Goal: Complete application form

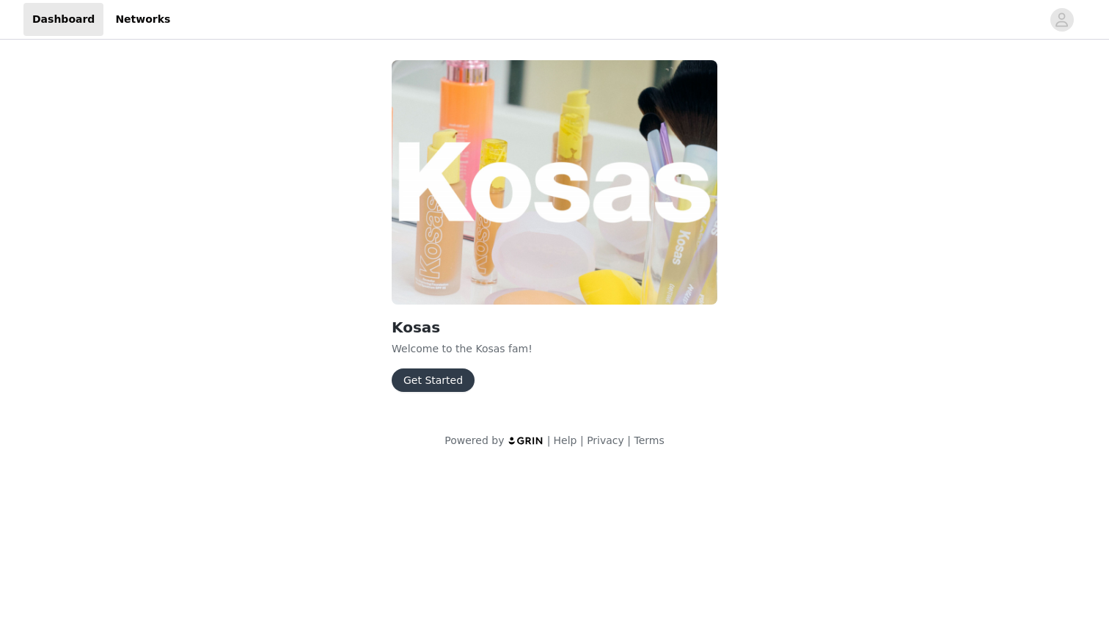
click at [442, 379] on button "Get Started" at bounding box center [433, 379] width 83 height 23
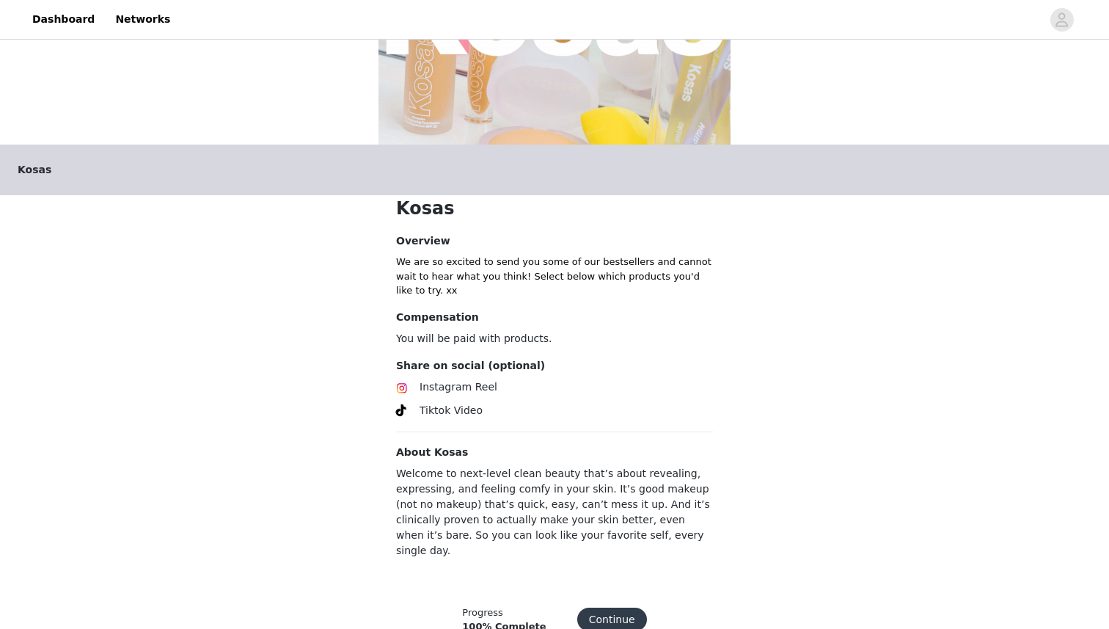
scroll to position [193, 0]
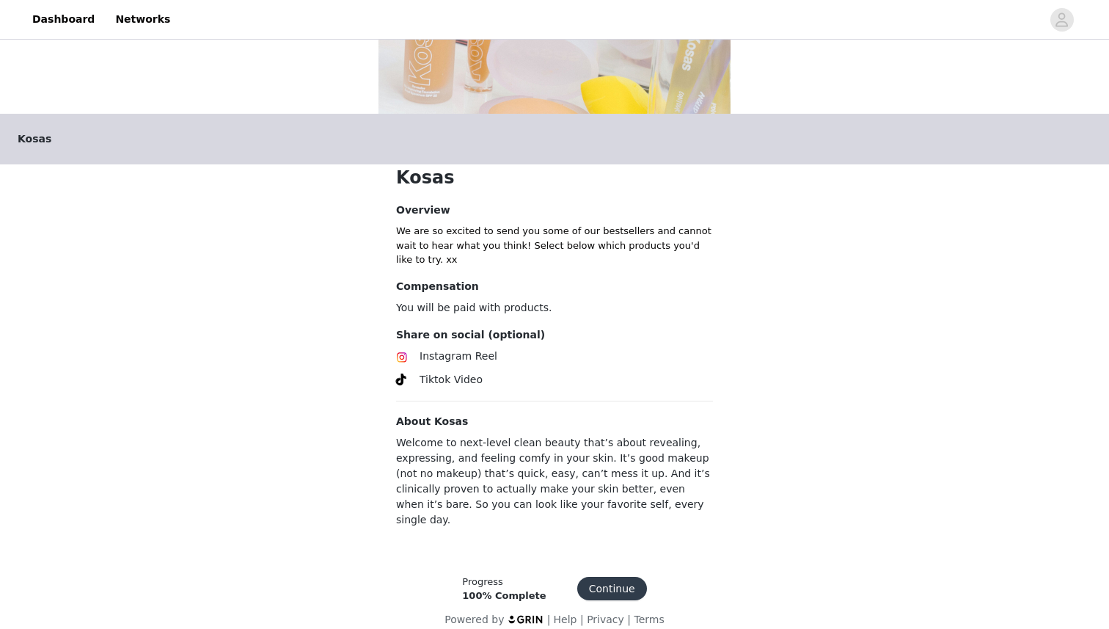
click at [613, 577] on button "Continue" at bounding box center [612, 588] width 70 height 23
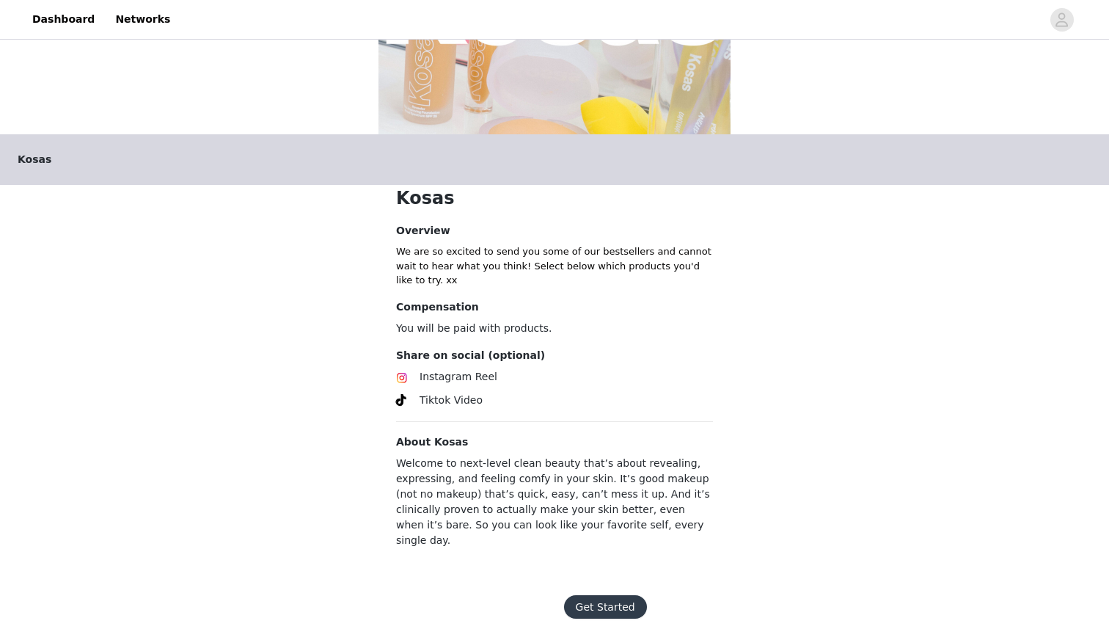
scroll to position [188, 0]
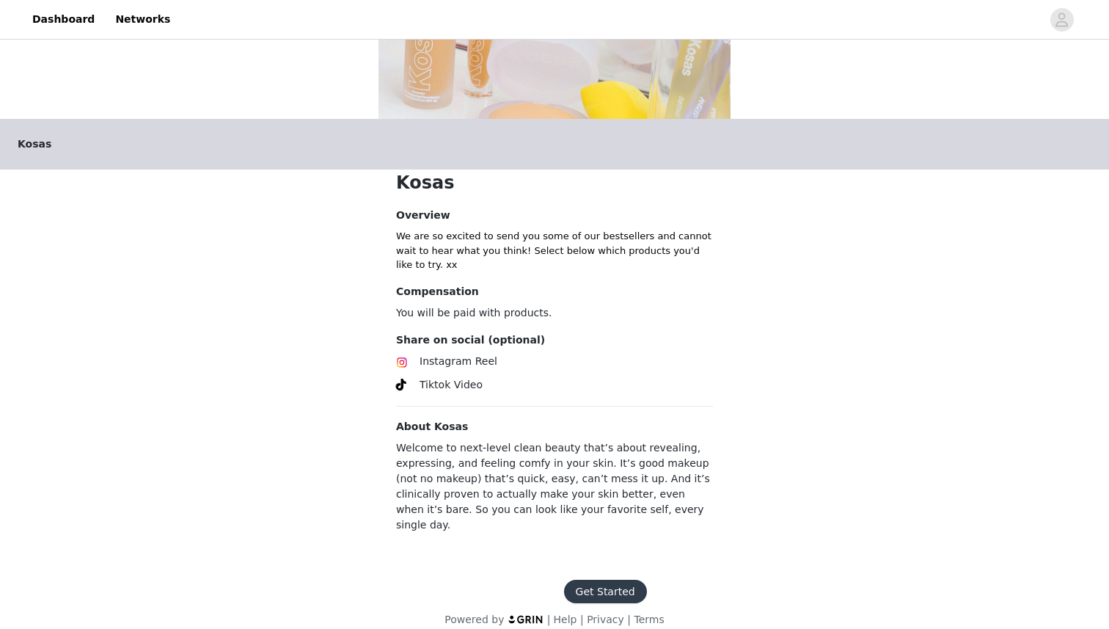
click at [610, 580] on button "Get Started" at bounding box center [605, 591] width 83 height 23
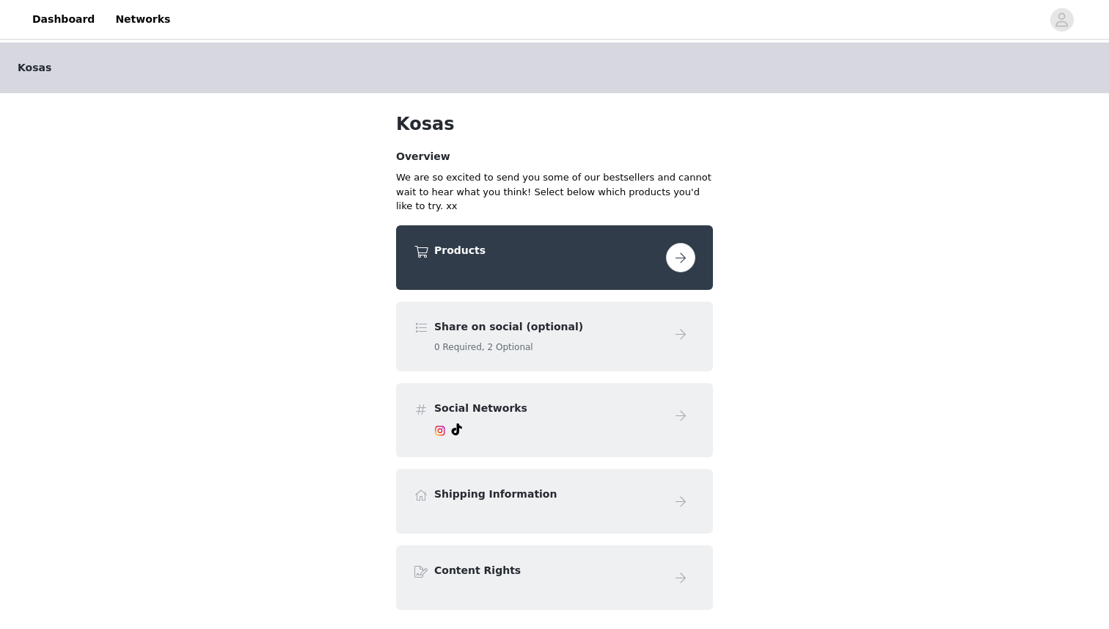
click at [686, 254] on button "button" at bounding box center [680, 257] width 29 height 29
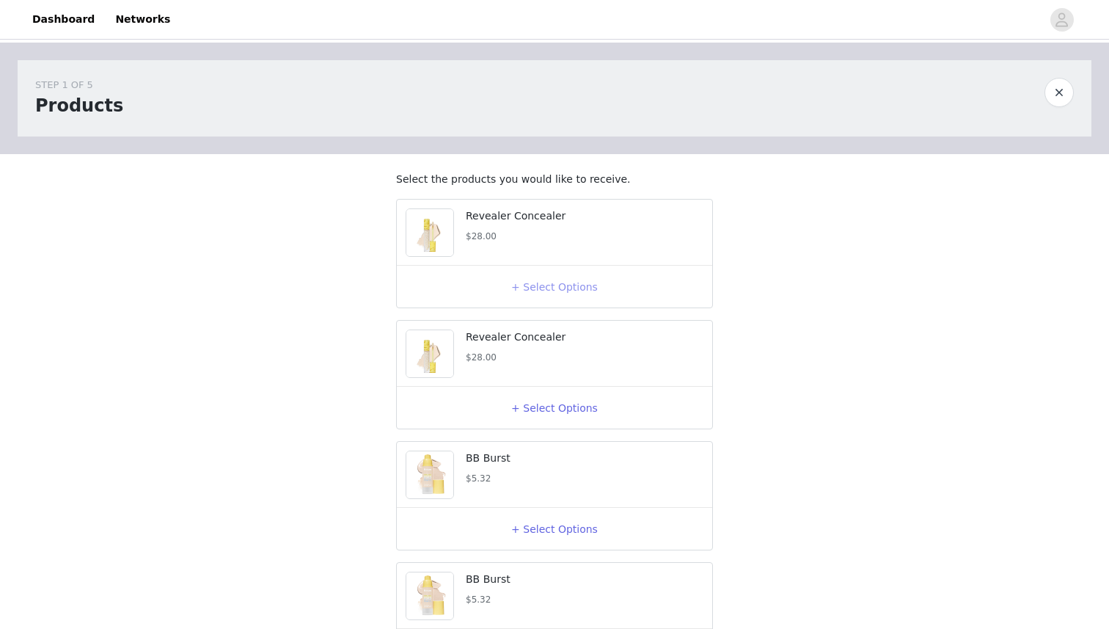
click at [580, 299] on button "+ Select Options" at bounding box center [554, 286] width 59 height 23
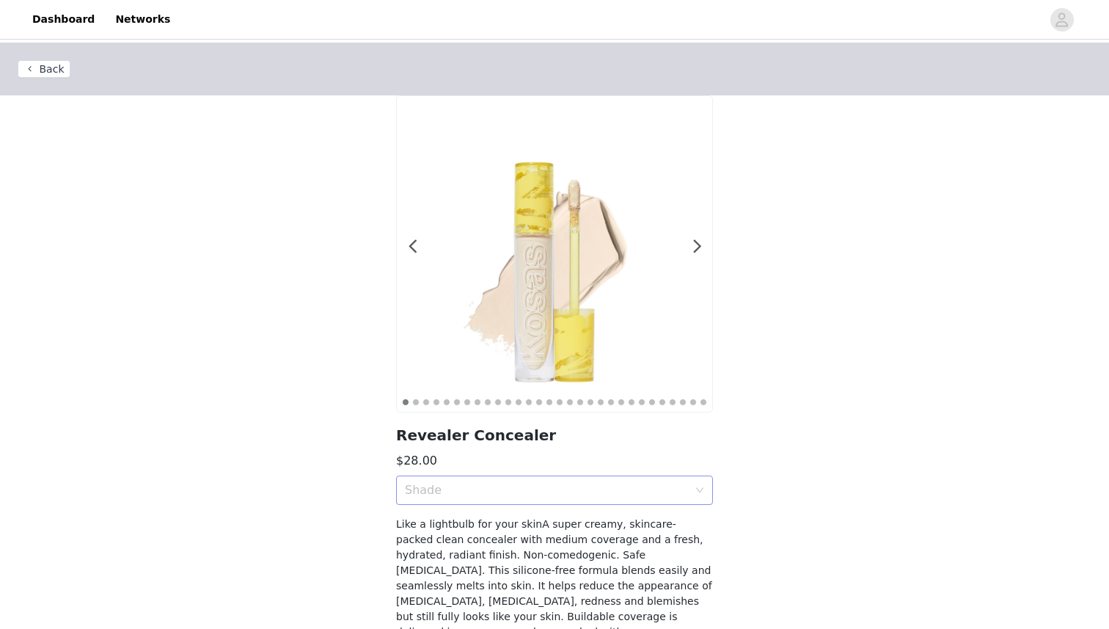
click at [519, 484] on div "Shade" at bounding box center [546, 490] width 283 height 15
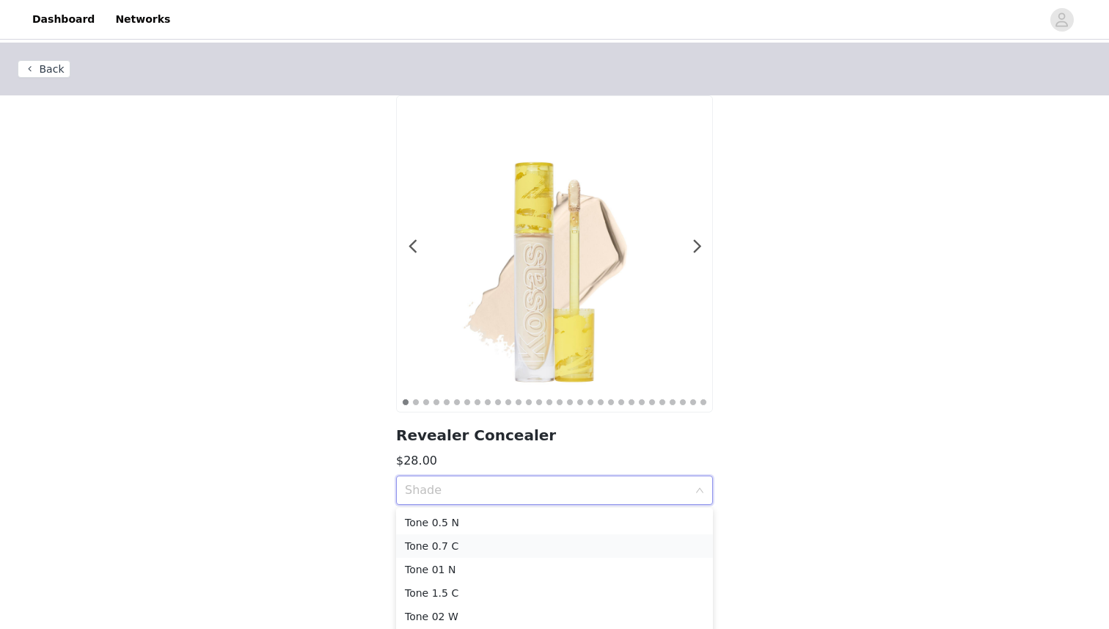
click at [505, 547] on div "Tone 0.7 C" at bounding box center [554, 546] width 299 height 16
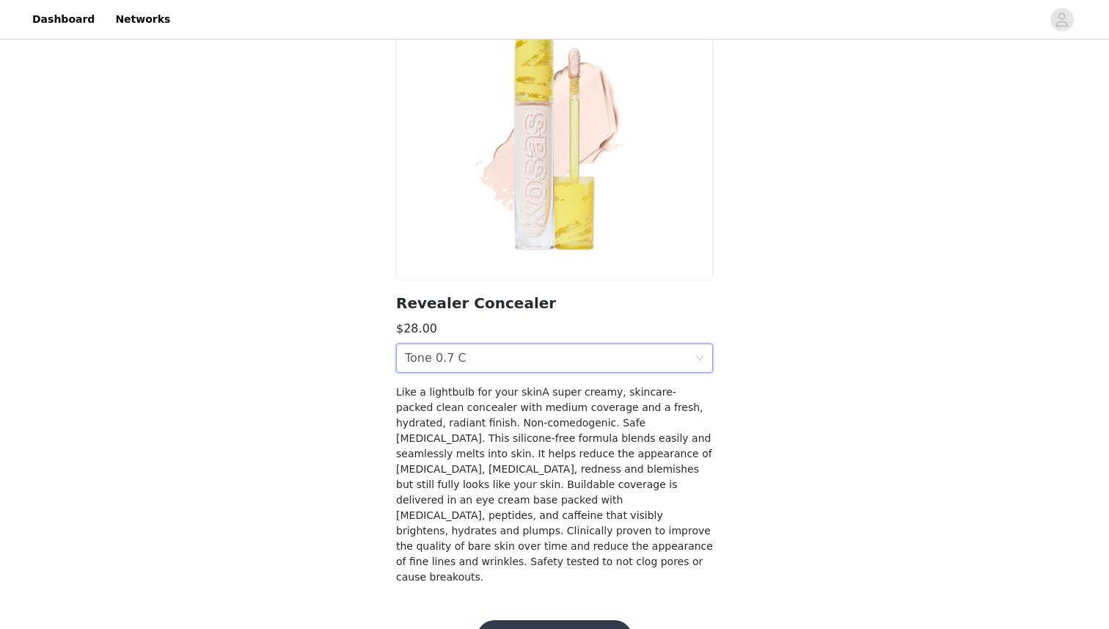
scroll to position [145, 0]
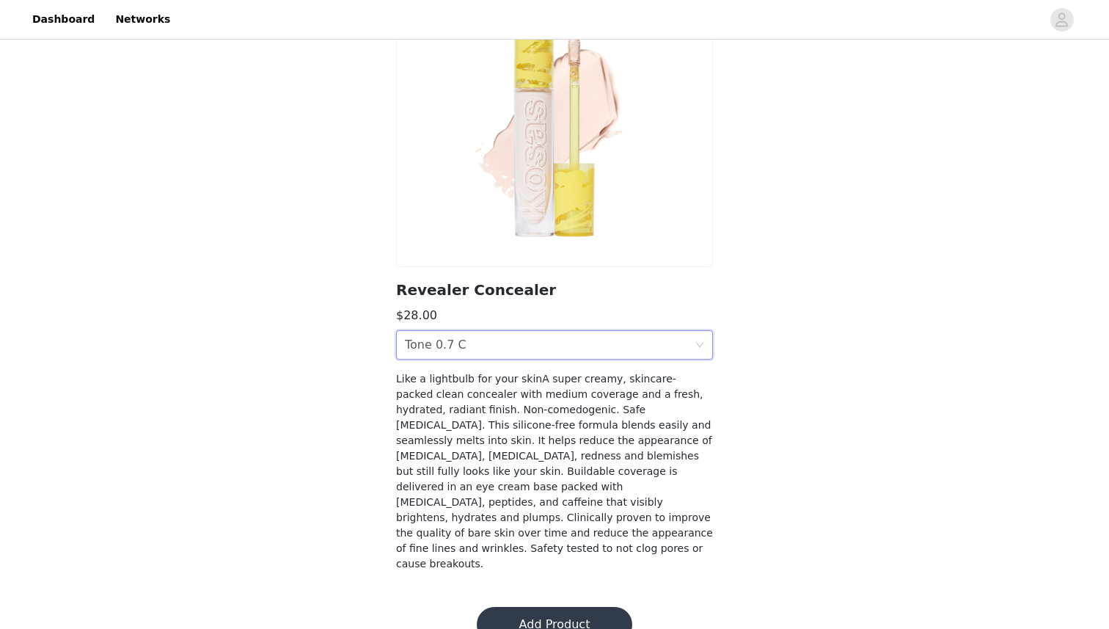
click at [528, 356] on div "Shade Tone 0.7 C" at bounding box center [550, 345] width 290 height 28
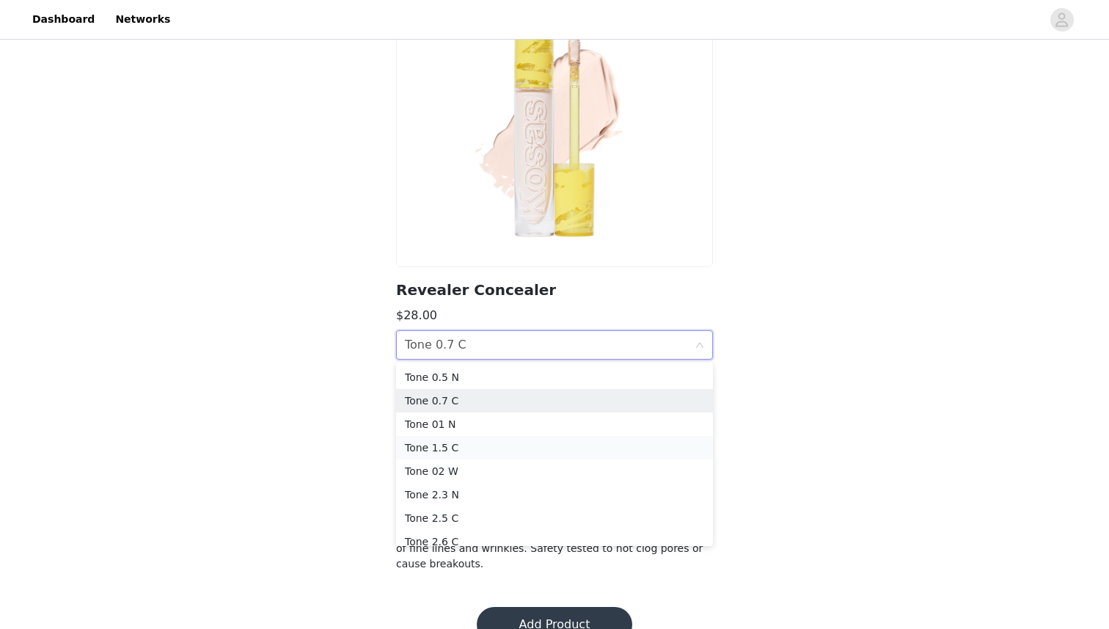
click at [482, 450] on div "Tone 1.5 C" at bounding box center [554, 447] width 299 height 16
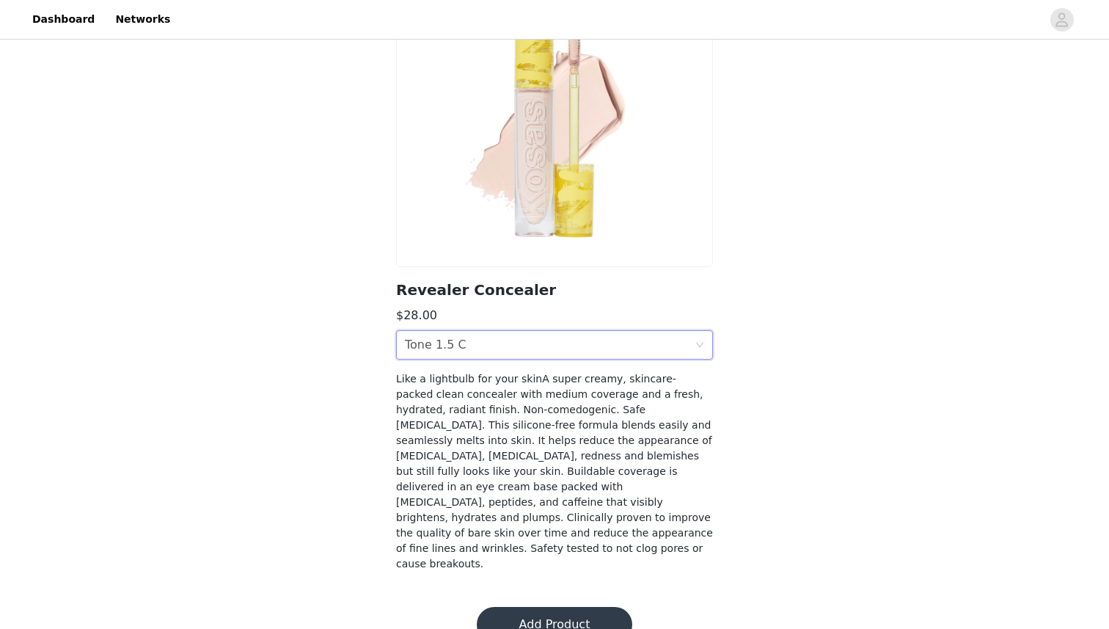
click at [501, 350] on div "Shade Tone 1.5 C" at bounding box center [550, 345] width 290 height 28
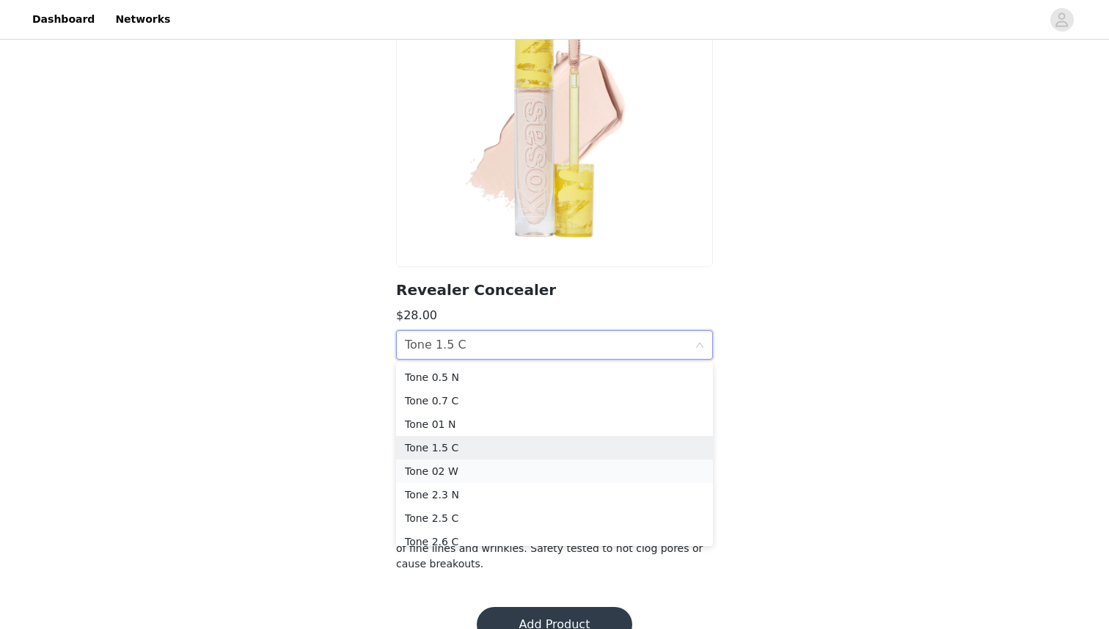
click at [475, 475] on div "Tone 02 W" at bounding box center [554, 471] width 299 height 16
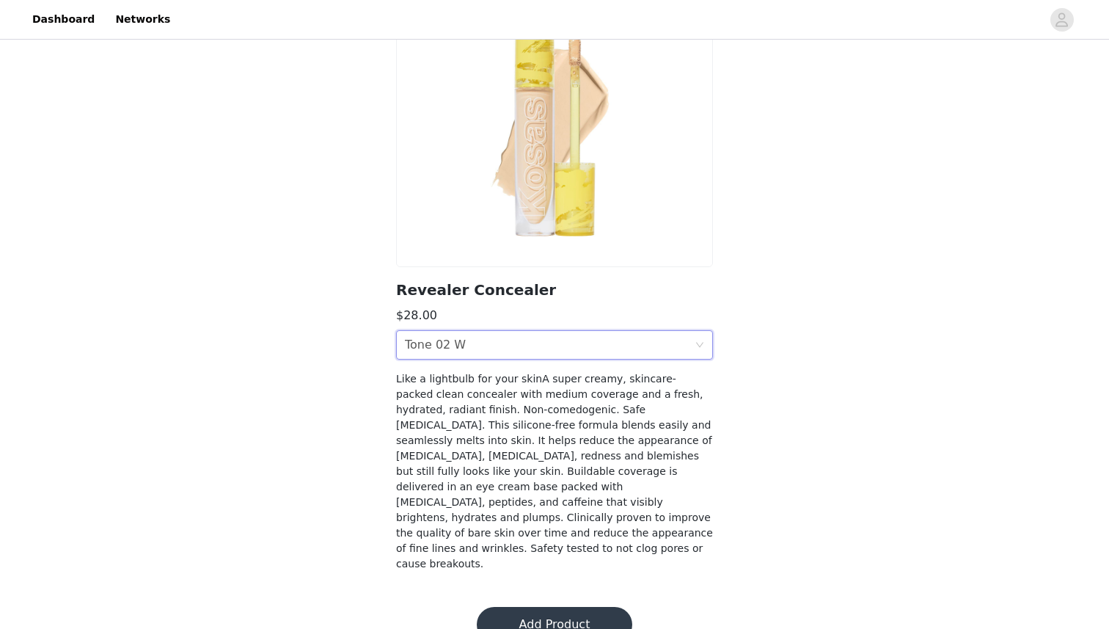
click at [501, 349] on div "Shade Tone 02 W" at bounding box center [550, 345] width 290 height 28
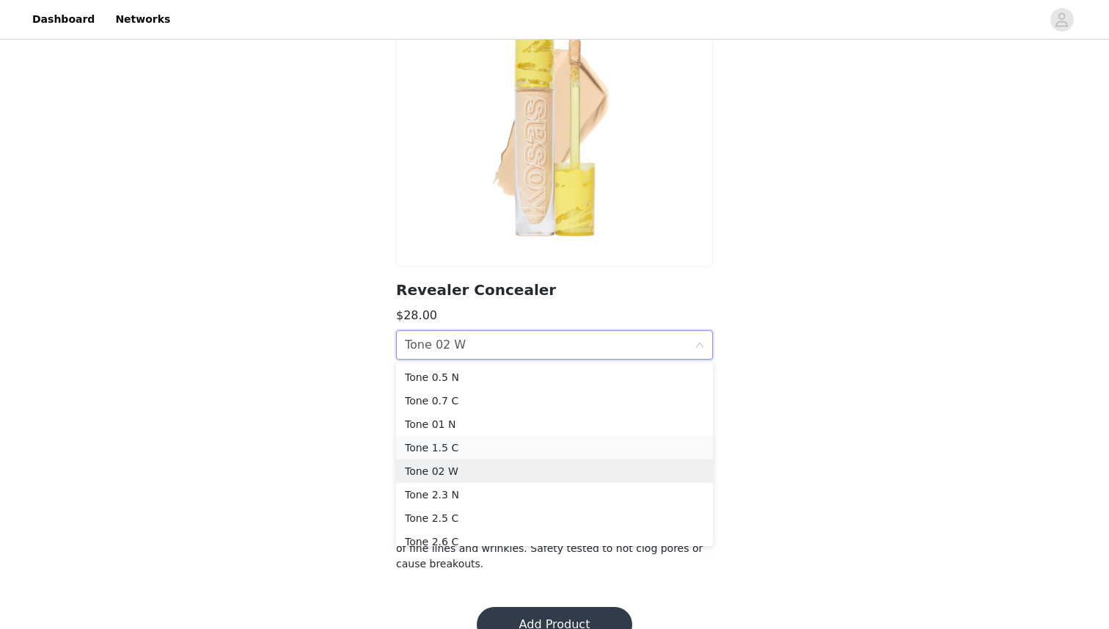
click at [456, 444] on div "Tone 1.5 C" at bounding box center [554, 447] width 299 height 16
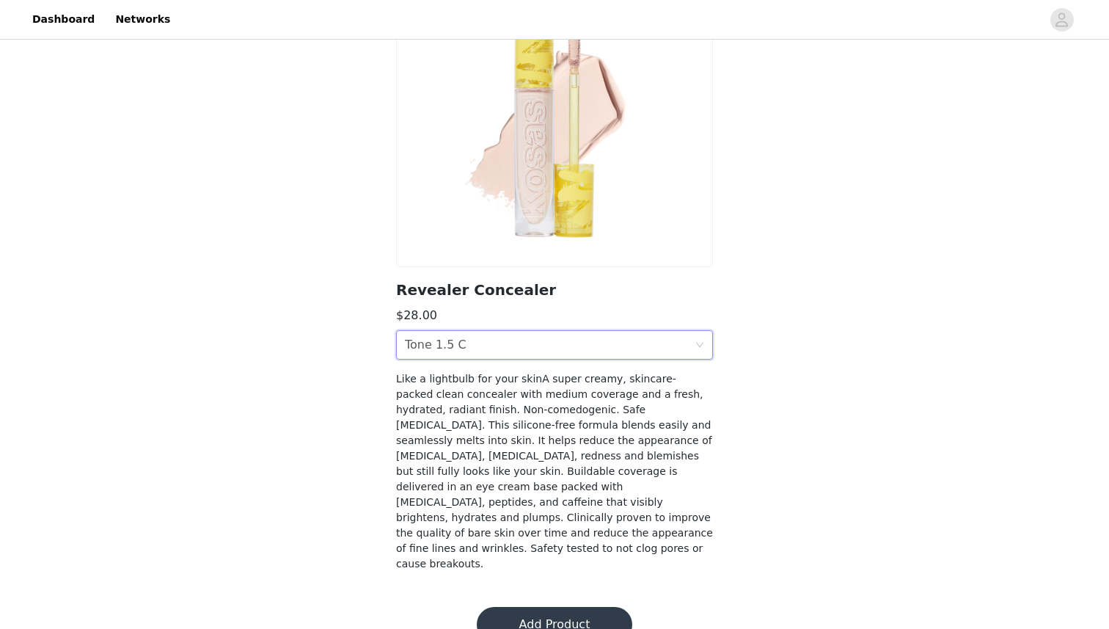
click at [555, 607] on button "Add Product" at bounding box center [555, 624] width 156 height 35
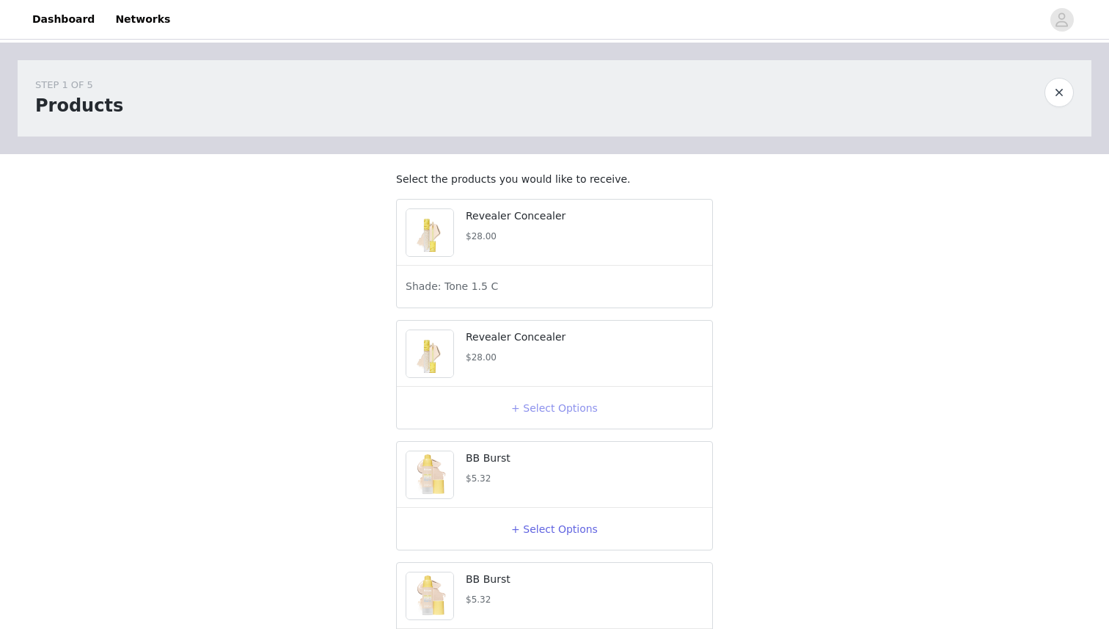
click at [531, 420] on button "+ Select Options" at bounding box center [554, 407] width 59 height 23
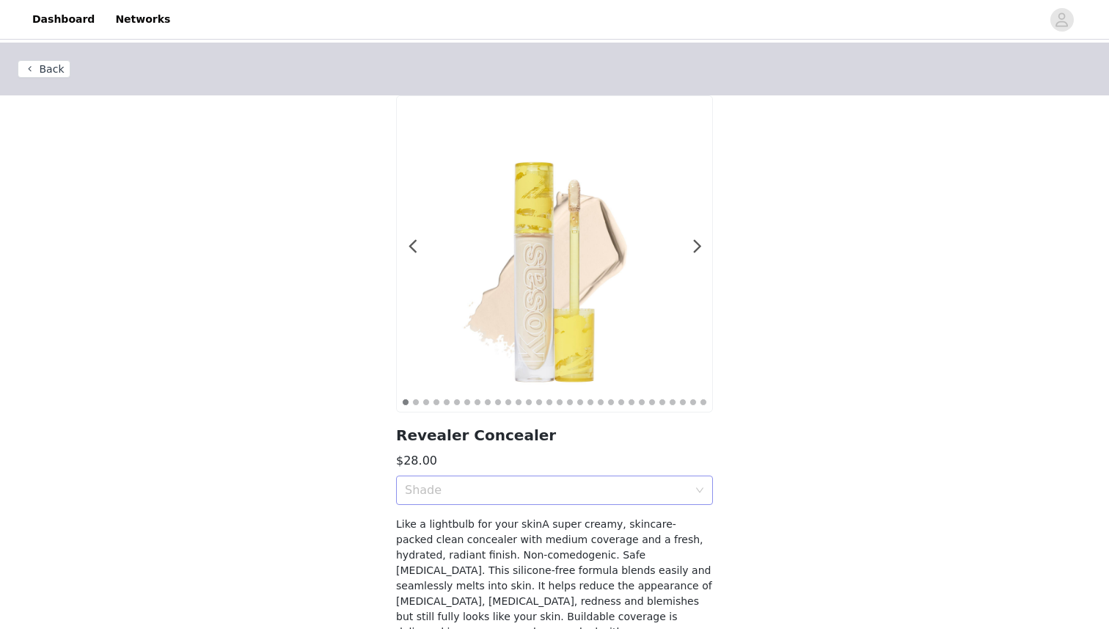
click at [514, 491] on div "Shade" at bounding box center [546, 490] width 283 height 15
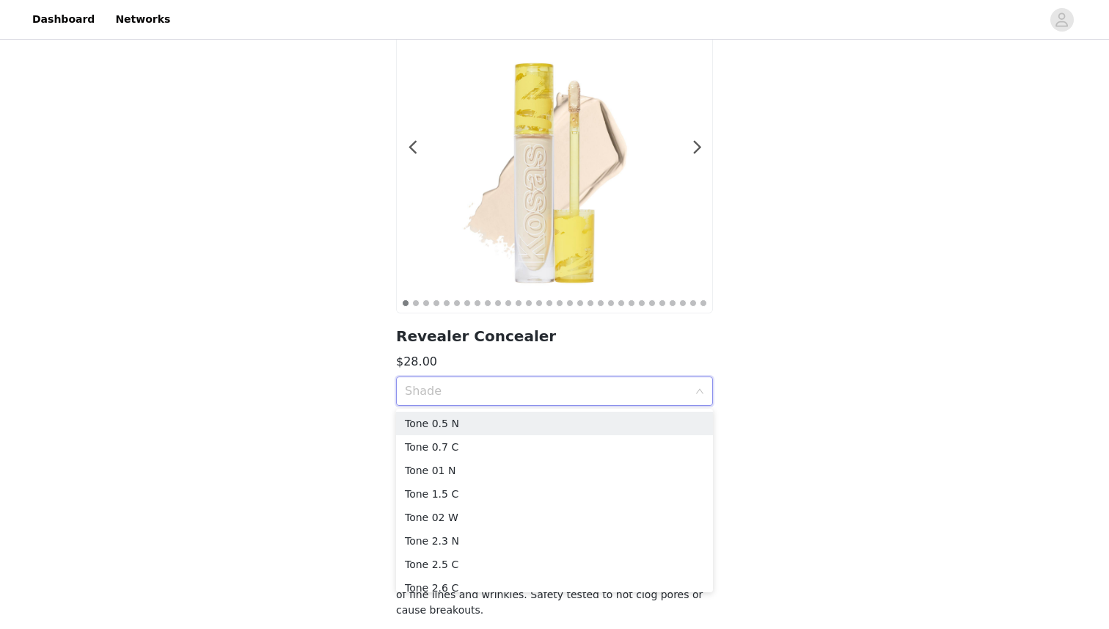
scroll to position [104, 0]
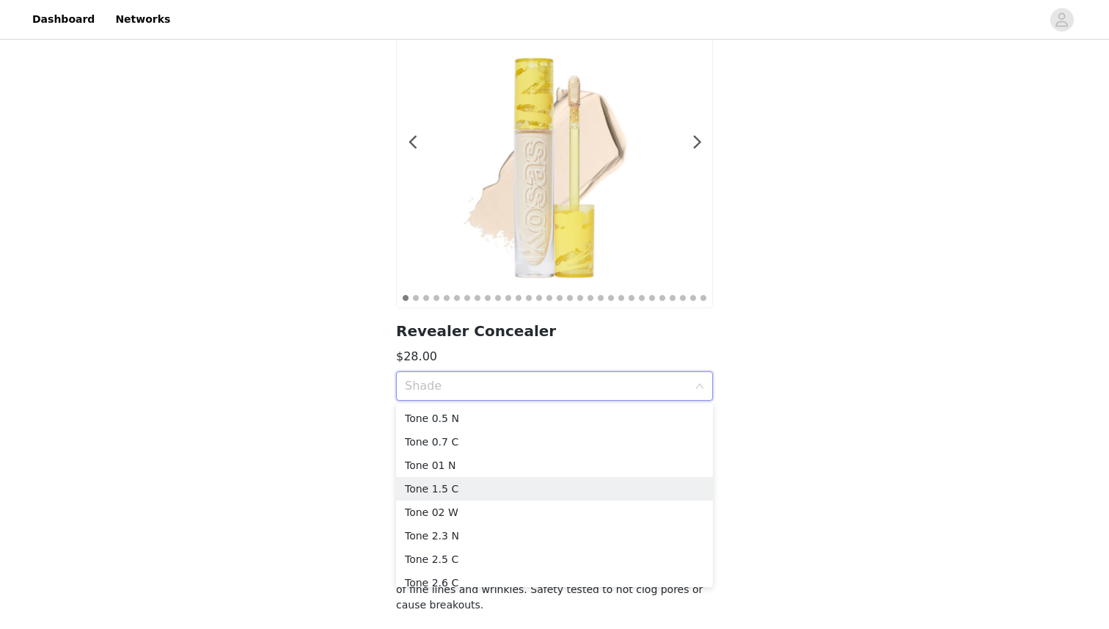
click at [514, 490] on div "Tone 1.5 C" at bounding box center [554, 489] width 299 height 16
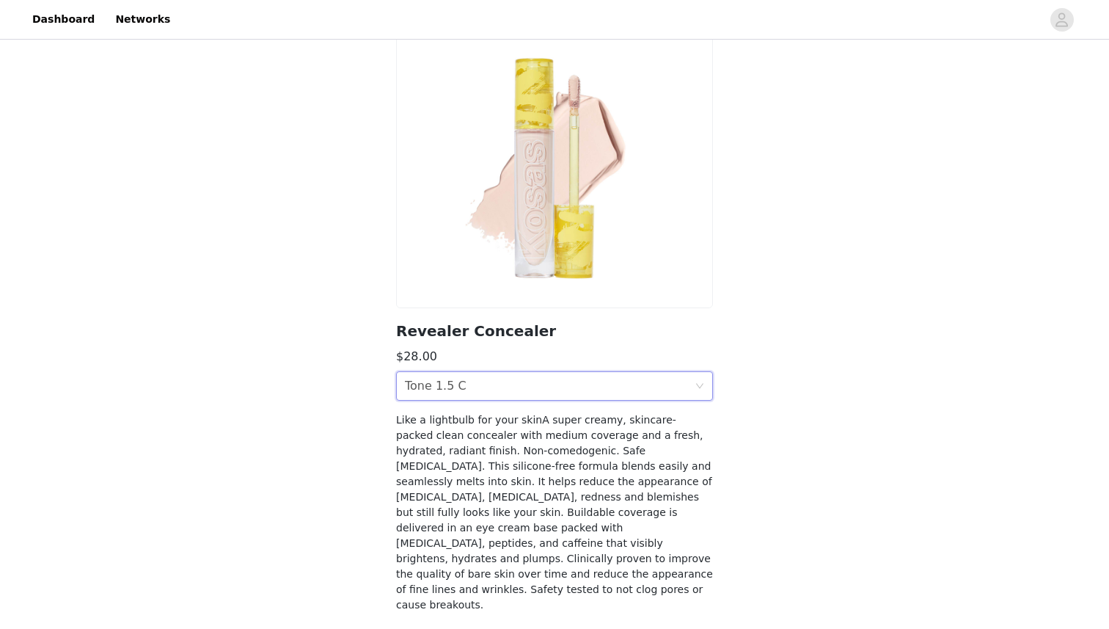
click at [515, 402] on section "Revealer Concealer $28.00 Shade Tone 1.5 C Like a lightbulb for your skinA supe…" at bounding box center [555, 310] width 352 height 639
click at [515, 388] on div "Shade Tone 1.5 C" at bounding box center [550, 386] width 290 height 28
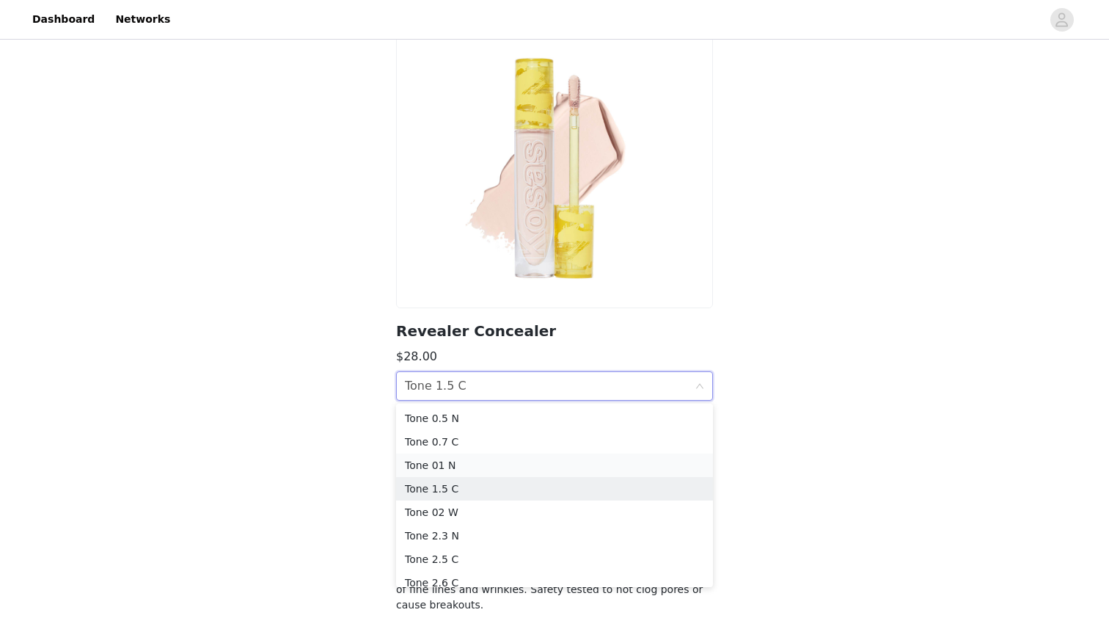
click at [457, 462] on div "Tone 01 N" at bounding box center [554, 465] width 299 height 16
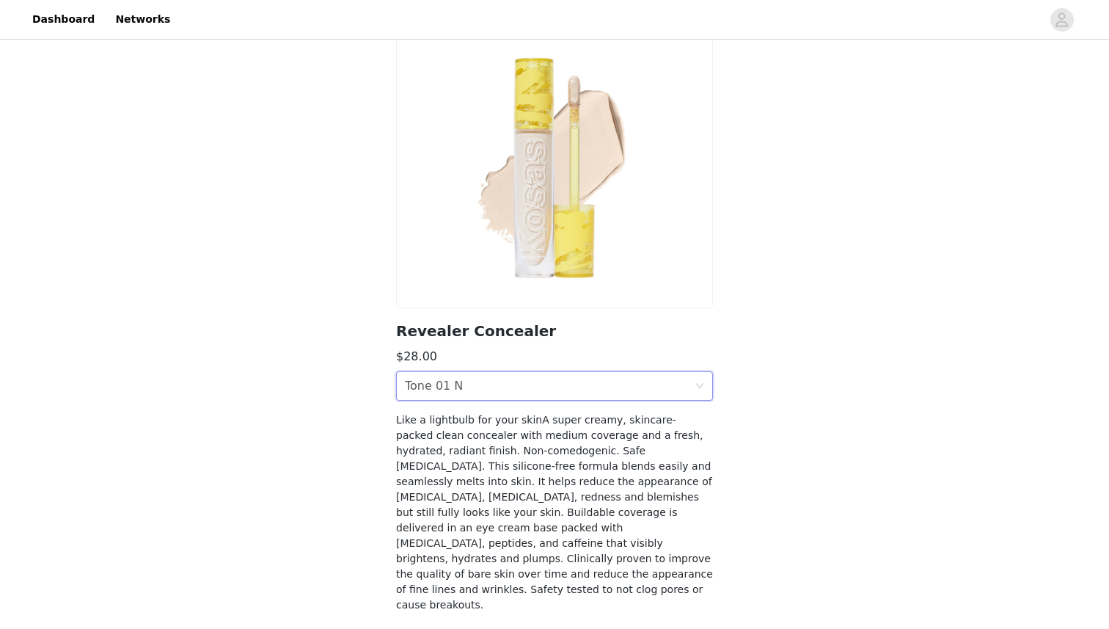
click at [478, 381] on div "Shade Tone 01 N" at bounding box center [550, 386] width 290 height 28
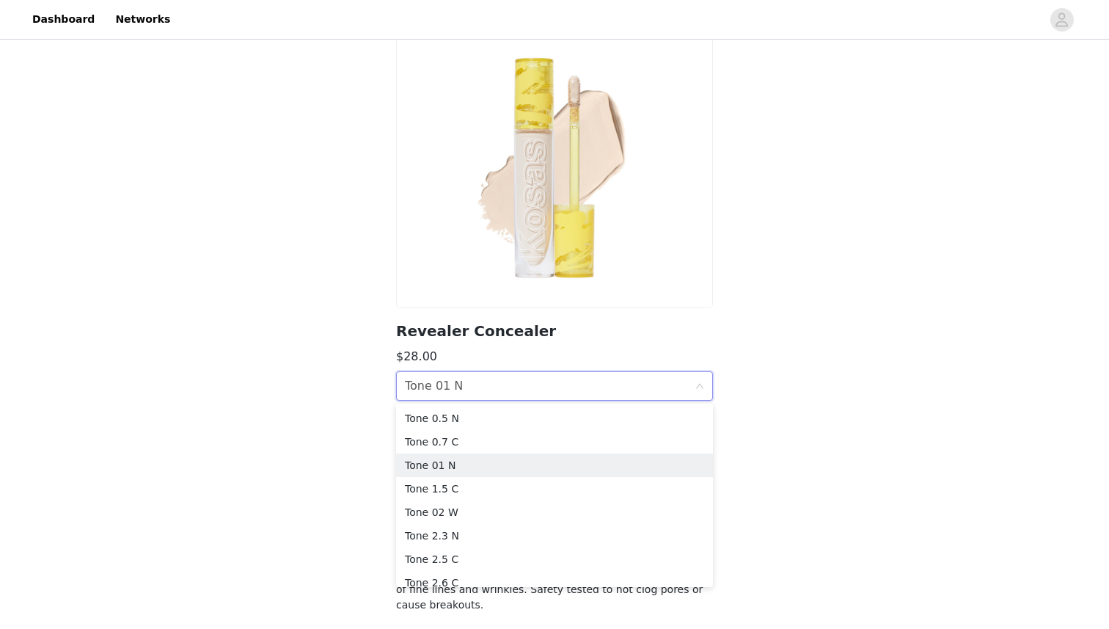
click at [494, 306] on img at bounding box center [554, 149] width 315 height 315
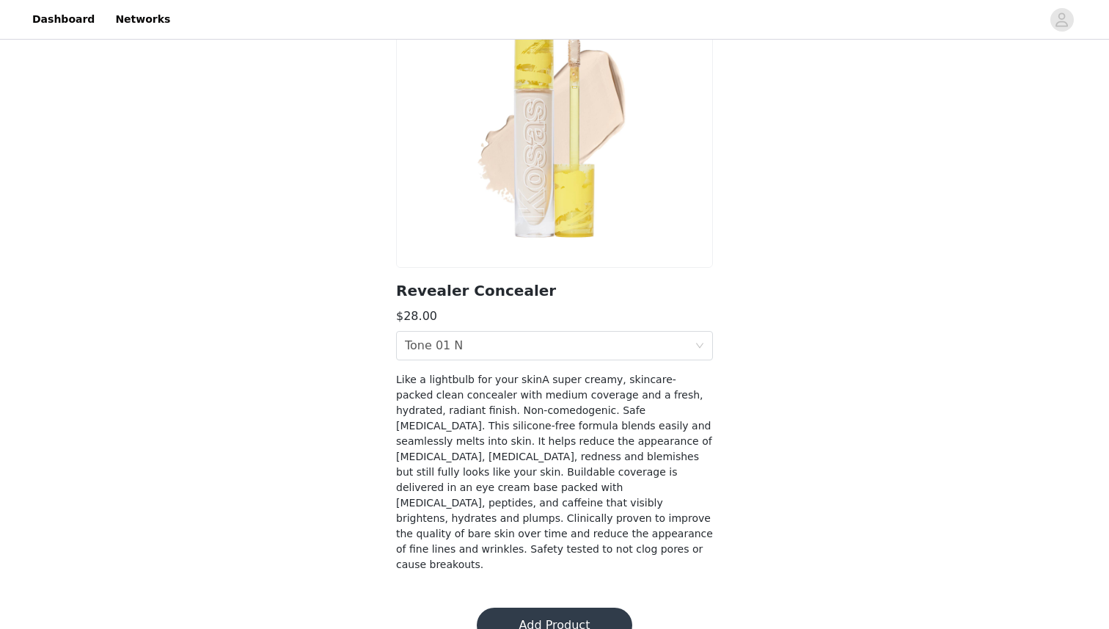
scroll to position [145, 0]
click at [549, 607] on button "Add Product" at bounding box center [555, 624] width 156 height 35
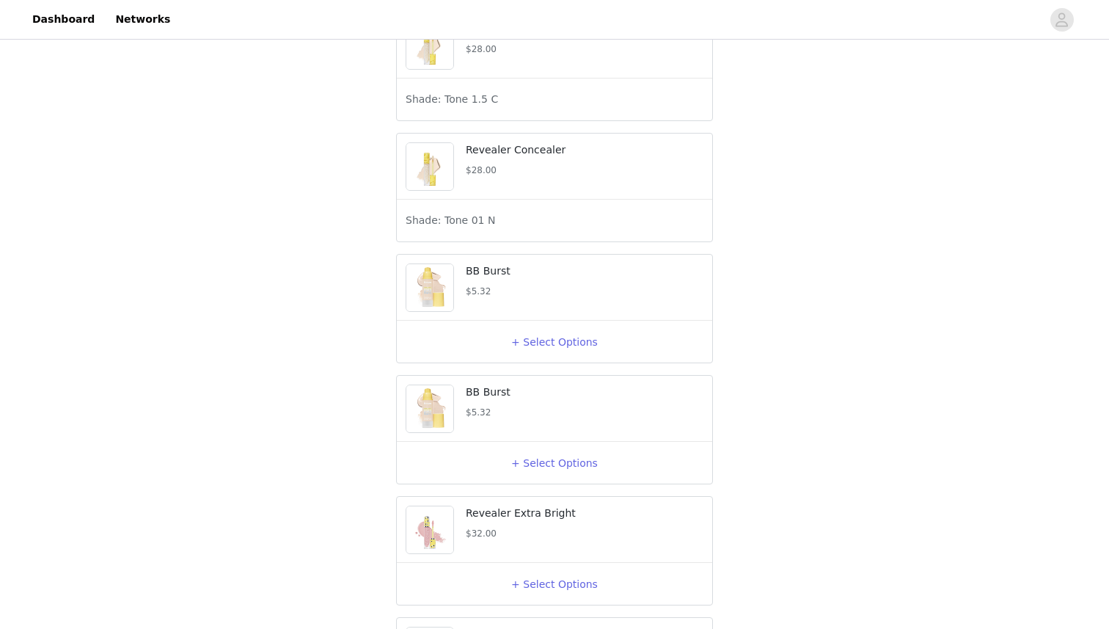
scroll to position [190, 0]
click at [520, 346] on div "+ Select Options" at bounding box center [555, 338] width 298 height 23
click at [534, 351] on button "+ Select Options" at bounding box center [554, 338] width 59 height 23
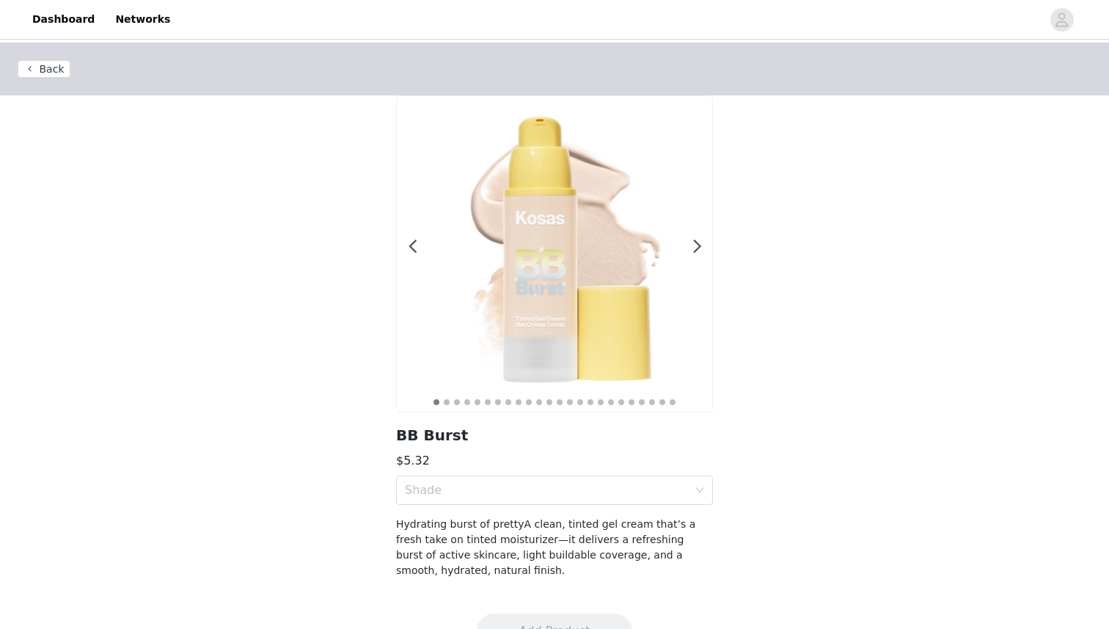
scroll to position [37, 0]
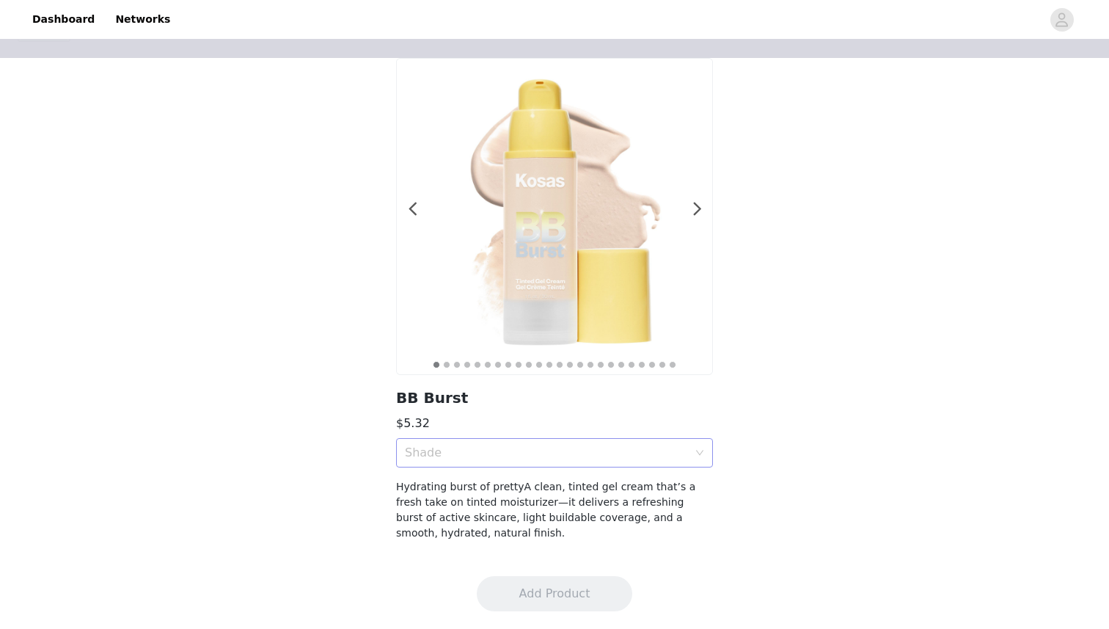
click at [511, 465] on div "Shade" at bounding box center [550, 453] width 290 height 28
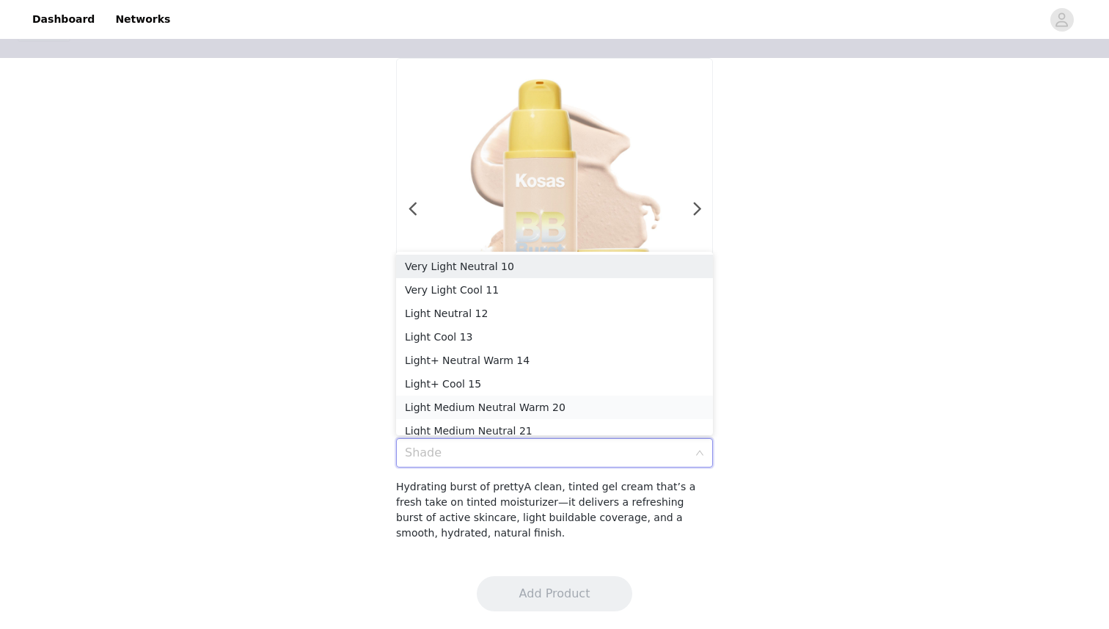
scroll to position [7, 0]
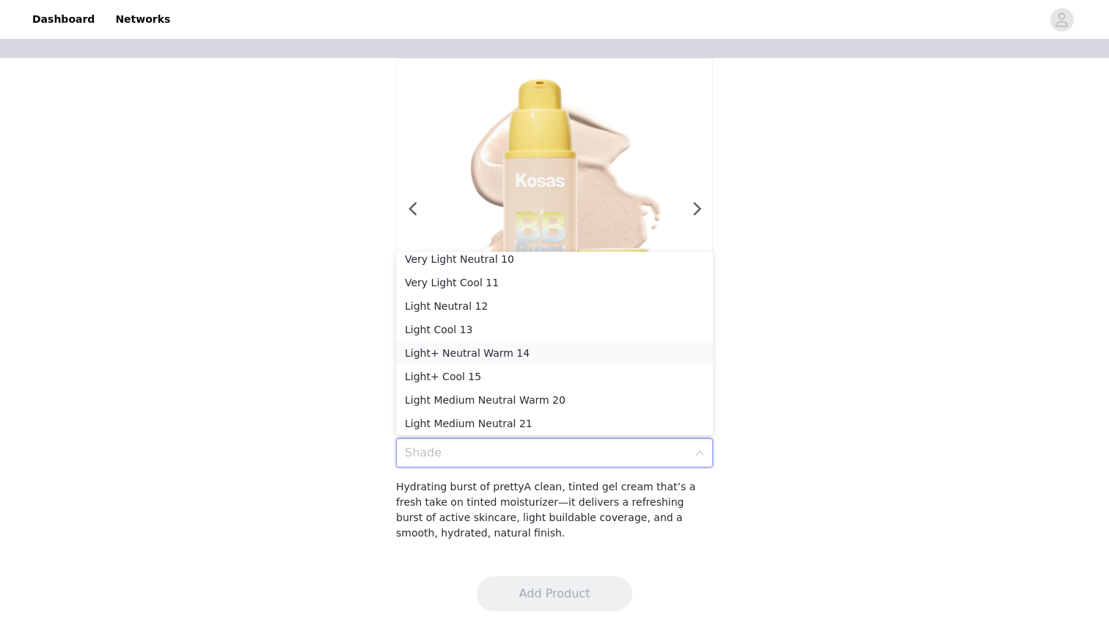
click at [482, 350] on div "Light+ Neutral Warm 14" at bounding box center [554, 353] width 299 height 16
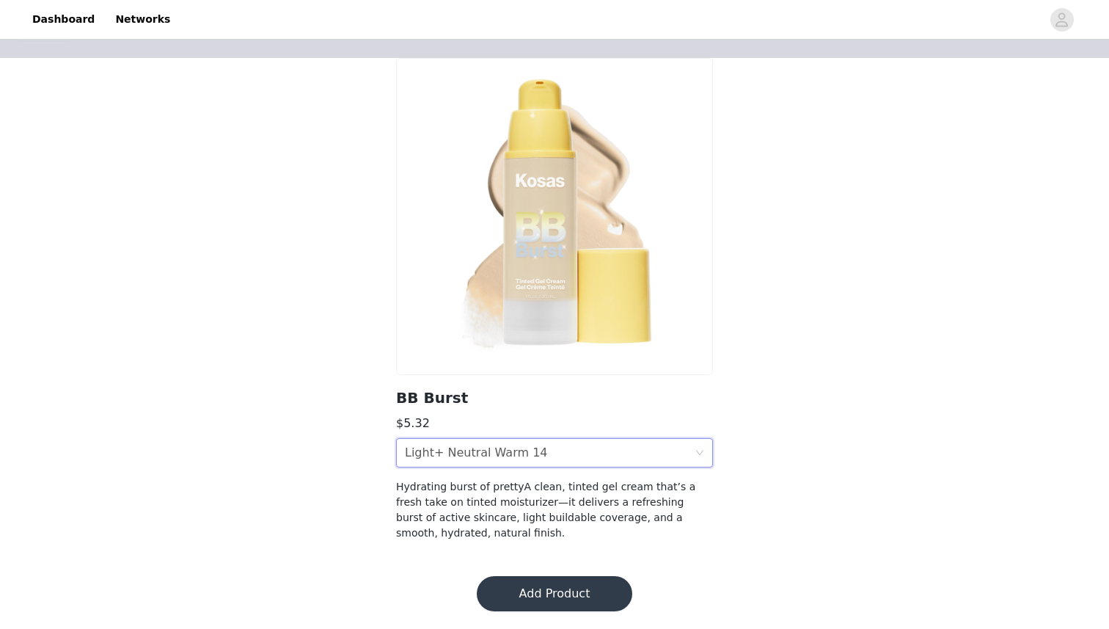
click at [555, 581] on button "Add Product" at bounding box center [555, 593] width 156 height 35
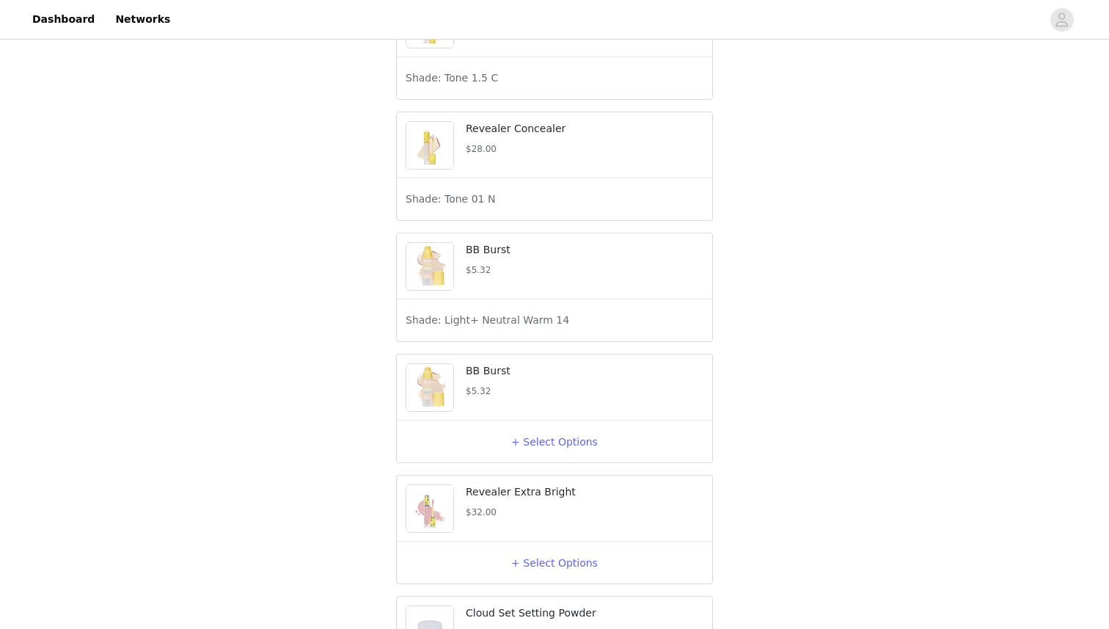
scroll to position [225, 0]
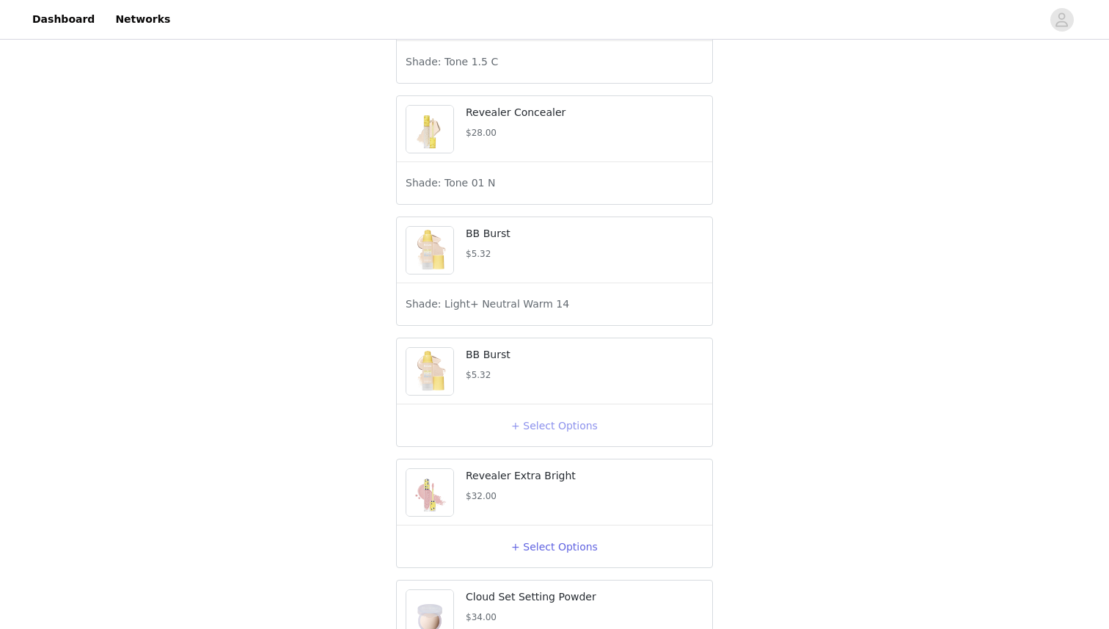
click at [525, 437] on button "+ Select Options" at bounding box center [554, 425] width 59 height 23
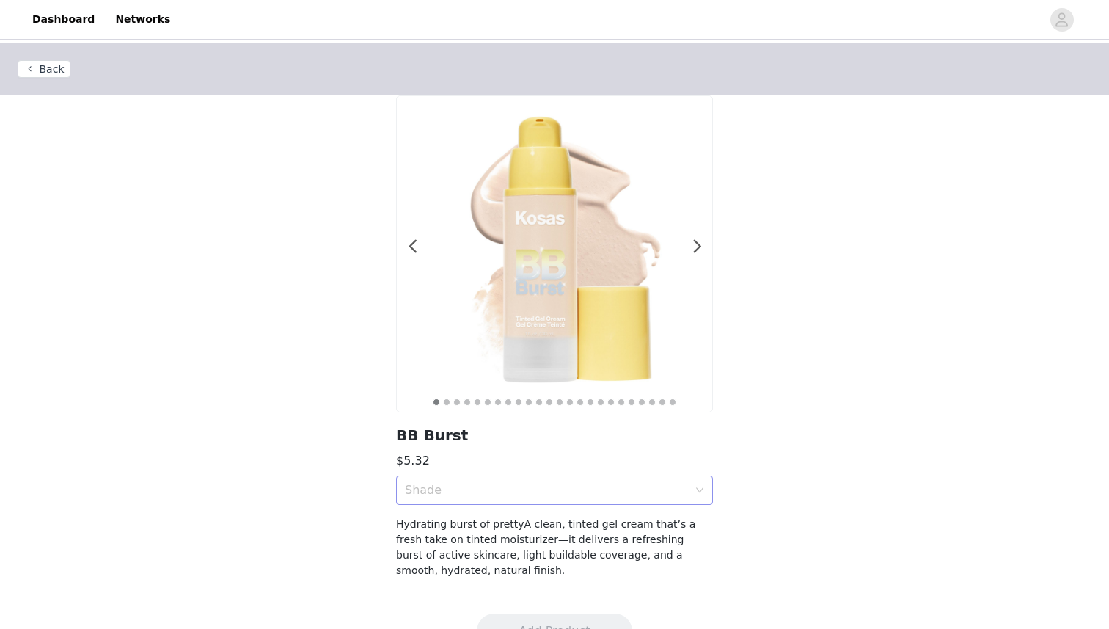
click at [526, 495] on div "Shade" at bounding box center [546, 490] width 283 height 15
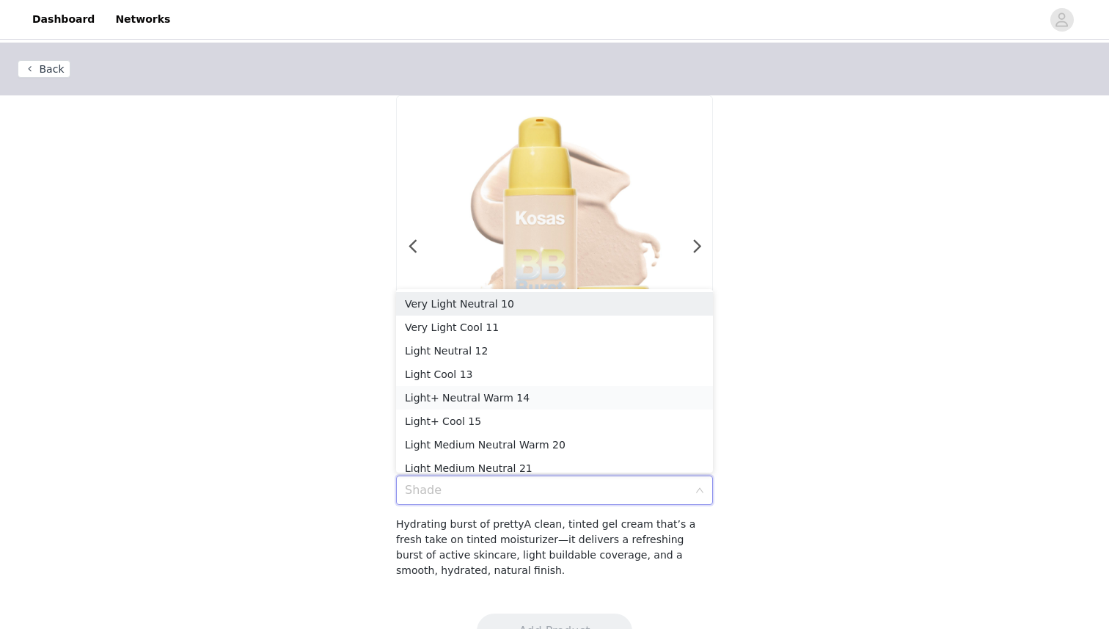
scroll to position [7, 0]
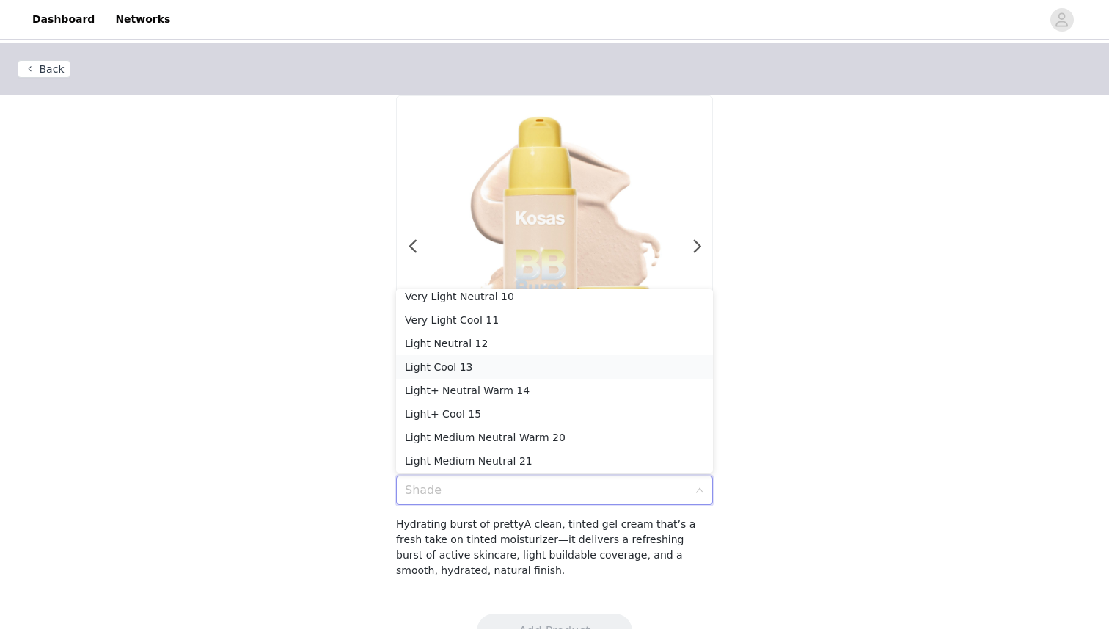
click at [507, 373] on div "Light Cool 13" at bounding box center [554, 367] width 299 height 16
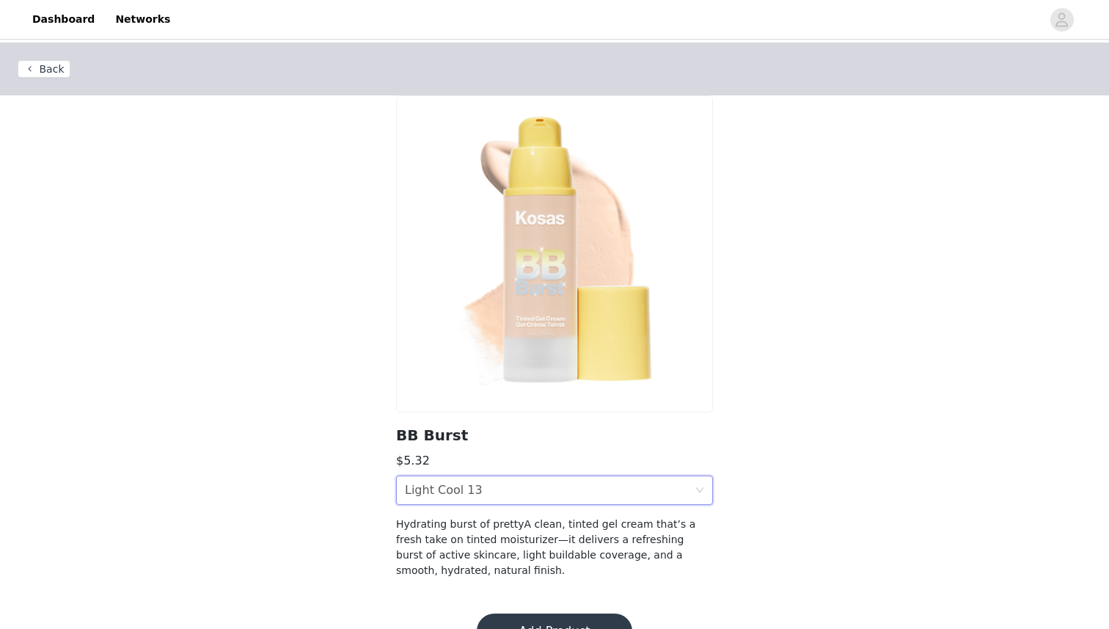
click at [508, 490] on div "Shade Light Cool 13" at bounding box center [550, 490] width 290 height 28
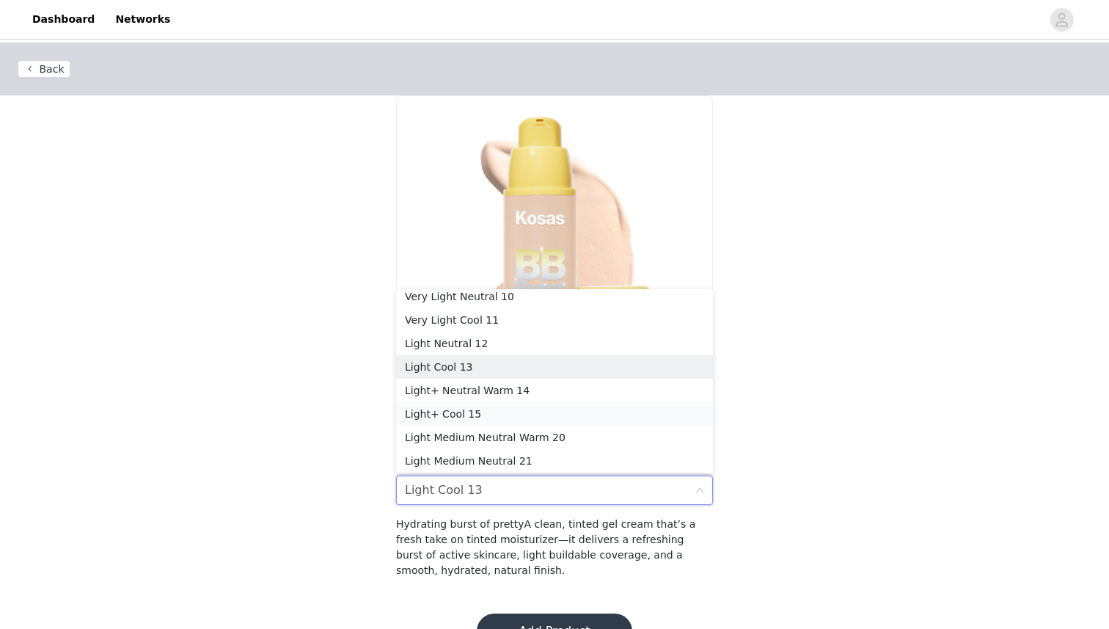
click at [487, 415] on div "Light+ Cool 15" at bounding box center [554, 414] width 299 height 16
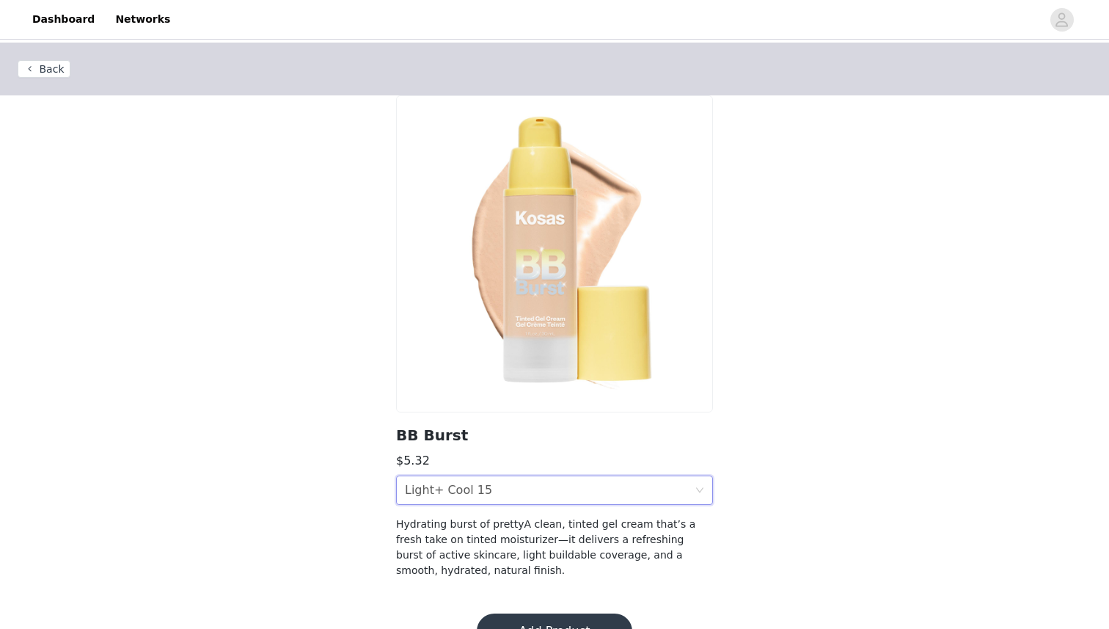
scroll to position [37, 0]
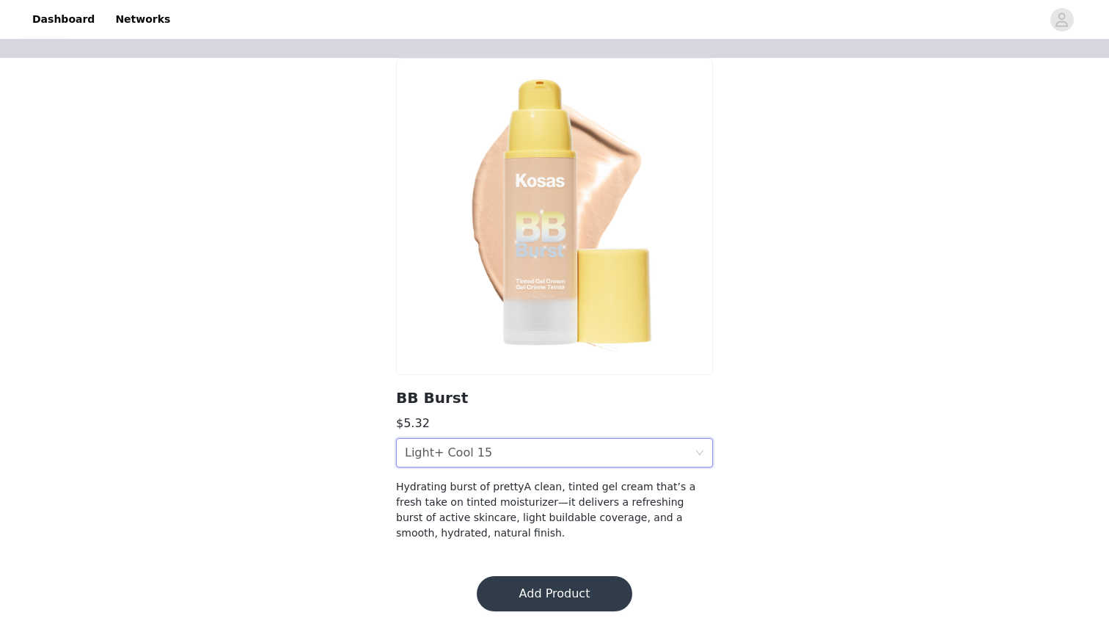
click at [511, 450] on div "Shade Light+ Cool 15" at bounding box center [550, 453] width 290 height 28
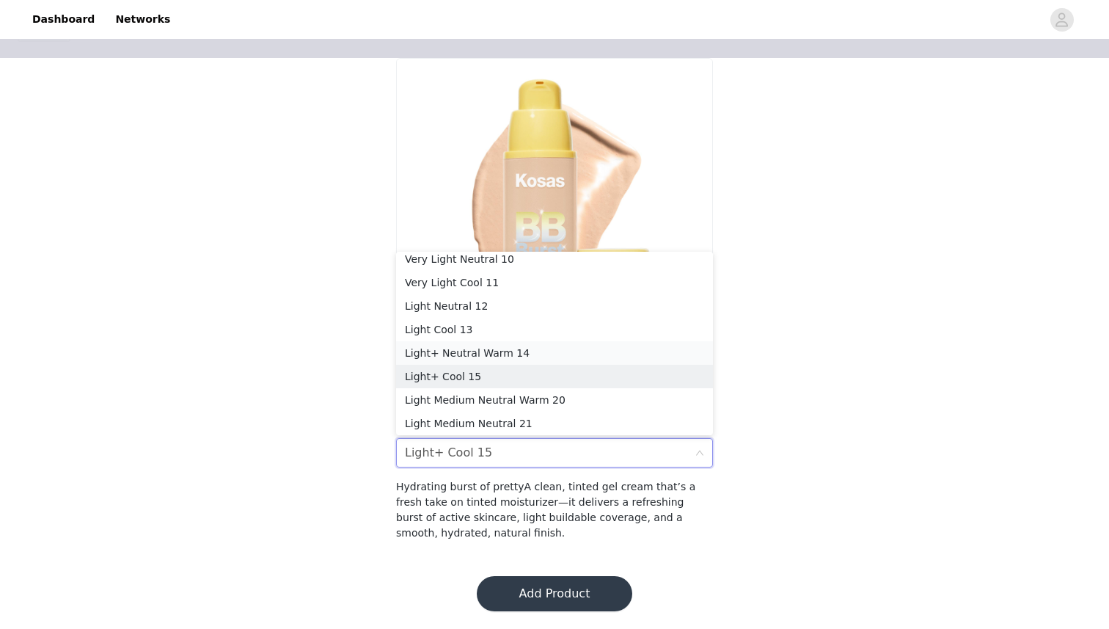
click at [503, 360] on div "Light+ Neutral Warm 14" at bounding box center [554, 353] width 299 height 16
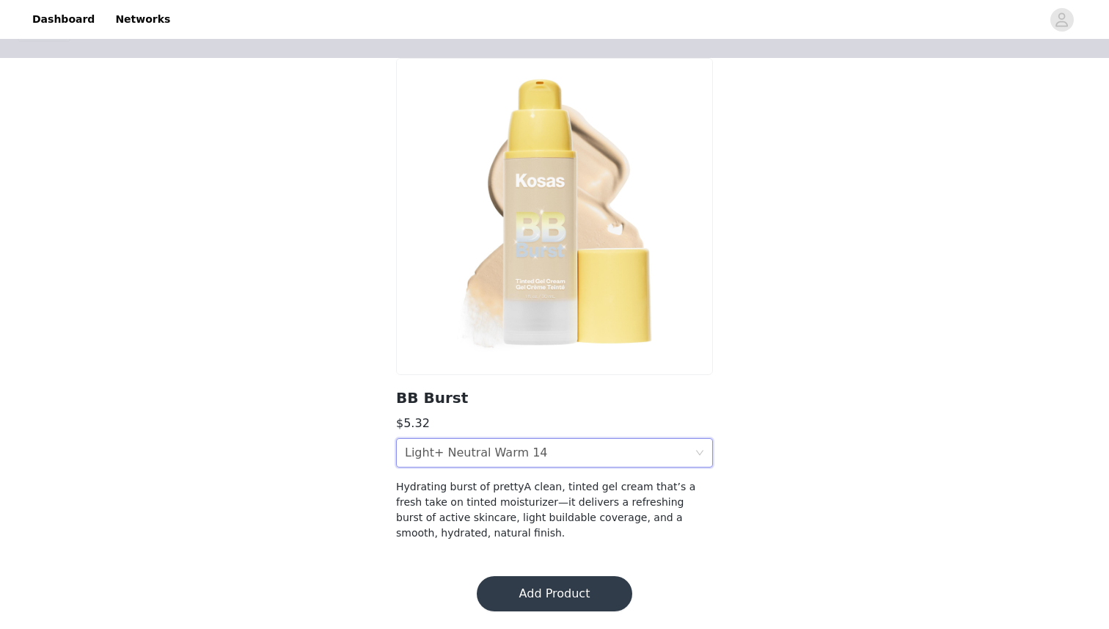
click at [539, 601] on button "Add Product" at bounding box center [555, 593] width 156 height 35
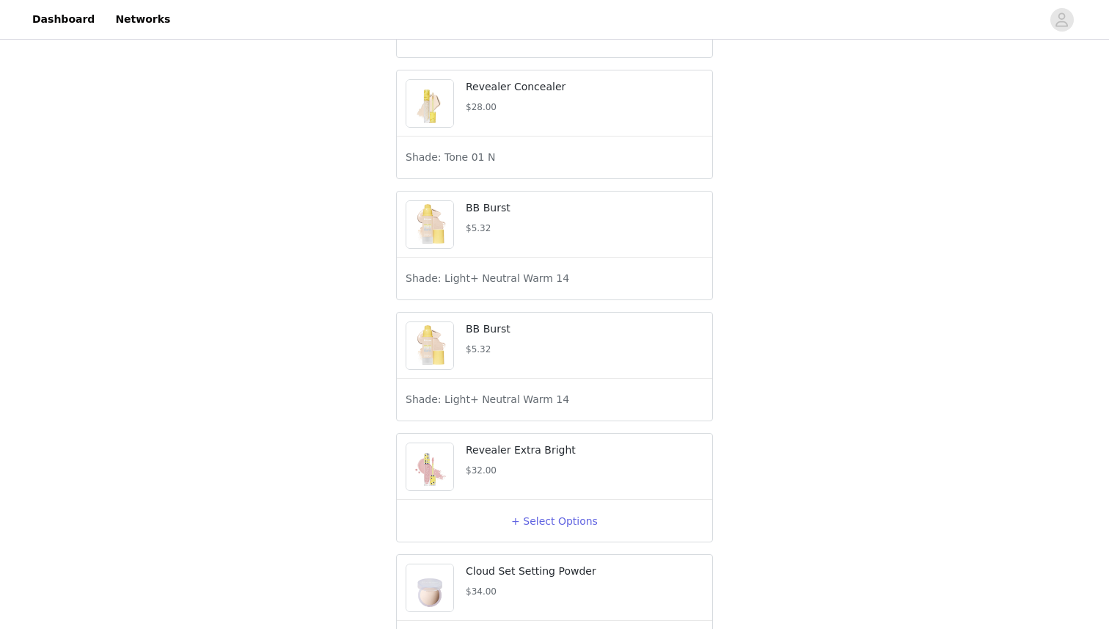
scroll to position [283, 0]
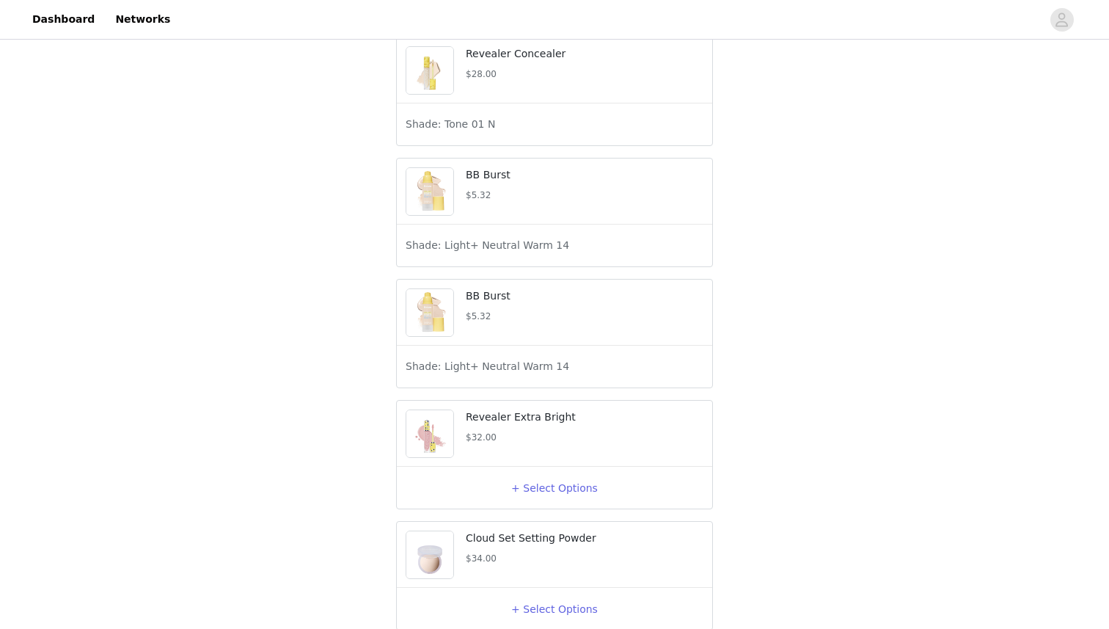
click at [500, 374] on span "Shade: Light+ Neutral Warm 14" at bounding box center [488, 366] width 164 height 15
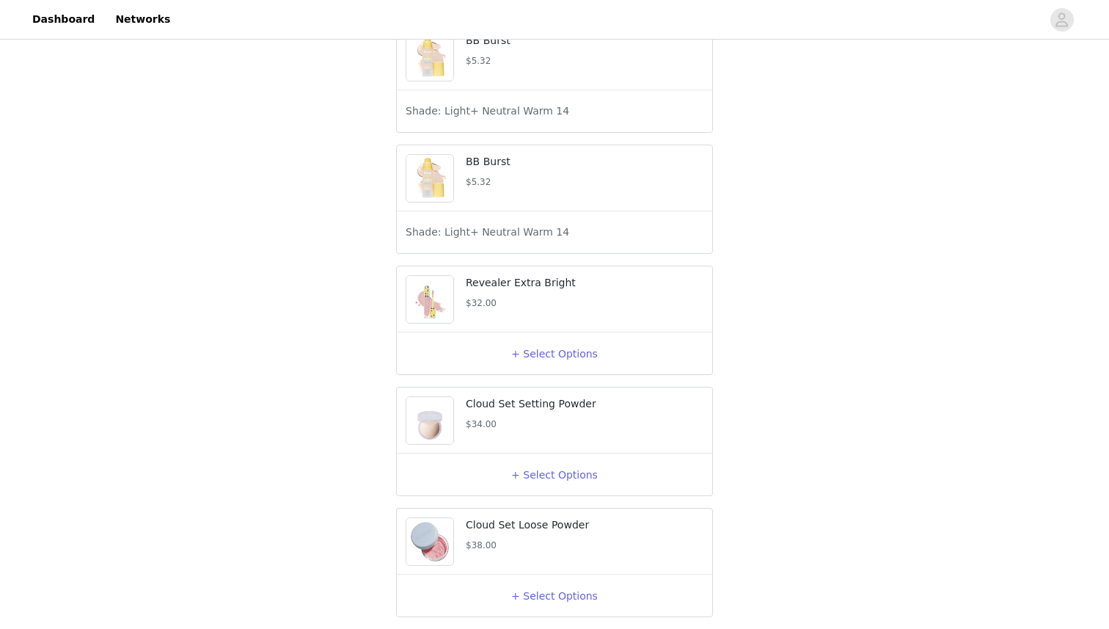
scroll to position [425, 0]
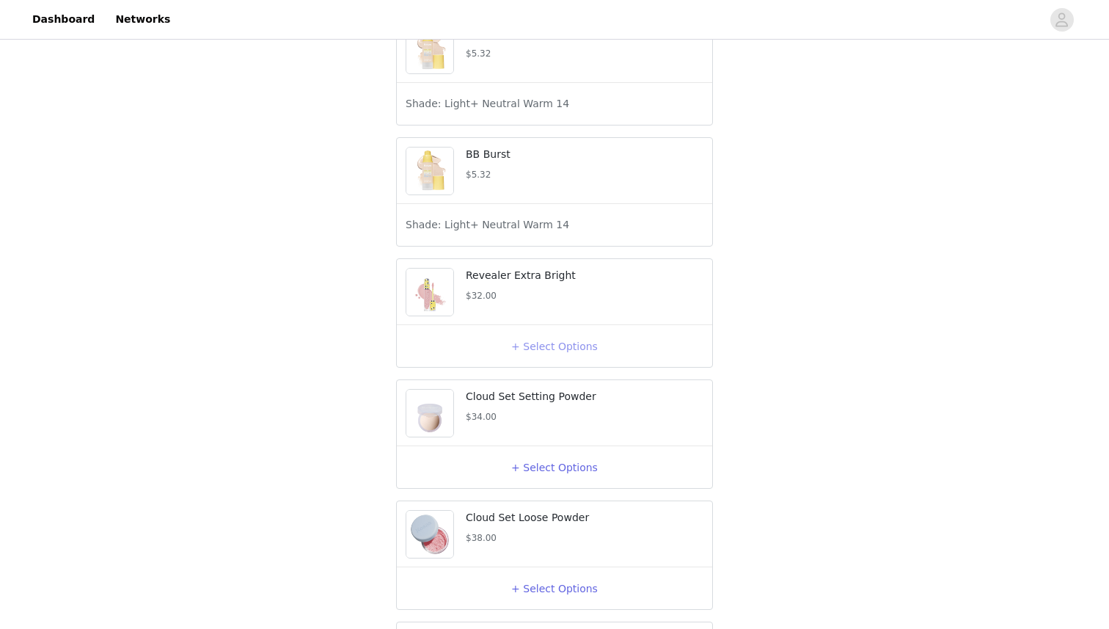
click at [536, 358] on button "+ Select Options" at bounding box center [554, 346] width 59 height 23
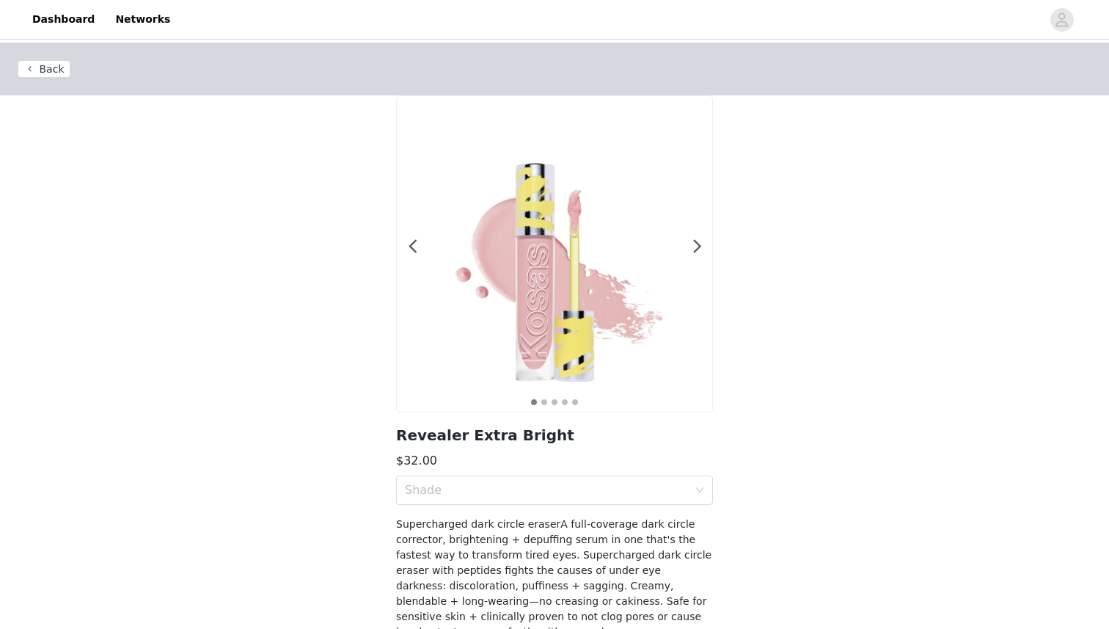
click at [539, 473] on section "1 2 3 4 5 Revealer Extra Bright $32.00 Shade Supercharged dark circle eraserA f…" at bounding box center [555, 376] width 352 height 562
click at [539, 485] on div "Shade" at bounding box center [546, 490] width 283 height 15
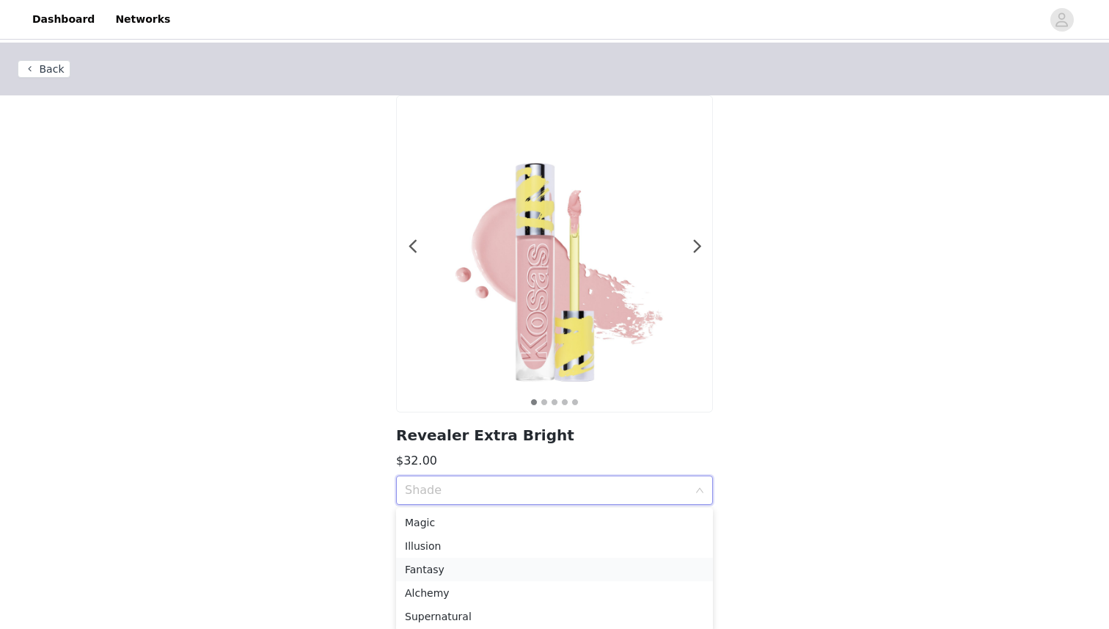
click at [515, 569] on div "Fantasy" at bounding box center [554, 569] width 299 height 16
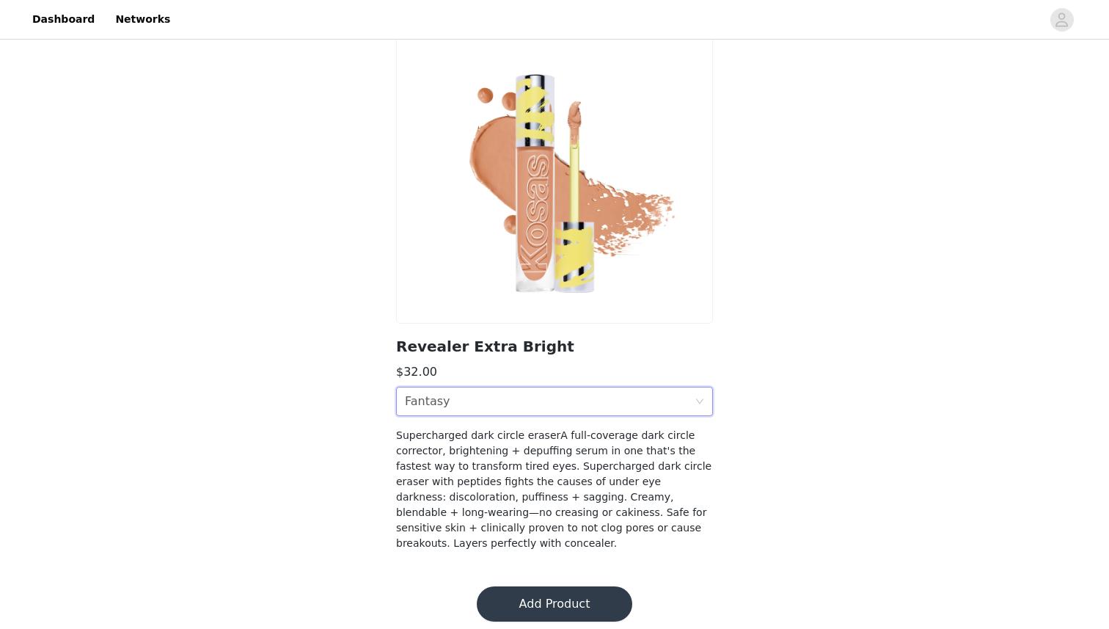
scroll to position [99, 0]
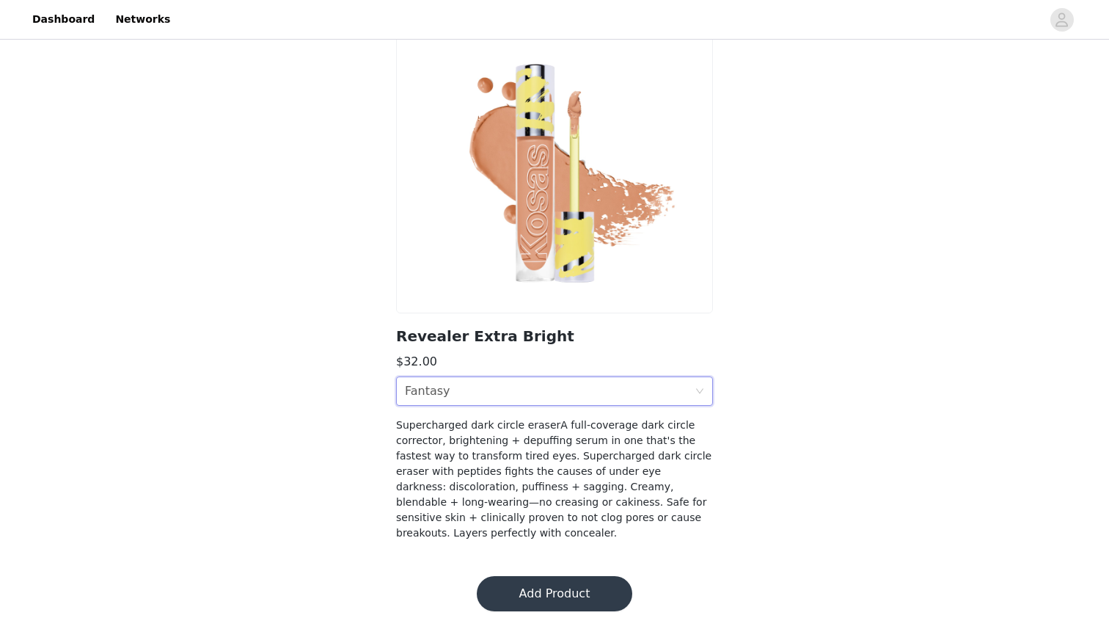
click at [533, 349] on section "Revealer Extra Bright $32.00 Shade Fantasy Supercharged dark circle eraserA ful…" at bounding box center [555, 277] width 352 height 562
click at [533, 367] on h3 "$32.00" at bounding box center [554, 362] width 317 height 18
click at [533, 384] on div "Shade Fantasy" at bounding box center [550, 391] width 290 height 28
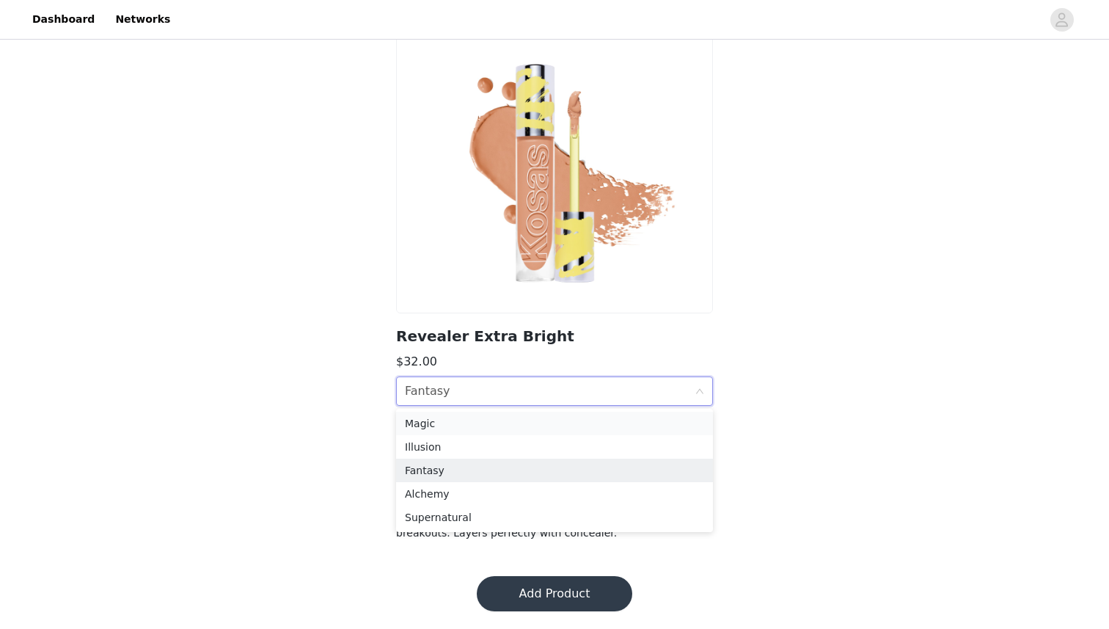
click at [503, 430] on div "Magic" at bounding box center [554, 423] width 299 height 16
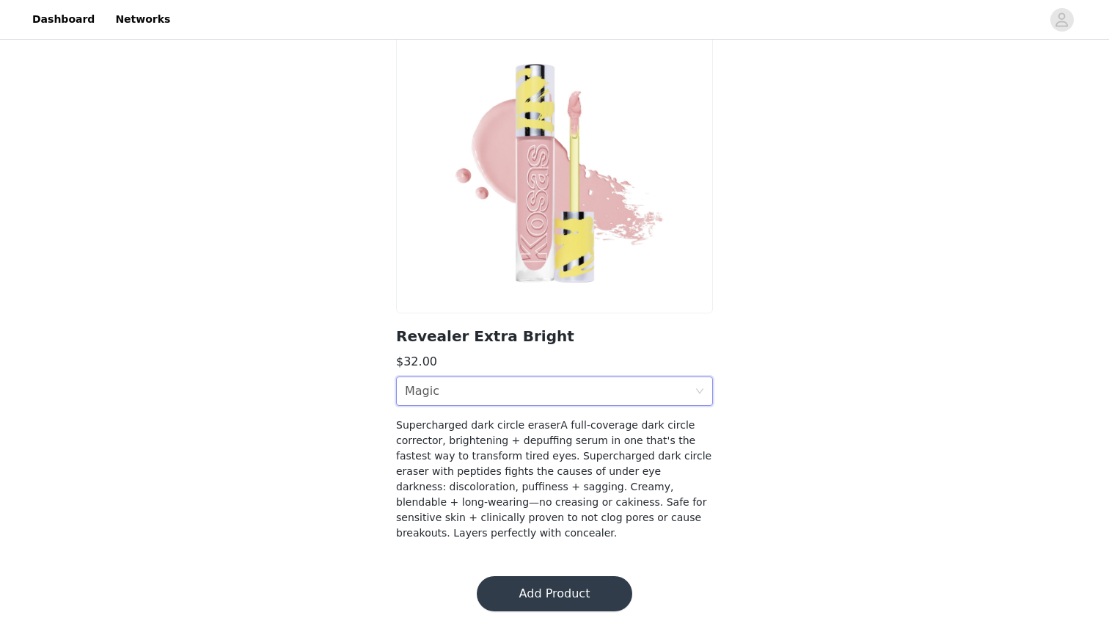
click at [510, 371] on section "Revealer Extra Bright $32.00 Shade Magic Supercharged dark circle eraserA full-…" at bounding box center [555, 277] width 352 height 562
click at [511, 399] on div "Shade Magic" at bounding box center [550, 391] width 290 height 28
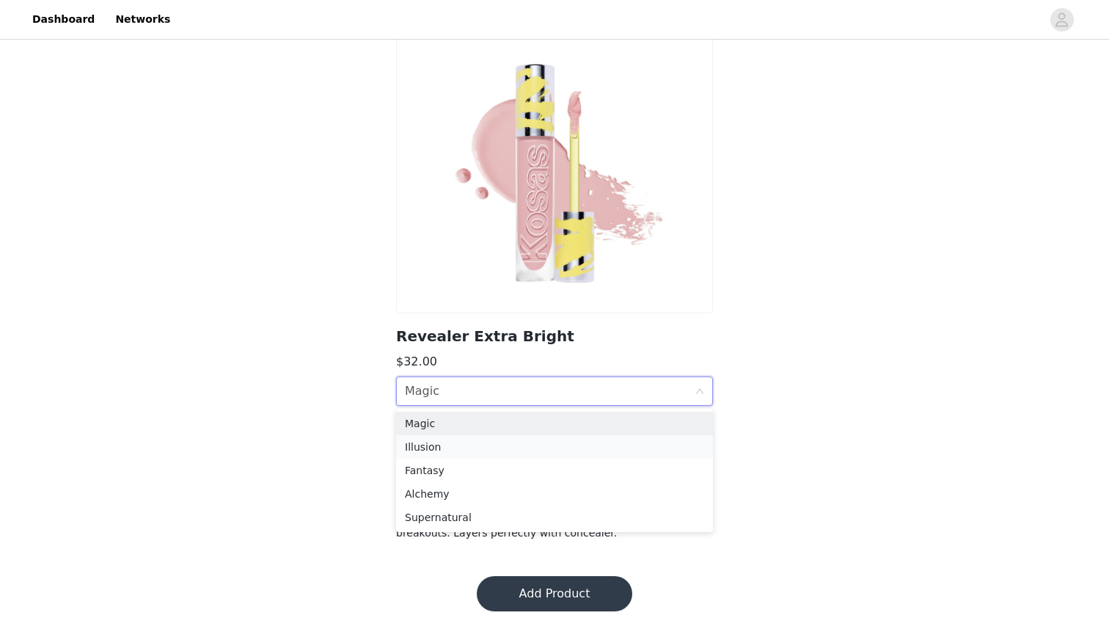
click at [503, 452] on div "Illusion" at bounding box center [554, 447] width 299 height 16
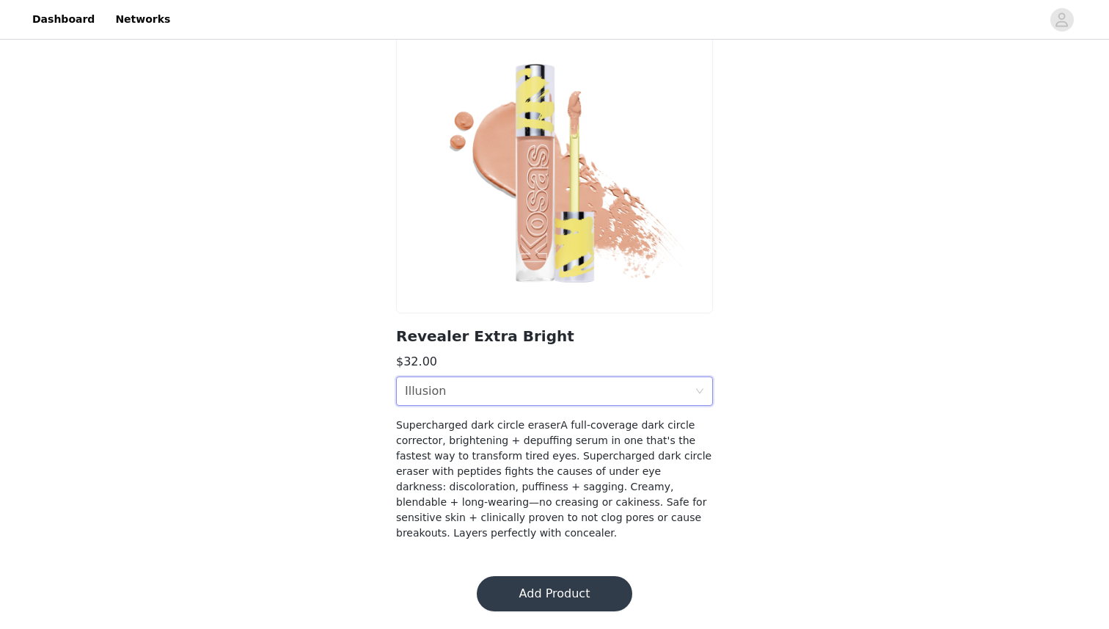
click at [544, 597] on button "Add Product" at bounding box center [555, 593] width 156 height 35
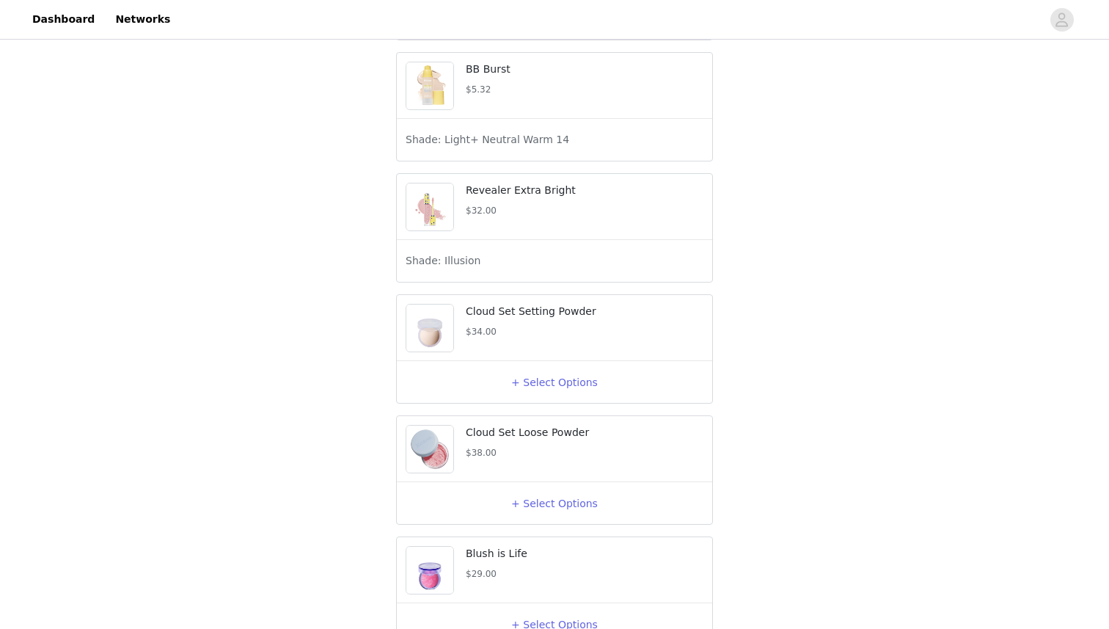
scroll to position [522, 0]
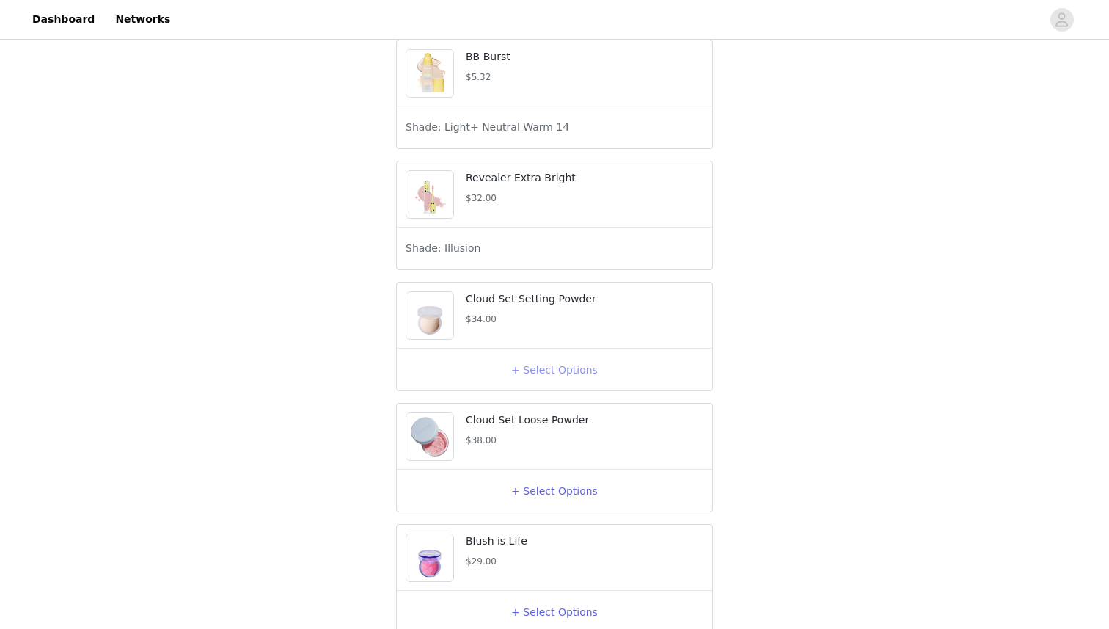
click at [532, 382] on button "+ Select Options" at bounding box center [554, 369] width 59 height 23
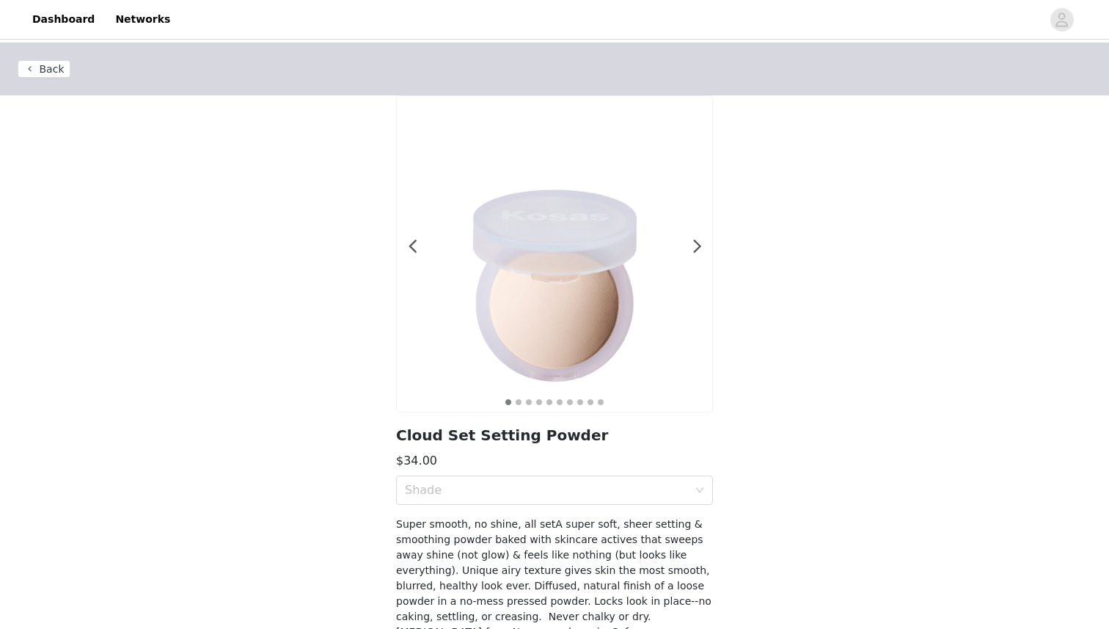
scroll to position [99, 0]
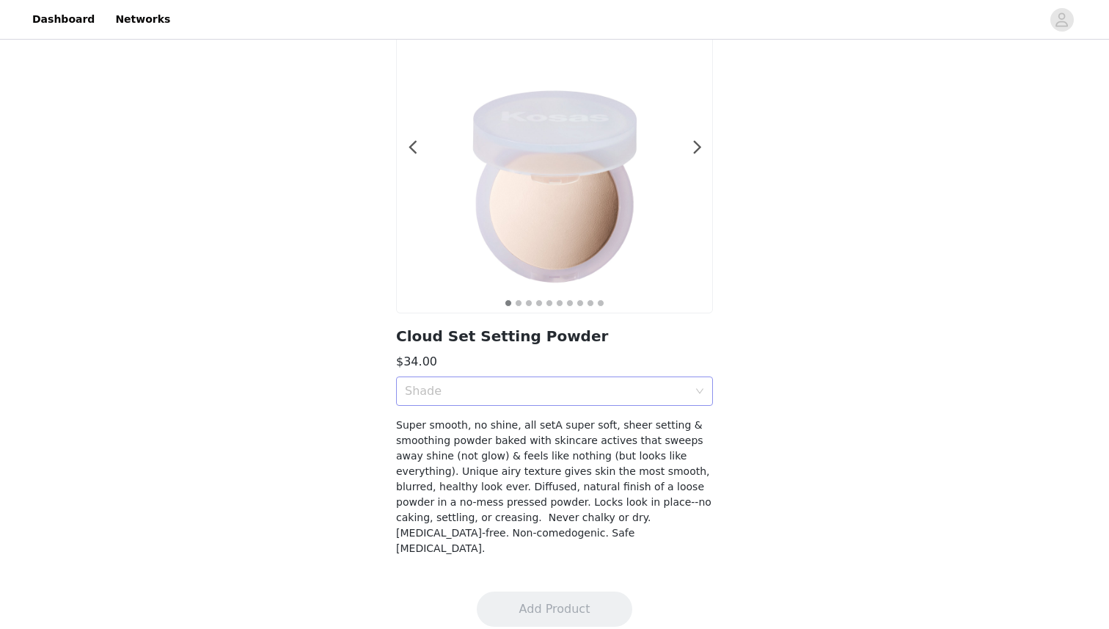
click at [532, 385] on div "Shade" at bounding box center [546, 391] width 283 height 15
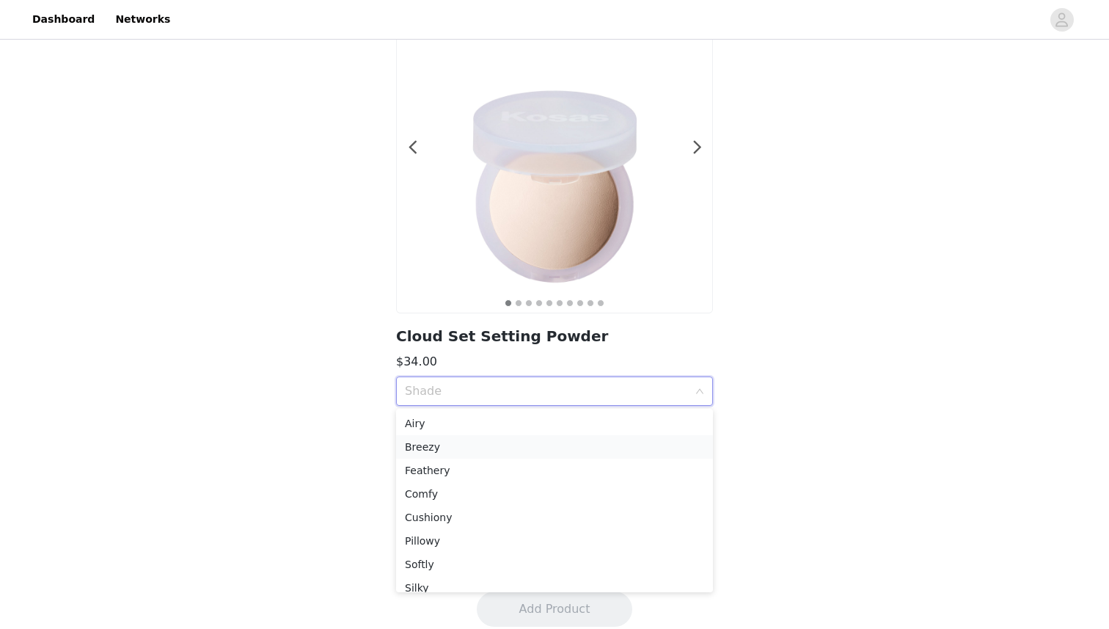
click at [511, 455] on li "Breezy" at bounding box center [554, 446] width 317 height 23
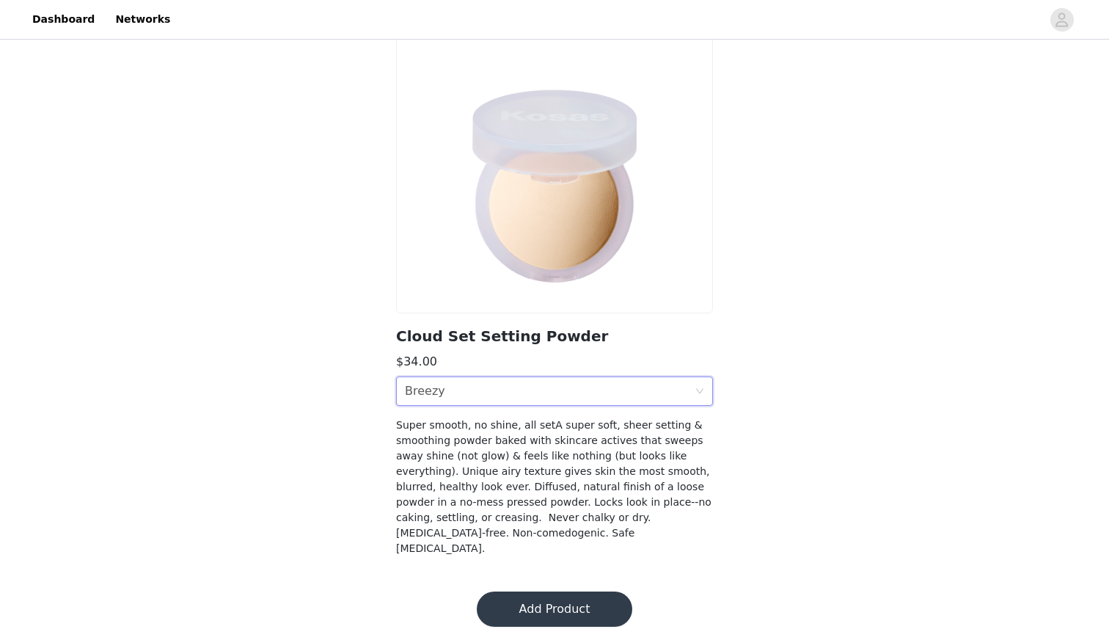
click at [522, 380] on div "Shade Breezy" at bounding box center [550, 391] width 290 height 28
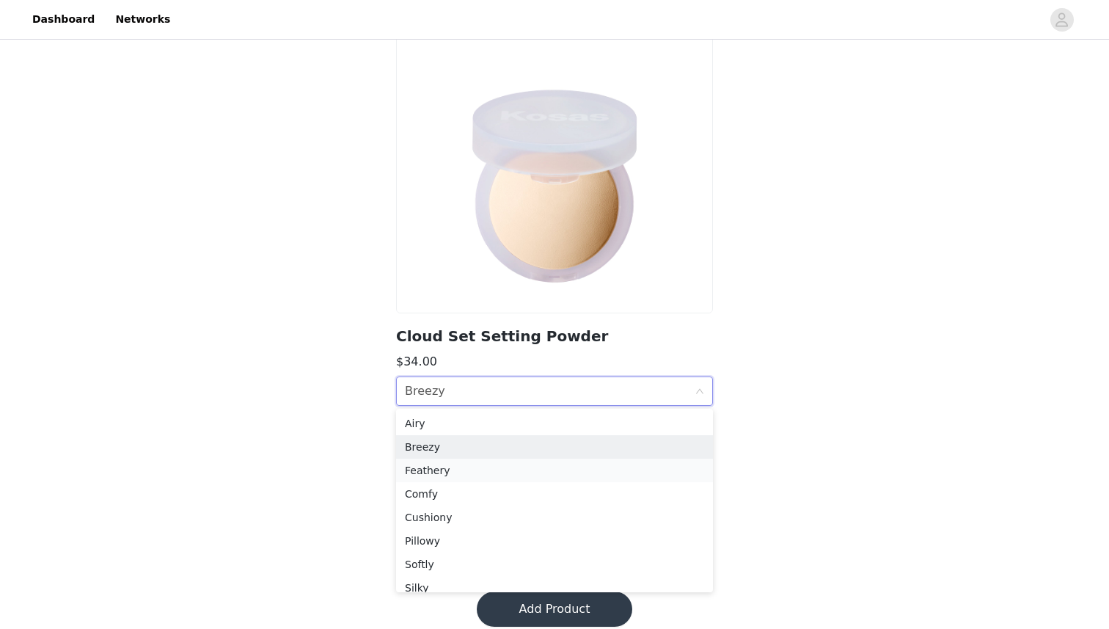
click at [498, 477] on div "Feathery" at bounding box center [554, 470] width 299 height 16
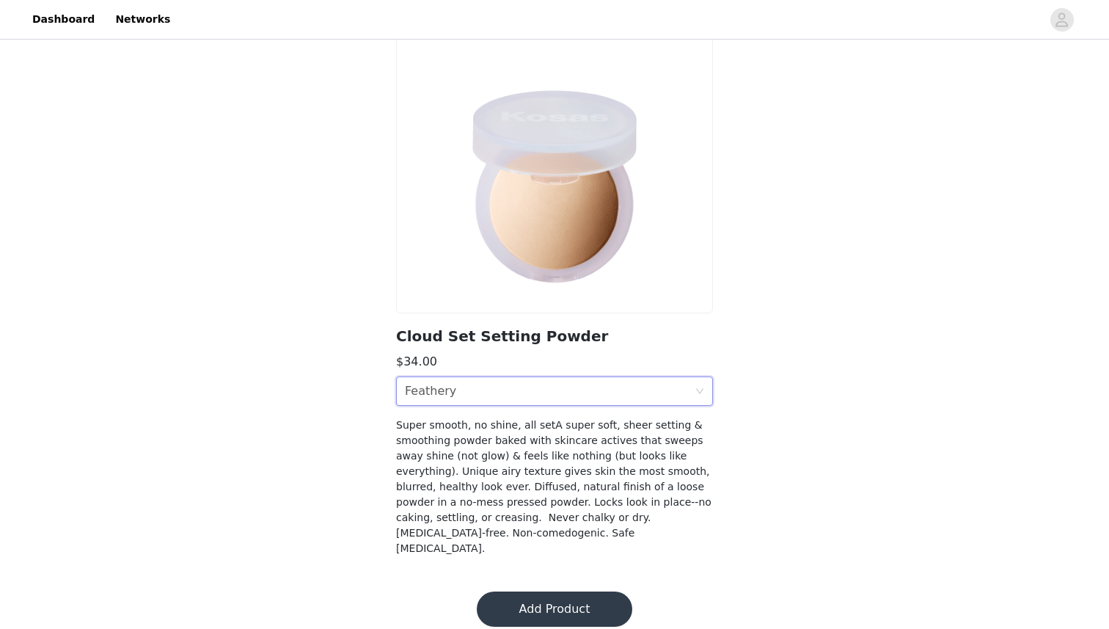
click at [543, 591] on button "Add Product" at bounding box center [555, 608] width 156 height 35
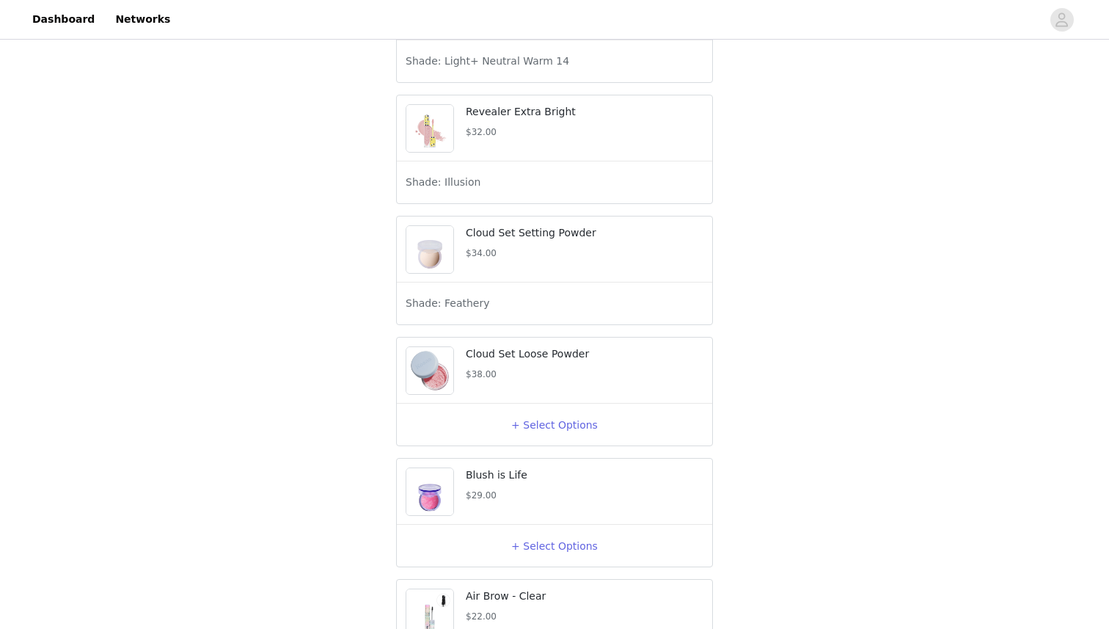
scroll to position [635, 0]
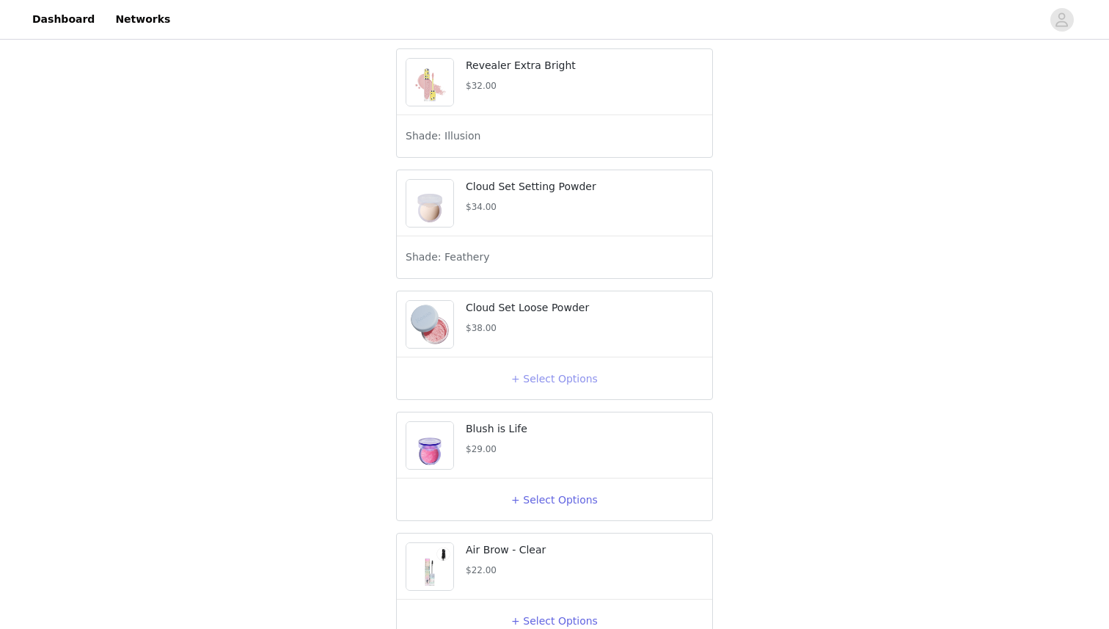
click at [530, 390] on button "+ Select Options" at bounding box center [554, 378] width 59 height 23
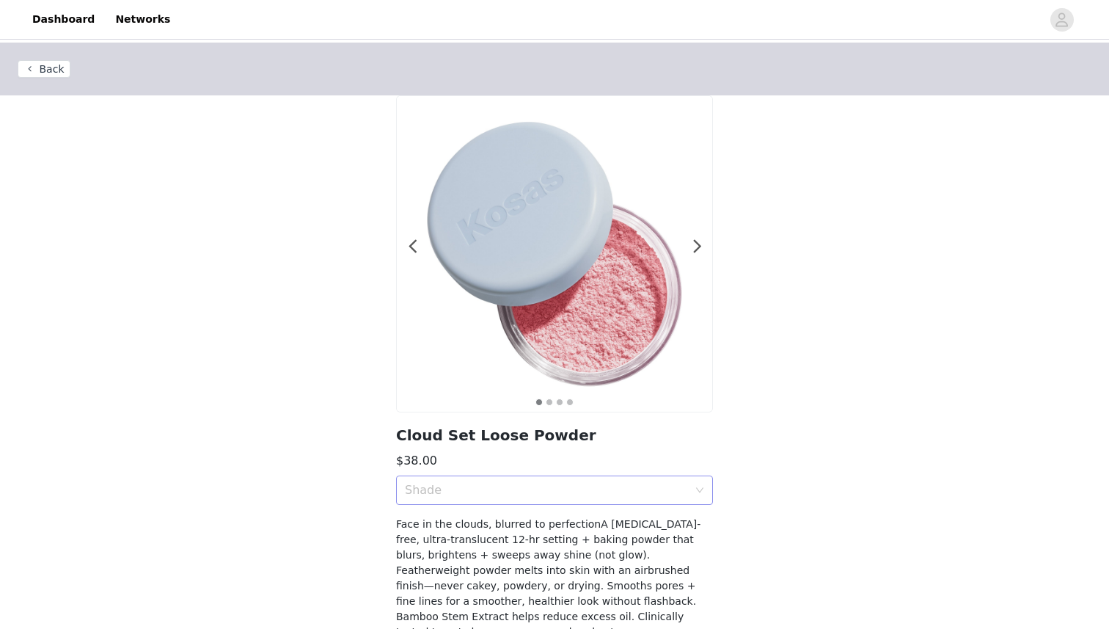
click at [536, 492] on div "Shade" at bounding box center [546, 490] width 283 height 15
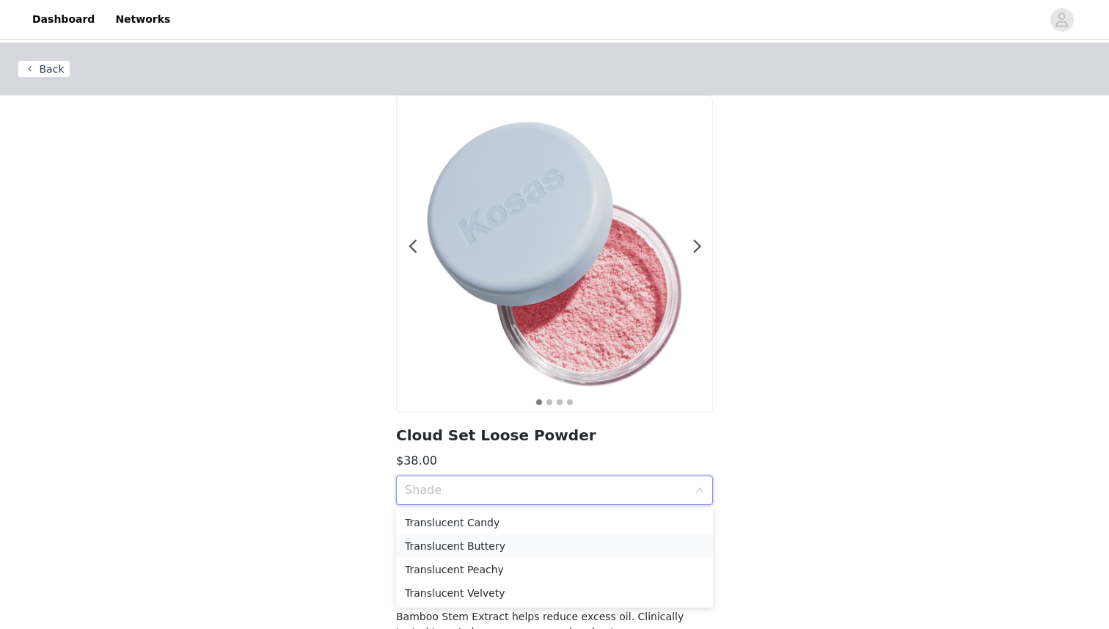
click at [524, 542] on div "Translucent Buttery" at bounding box center [554, 546] width 299 height 16
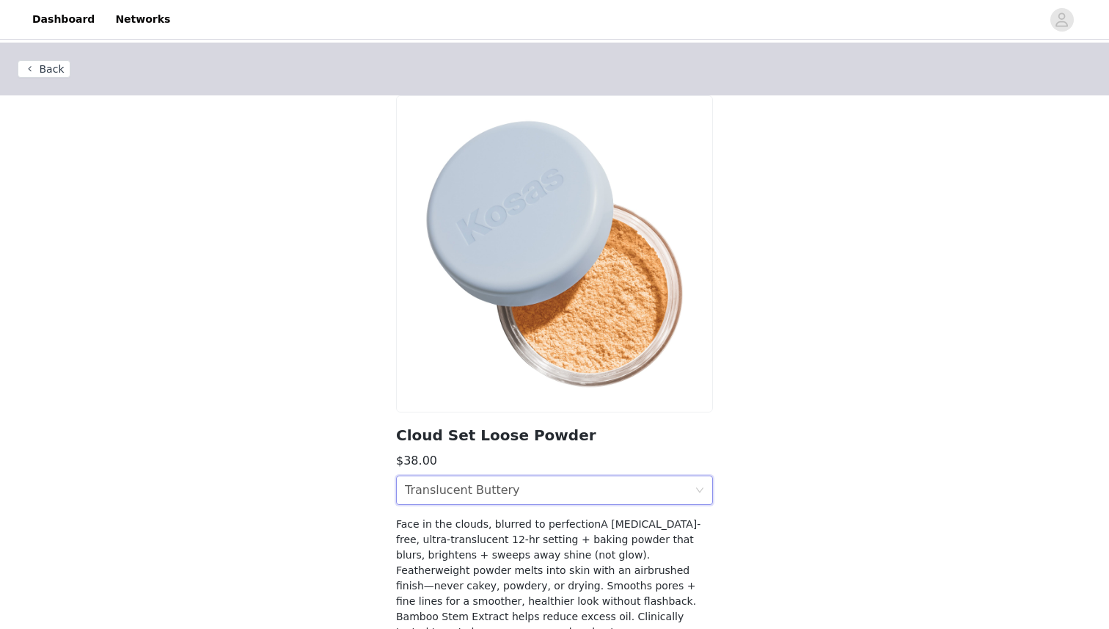
click at [517, 472] on section "Cloud Set Loose Powder $38.00 Shade Translucent Buttery Face in the clouds, blu…" at bounding box center [555, 376] width 352 height 562
click at [517, 484] on div "Shade Translucent Buttery" at bounding box center [550, 490] width 290 height 28
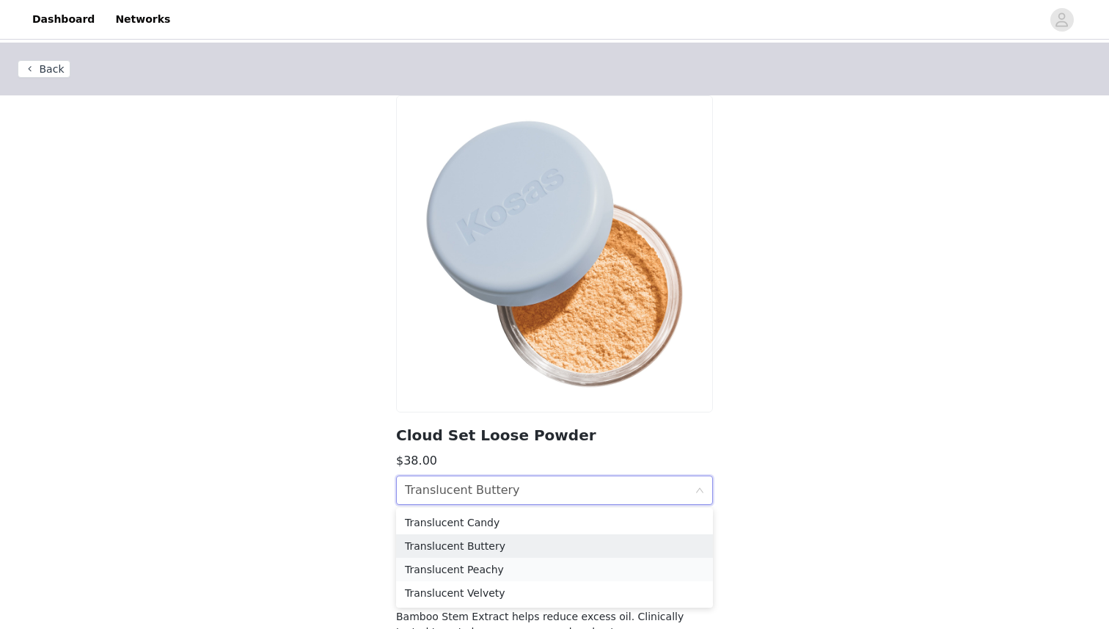
click at [508, 570] on div "Translucent Peachy" at bounding box center [554, 569] width 299 height 16
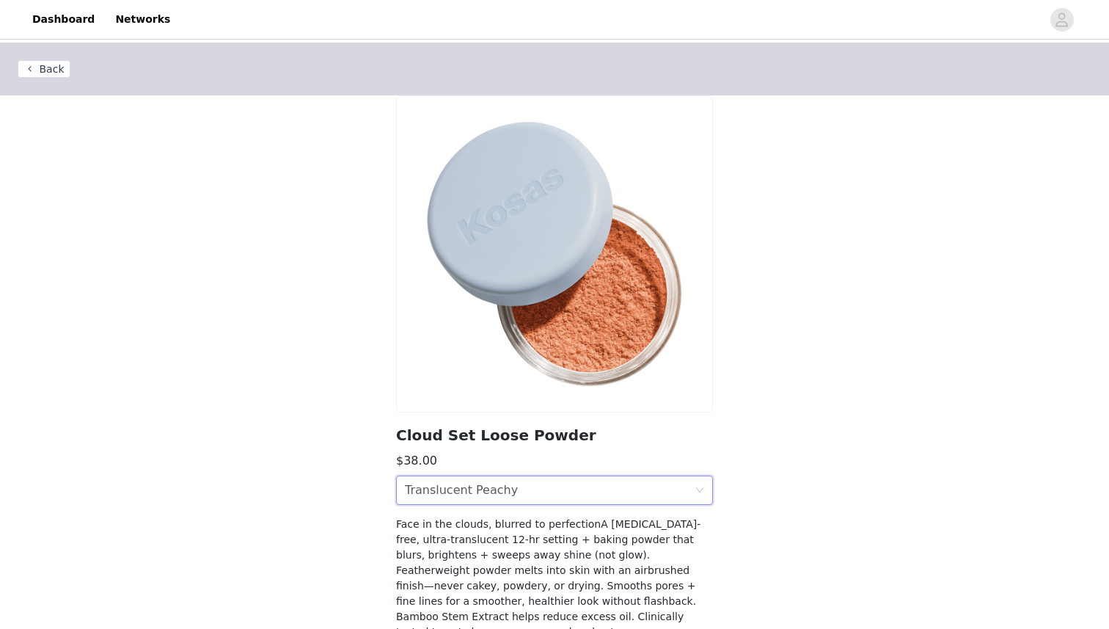
click at [517, 484] on div "Shade Translucent Peachy" at bounding box center [550, 490] width 290 height 28
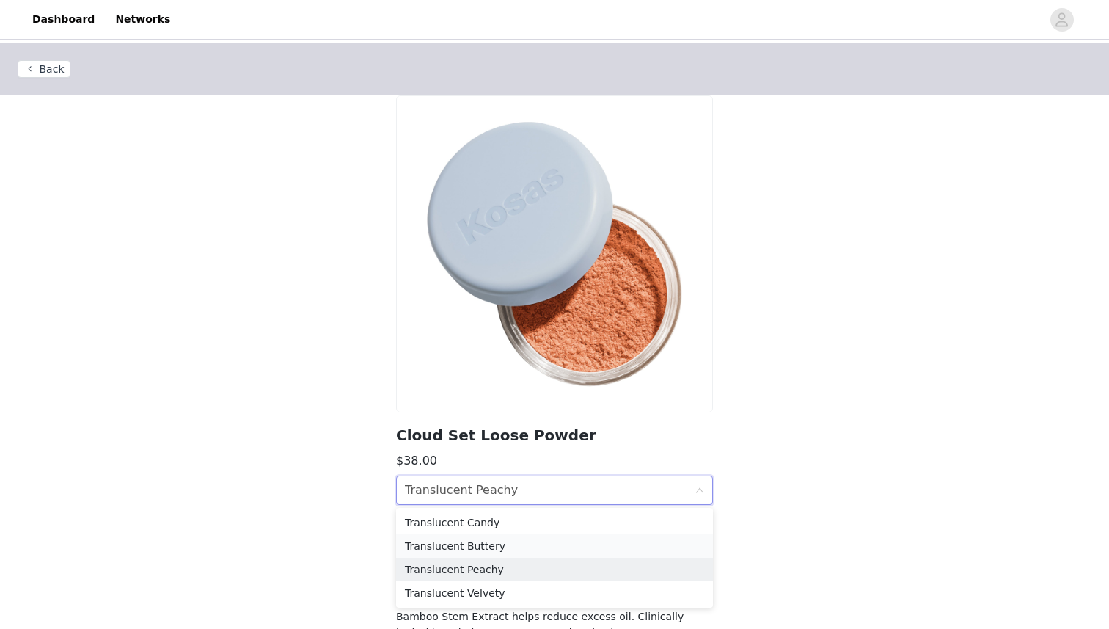
click at [508, 548] on div "Translucent Buttery" at bounding box center [554, 546] width 299 height 16
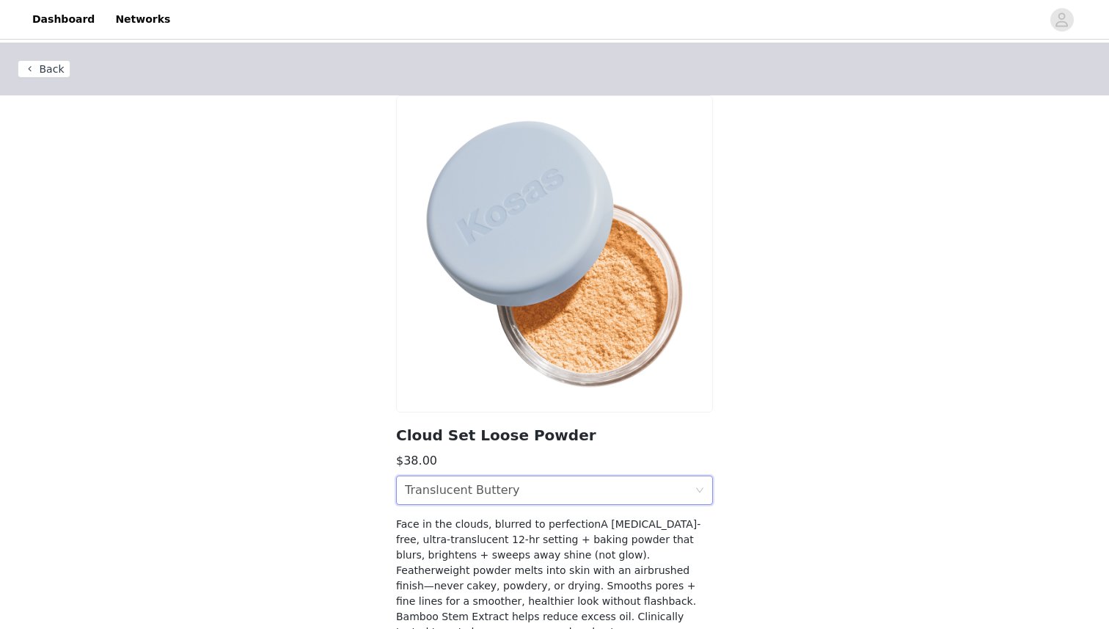
scroll to position [84, 0]
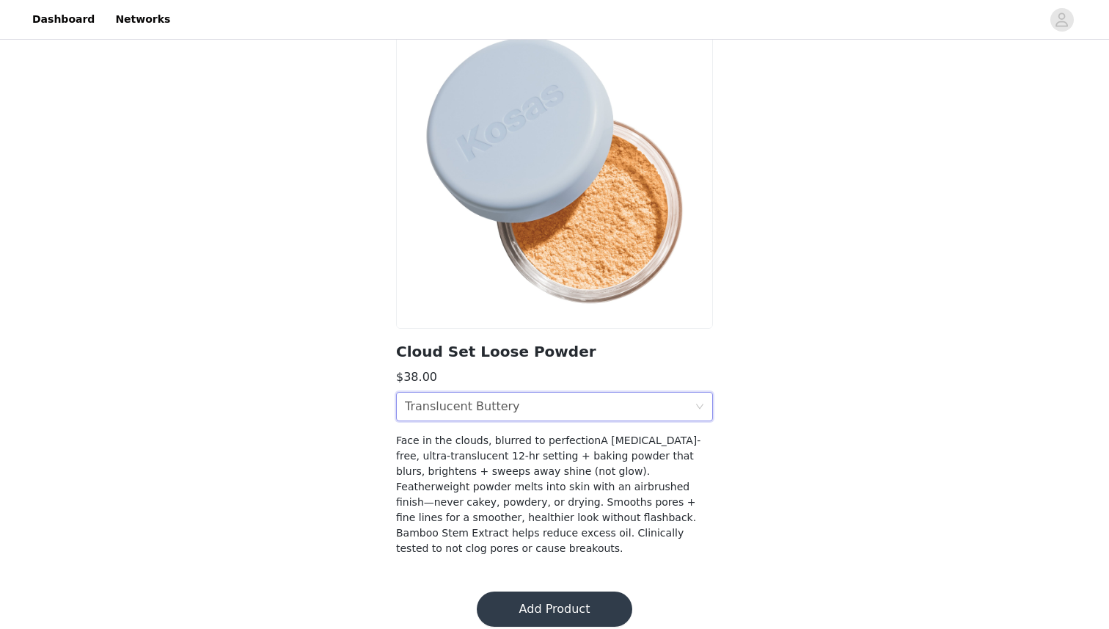
click at [552, 599] on button "Add Product" at bounding box center [555, 608] width 156 height 35
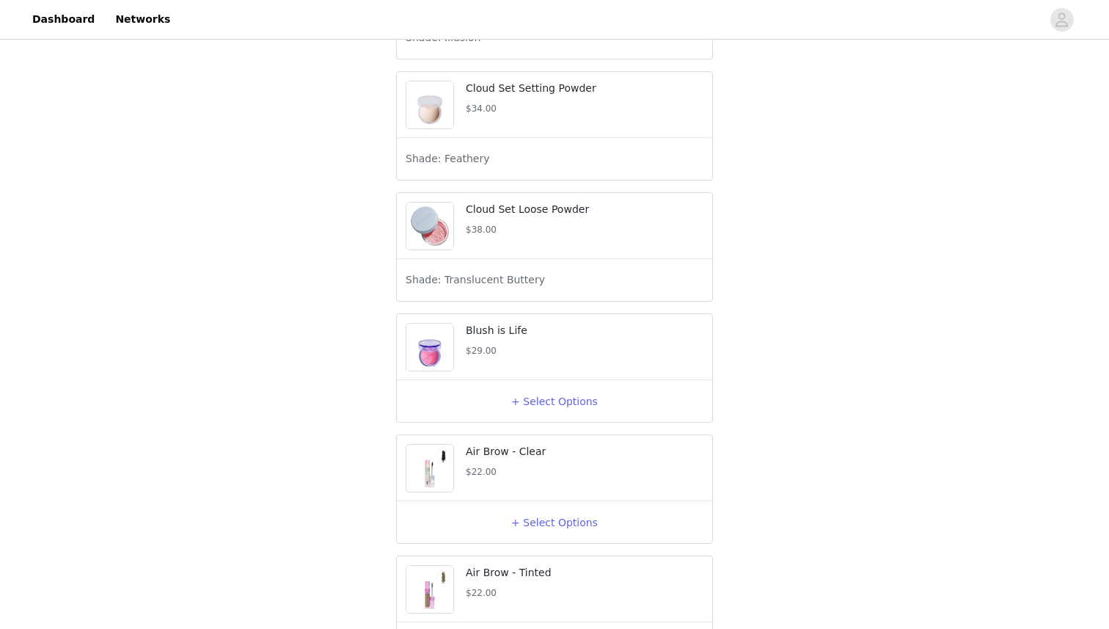
scroll to position [763, 0]
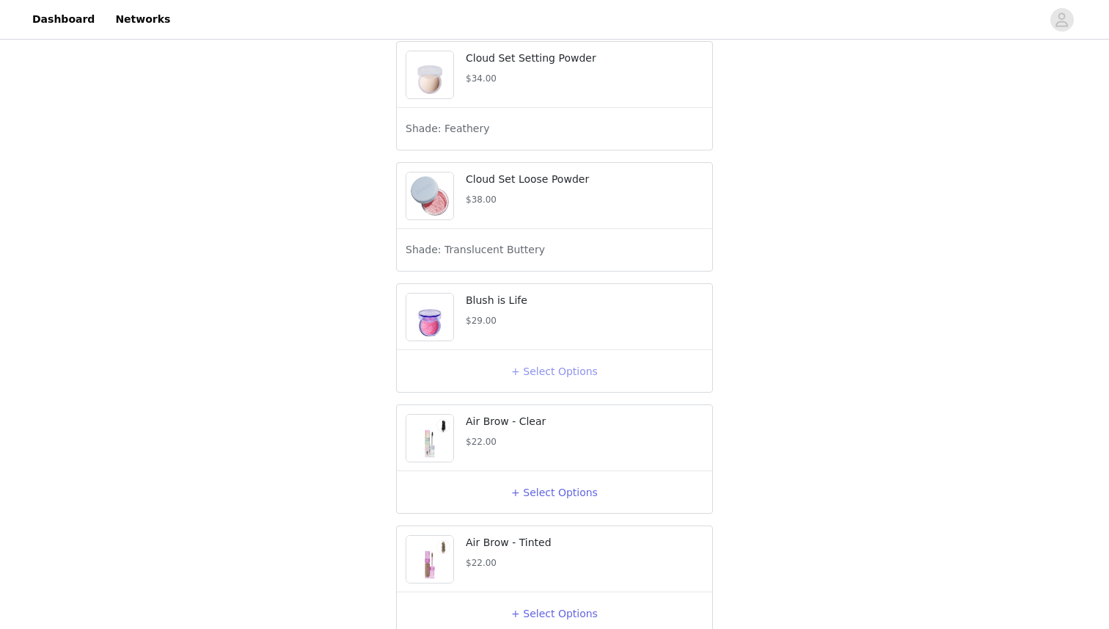
click at [535, 383] on button "+ Select Options" at bounding box center [554, 371] width 59 height 23
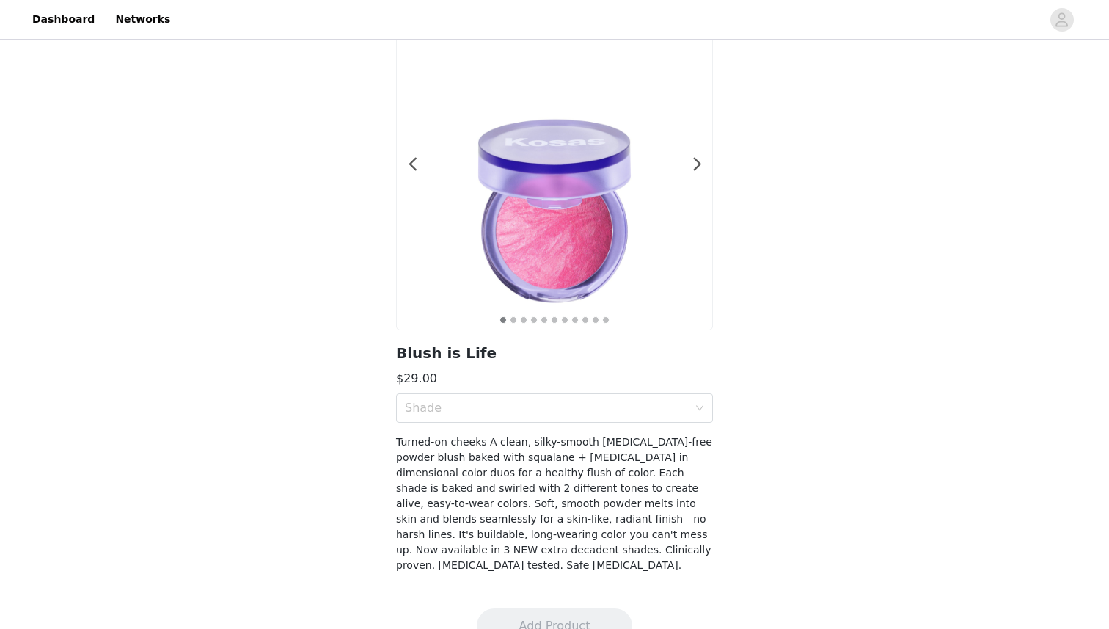
scroll to position [83, 0]
click at [535, 393] on div "Shade" at bounding box center [554, 407] width 317 height 29
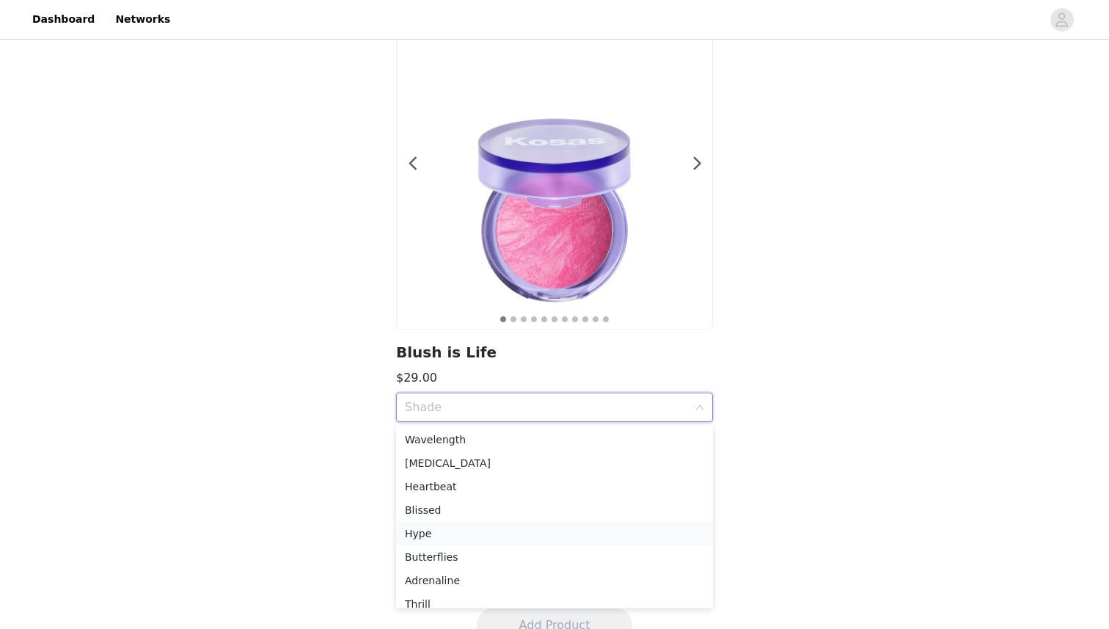
click at [512, 526] on div "Hype" at bounding box center [554, 533] width 299 height 16
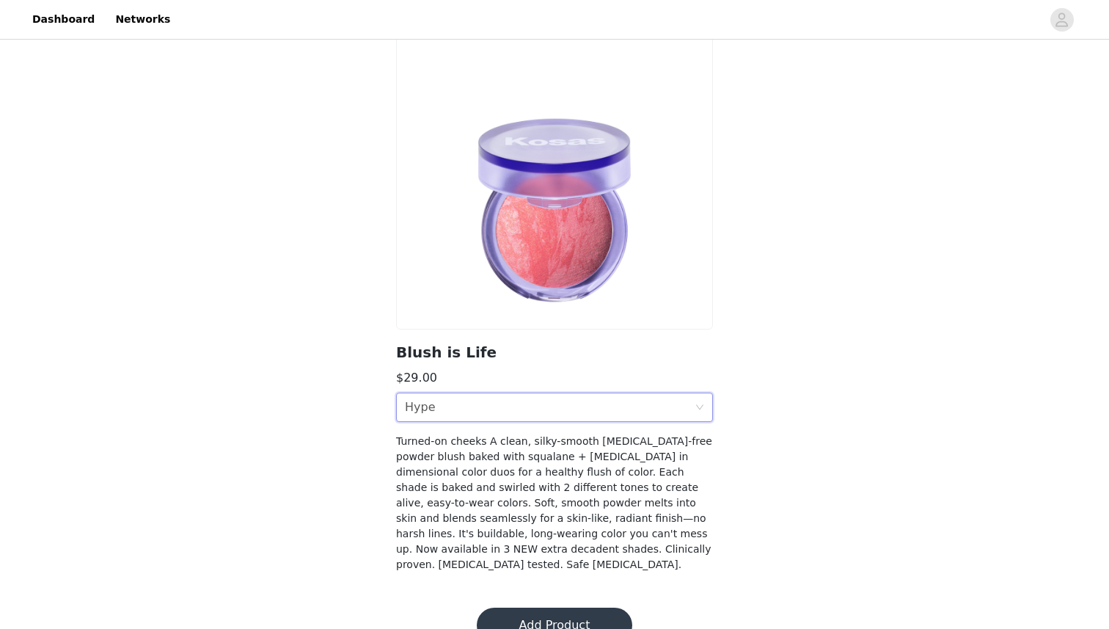
click at [519, 401] on div "Shade Hype" at bounding box center [550, 407] width 290 height 28
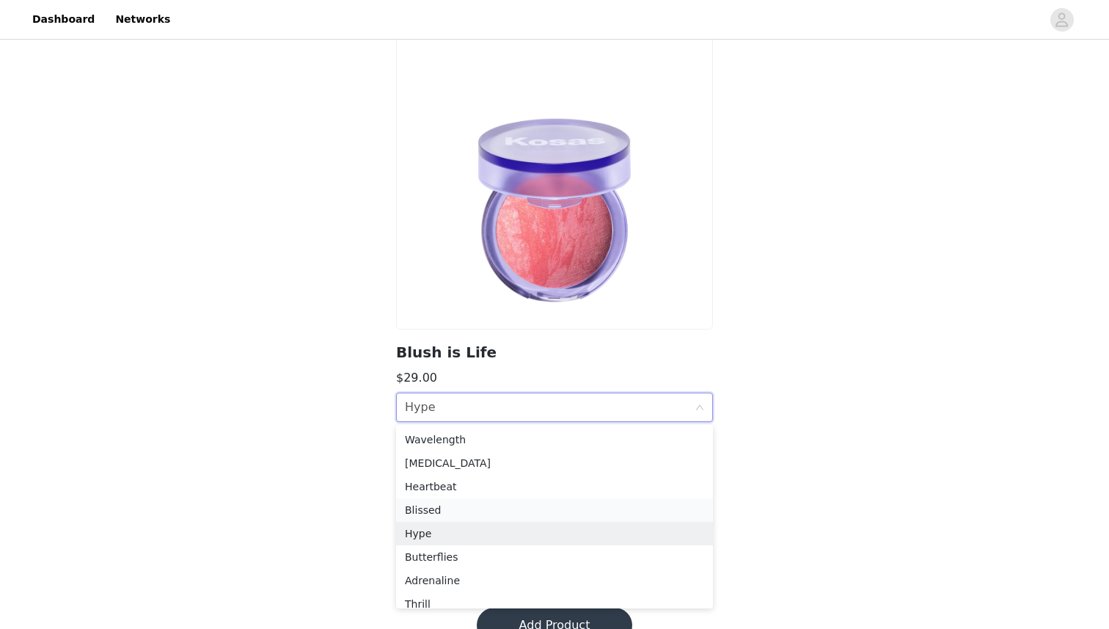
click at [501, 511] on div "Blissed" at bounding box center [554, 510] width 299 height 16
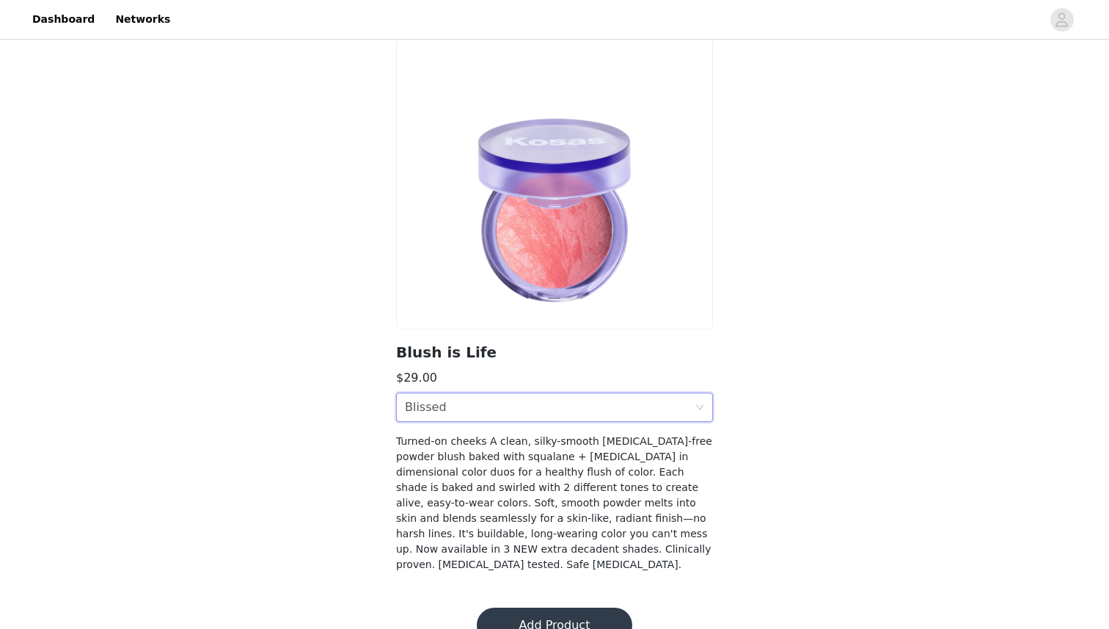
click at [512, 406] on div "Shade Blissed" at bounding box center [550, 407] width 290 height 28
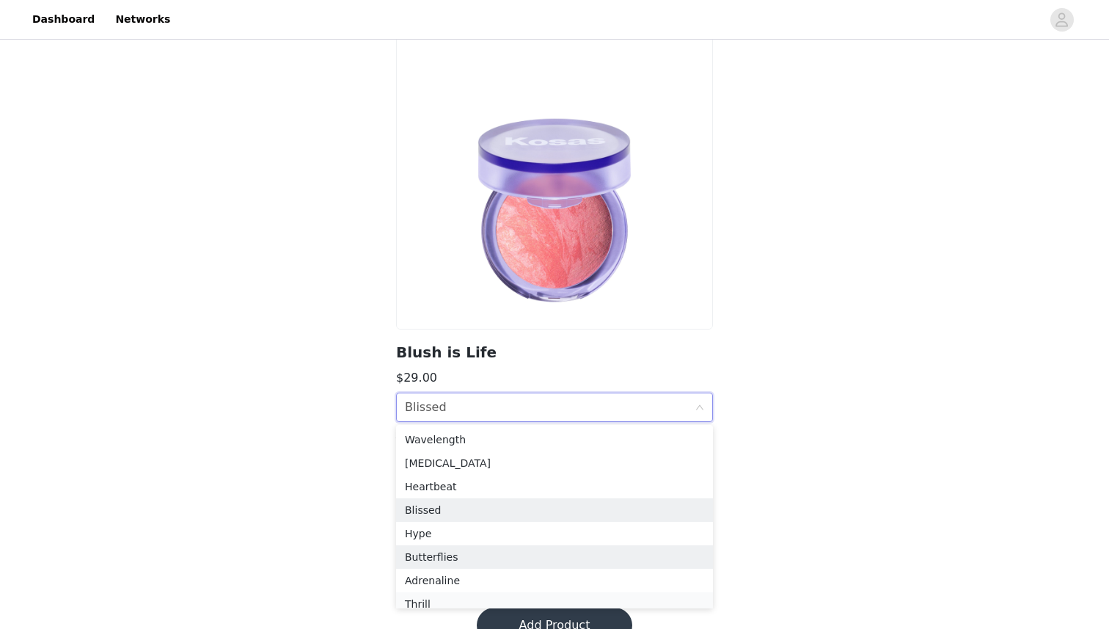
scroll to position [7, 0]
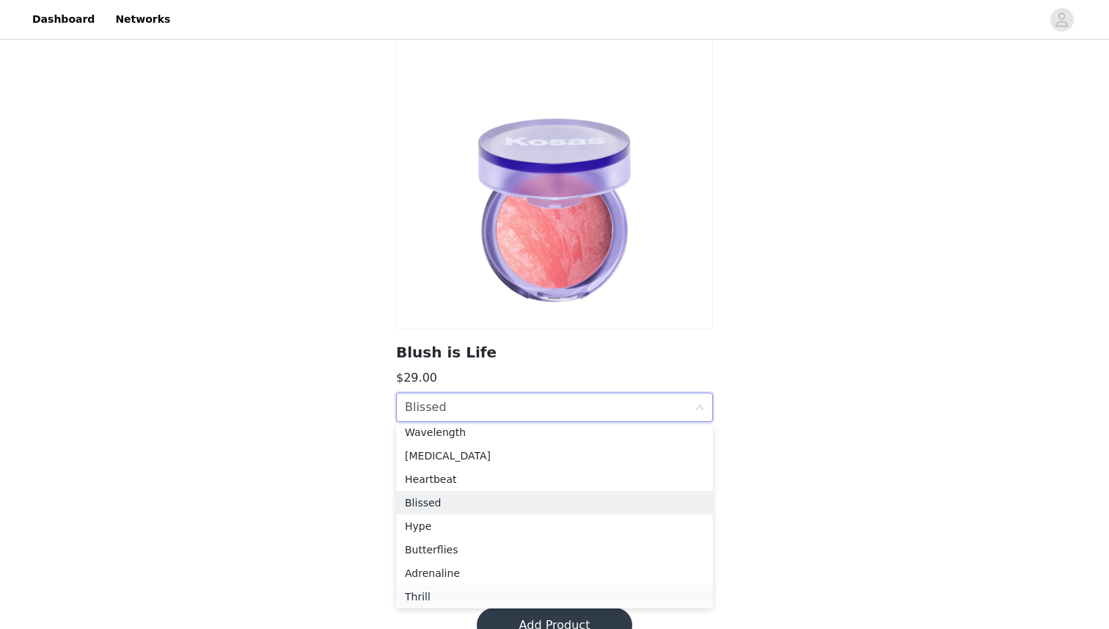
click at [490, 588] on div "Thrill" at bounding box center [554, 596] width 299 height 16
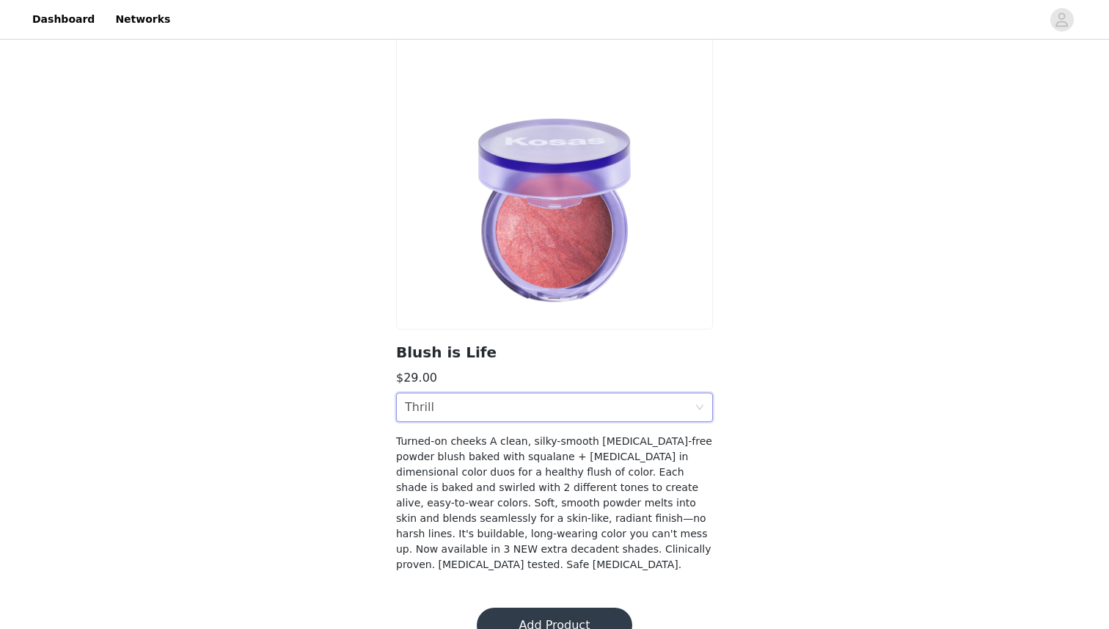
click at [519, 398] on div "Shade Thrill" at bounding box center [550, 407] width 290 height 28
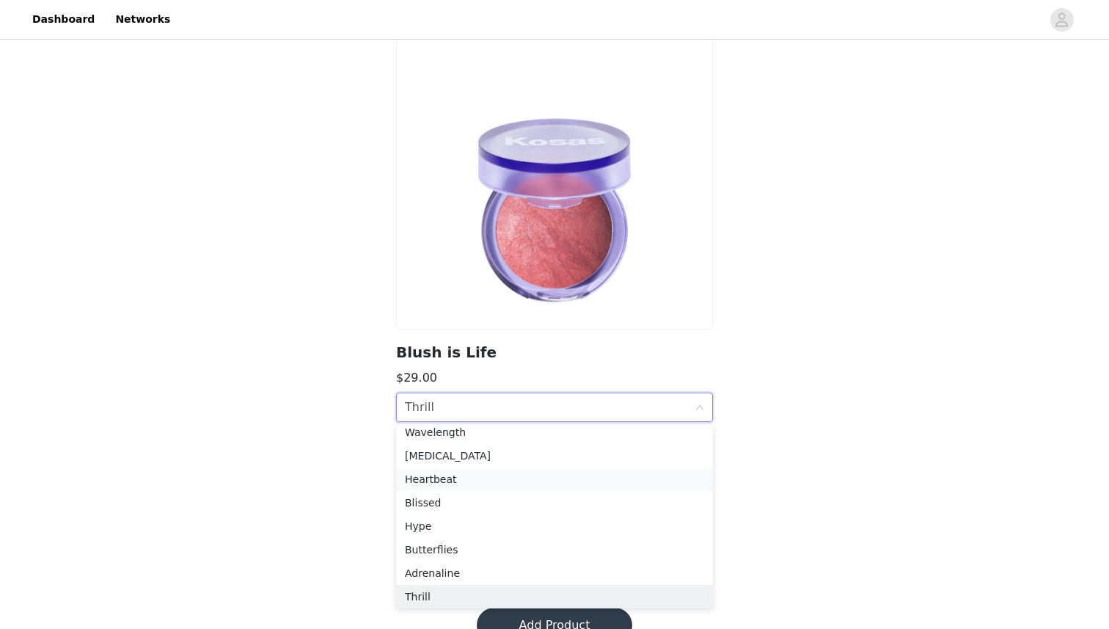
scroll to position [3, 0]
click at [497, 503] on div "Blissed" at bounding box center [554, 507] width 299 height 16
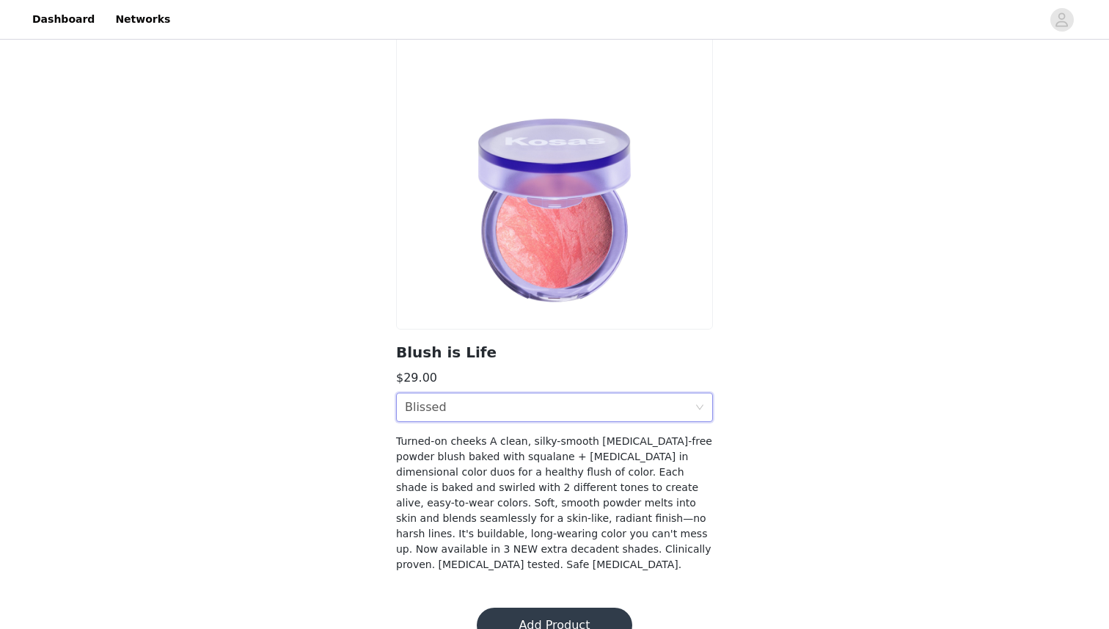
click at [519, 404] on div "Shade Blissed" at bounding box center [550, 407] width 290 height 28
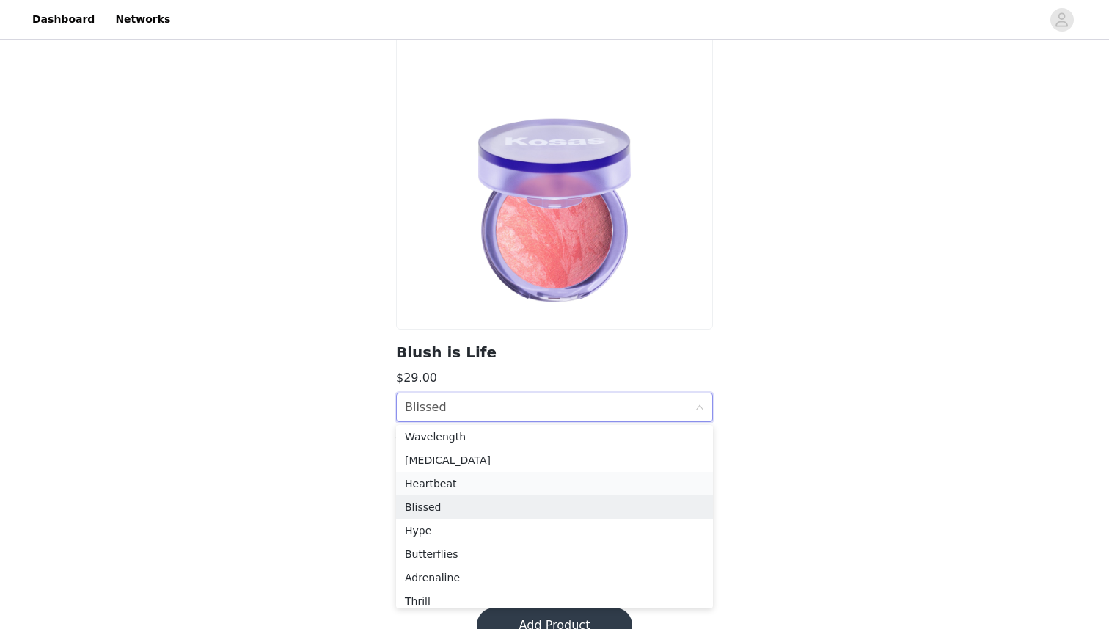
click at [497, 474] on li "Heartbeat" at bounding box center [554, 483] width 317 height 23
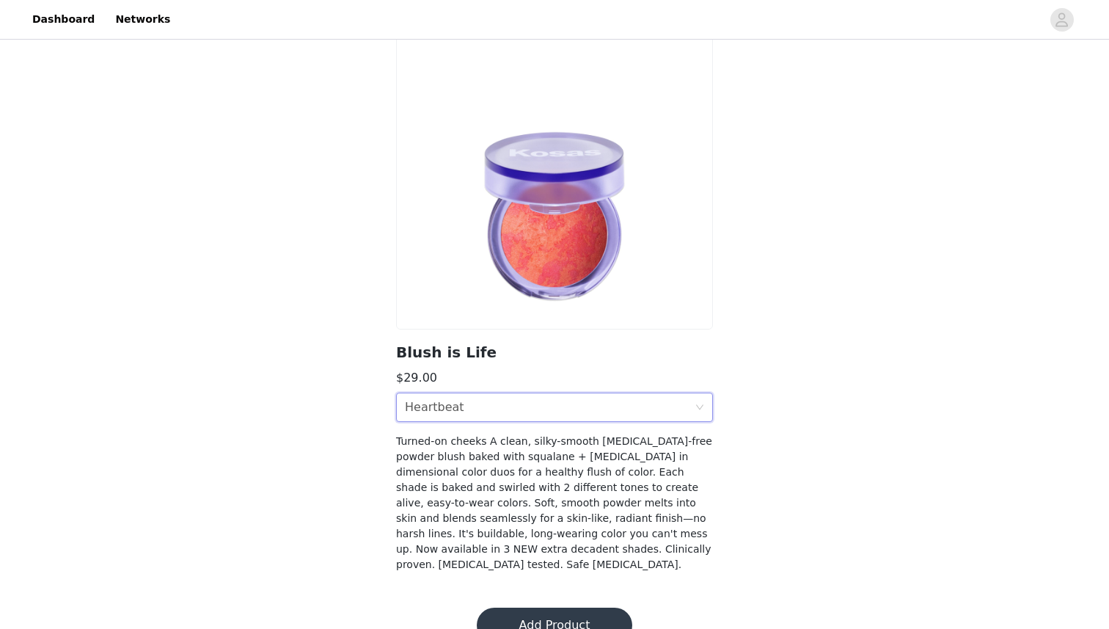
click at [511, 411] on div "Shade Heartbeat" at bounding box center [550, 407] width 290 height 28
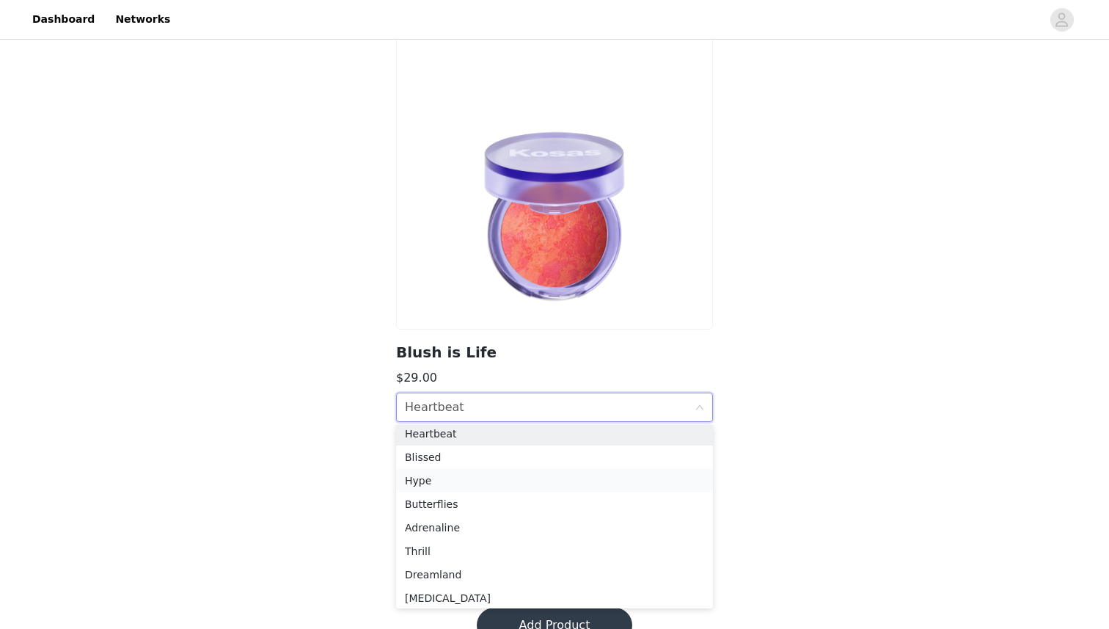
scroll to position [81, 0]
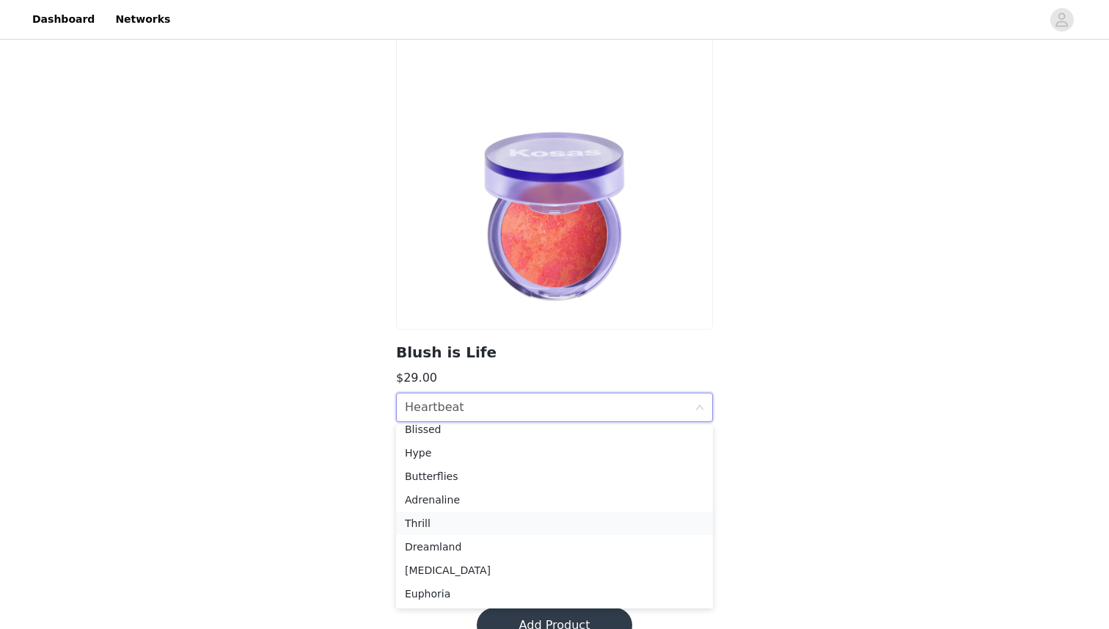
click at [491, 527] on div "Thrill" at bounding box center [554, 523] width 299 height 16
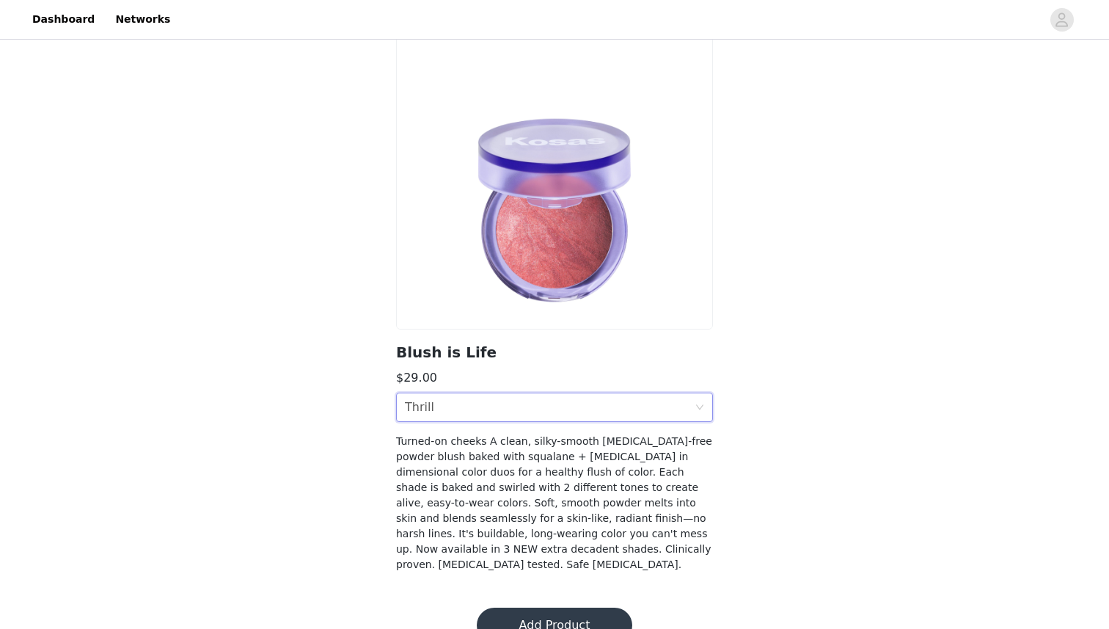
click at [530, 608] on button "Add Product" at bounding box center [555, 625] width 156 height 35
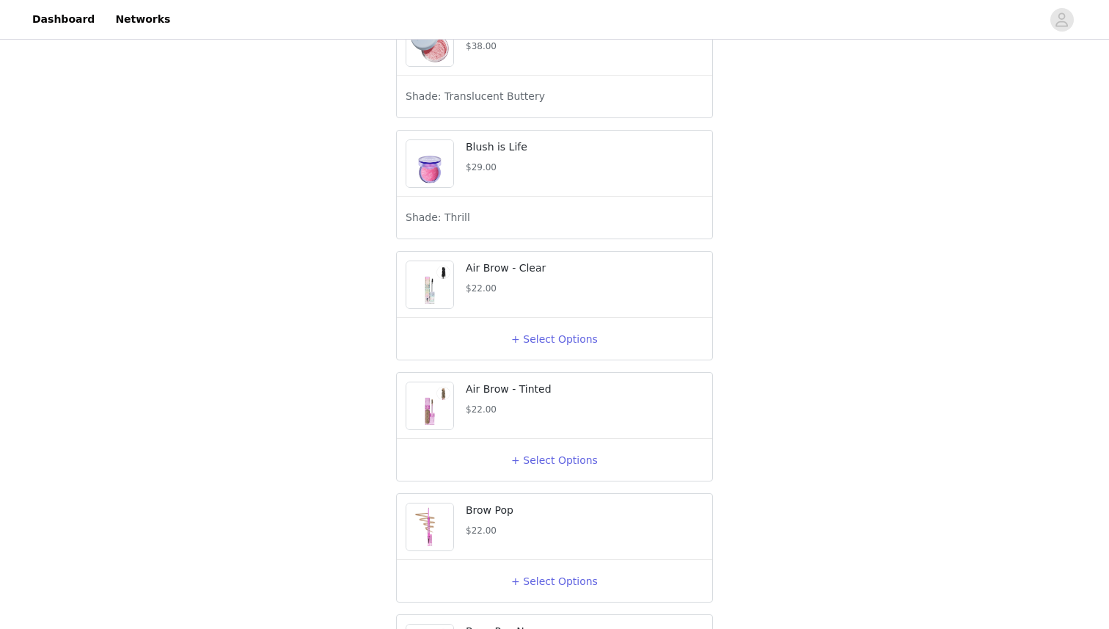
scroll to position [919, 0]
click at [515, 348] on div "+ Select Options" at bounding box center [555, 335] width 298 height 23
click at [533, 348] on button "+ Select Options" at bounding box center [554, 335] width 59 height 23
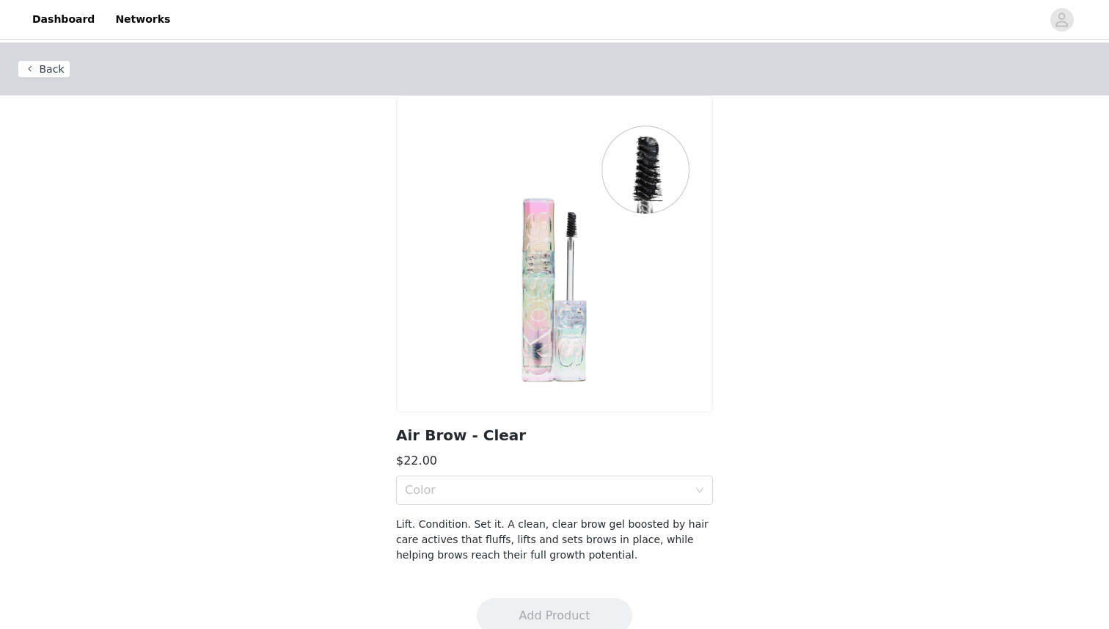
click at [532, 513] on section "Air Brow - Clear $22.00 Color Lift. Condition. Set it. A clean, clear brow gel …" at bounding box center [555, 337] width 352 height 485
click at [531, 501] on div "Color" at bounding box center [550, 490] width 290 height 28
click at [518, 519] on div "Clear" at bounding box center [554, 522] width 299 height 16
click at [526, 604] on button "Add Product" at bounding box center [555, 615] width 156 height 35
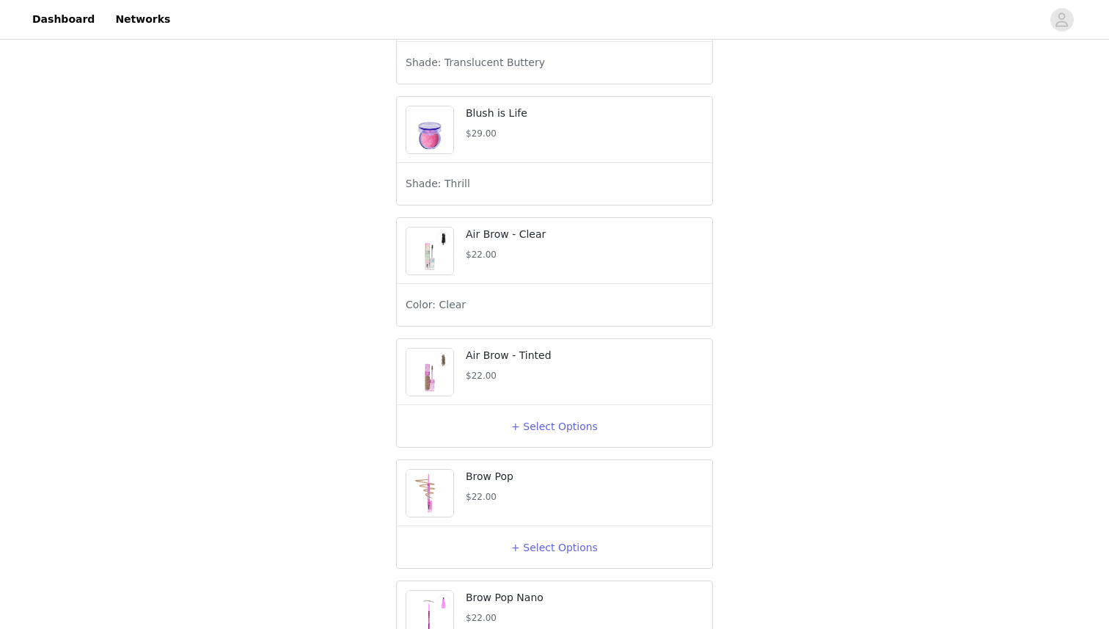
scroll to position [976, 0]
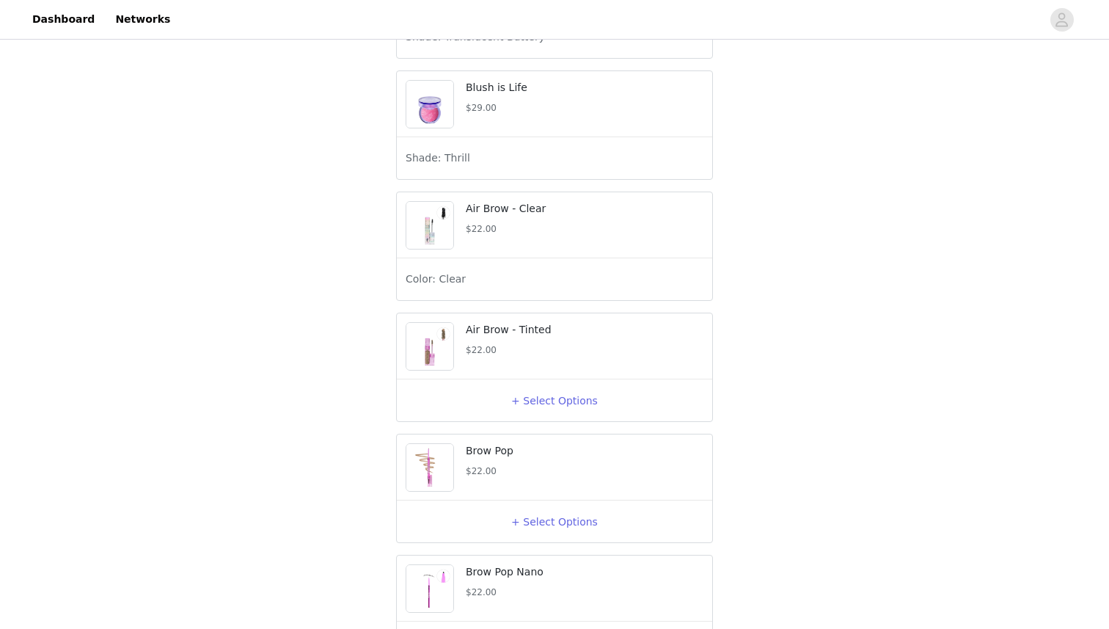
click at [516, 412] on div "+ Select Options" at bounding box center [555, 400] width 298 height 23
click at [531, 412] on button "+ Select Options" at bounding box center [554, 400] width 59 height 23
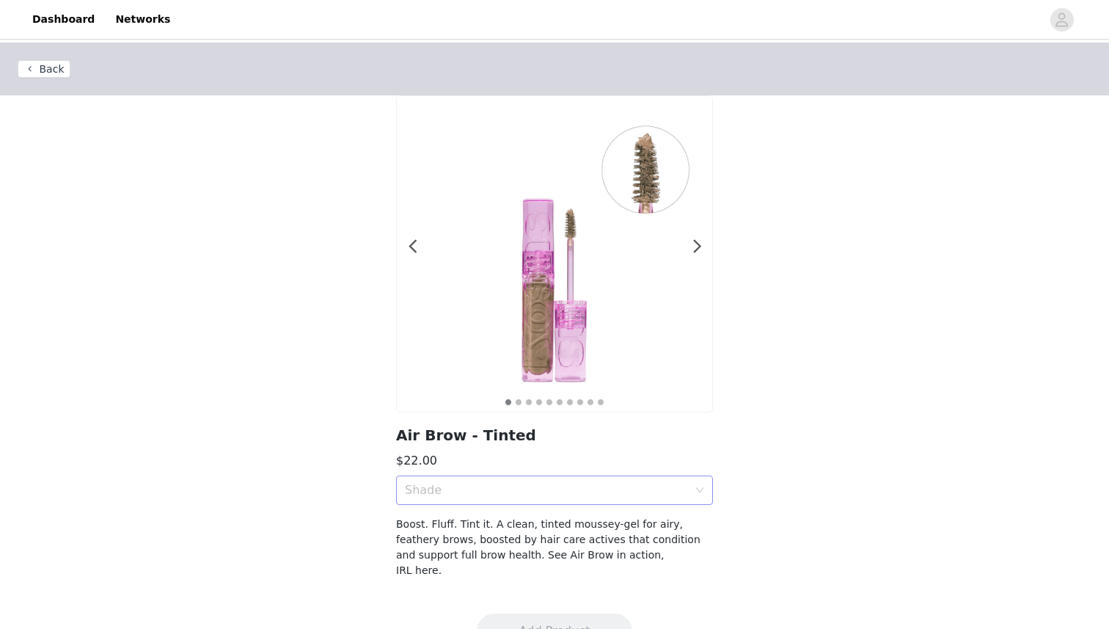
click at [530, 497] on div "Shade" at bounding box center [550, 490] width 290 height 28
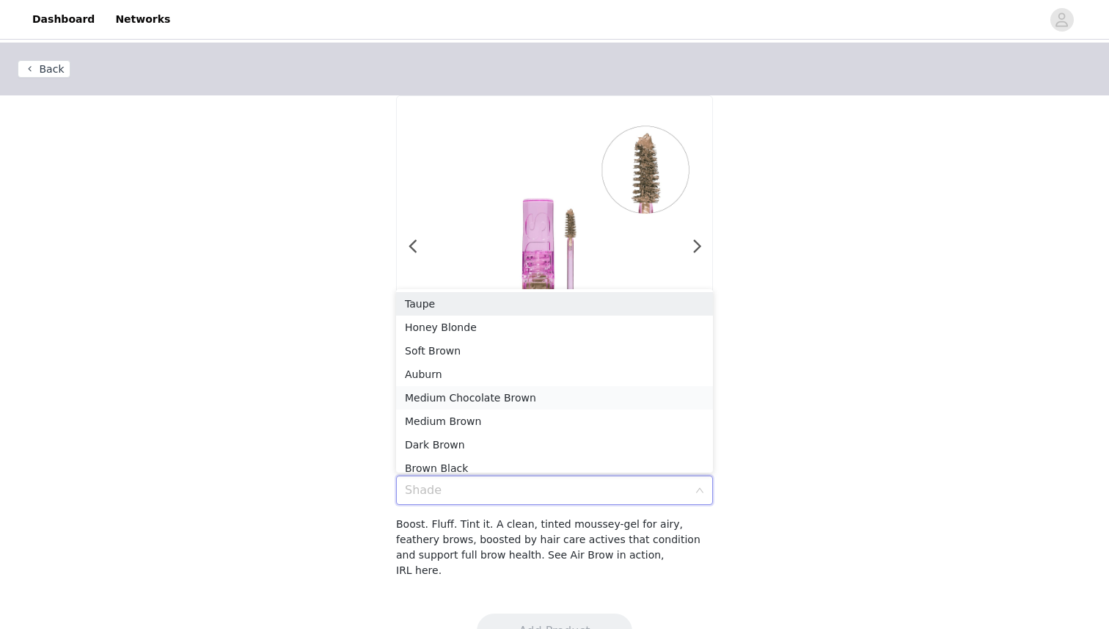
scroll to position [7, 0]
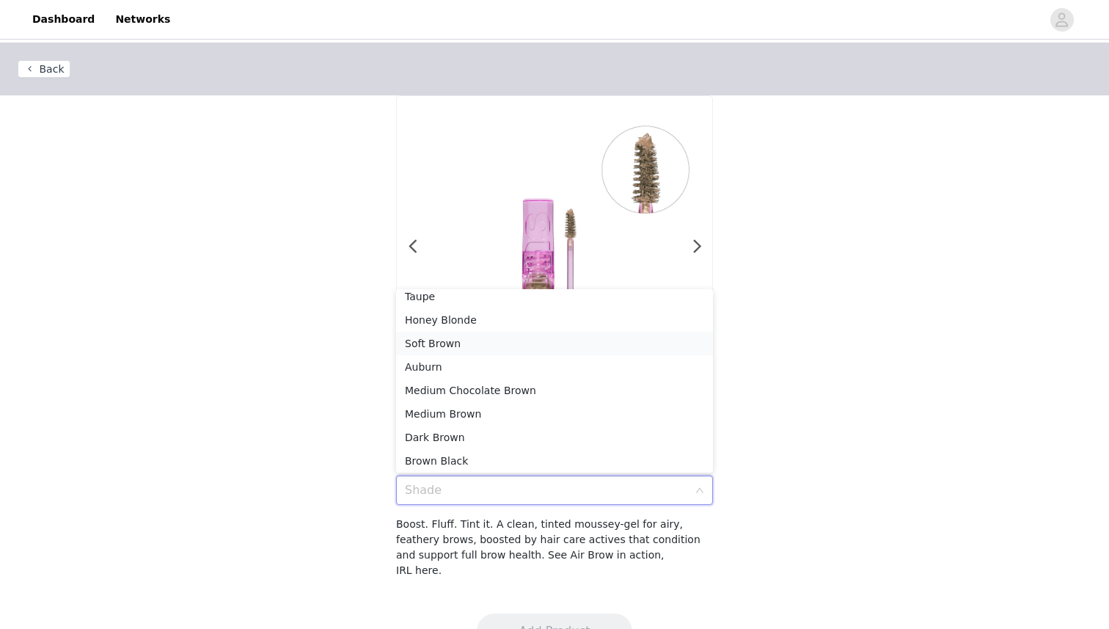
click at [514, 349] on div "Soft Brown" at bounding box center [554, 343] width 299 height 16
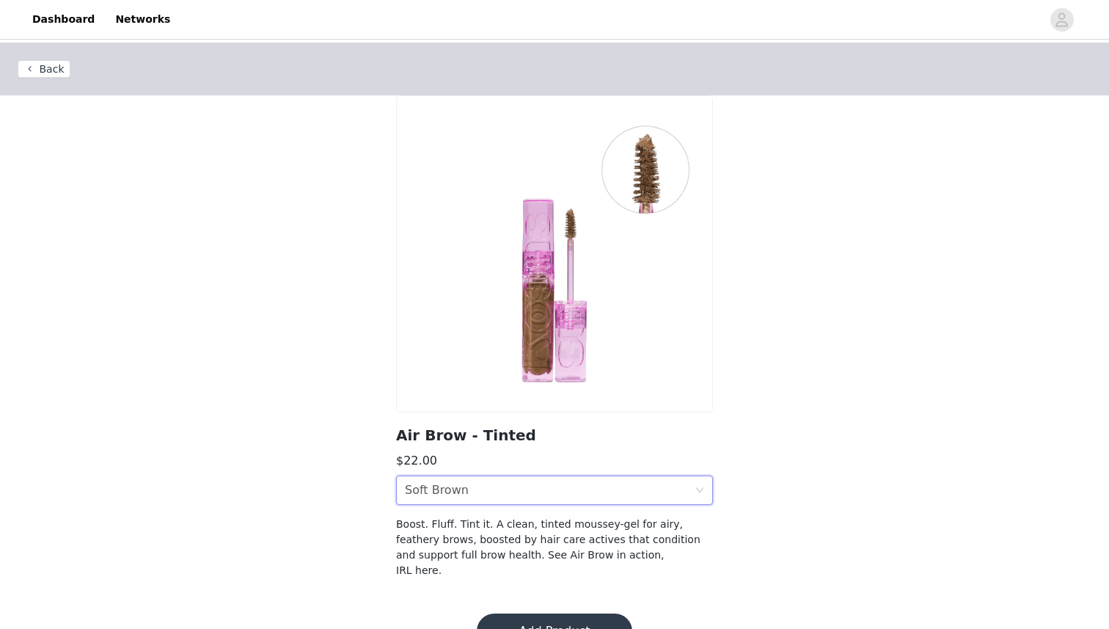
scroll to position [22, 0]
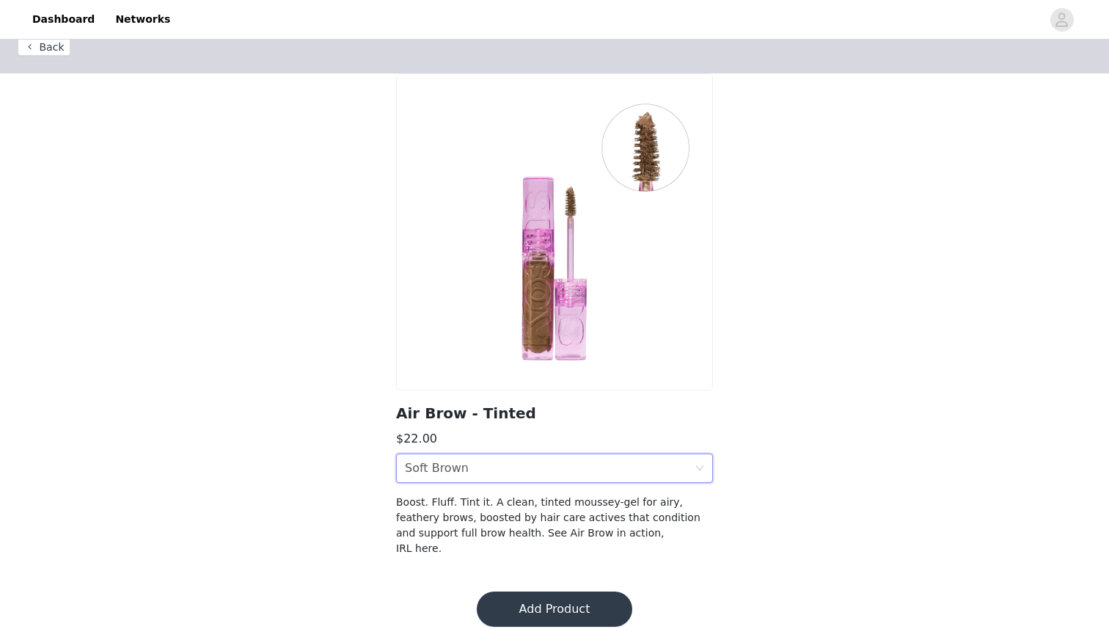
click at [530, 457] on div "Shade Soft Brown" at bounding box center [550, 468] width 290 height 28
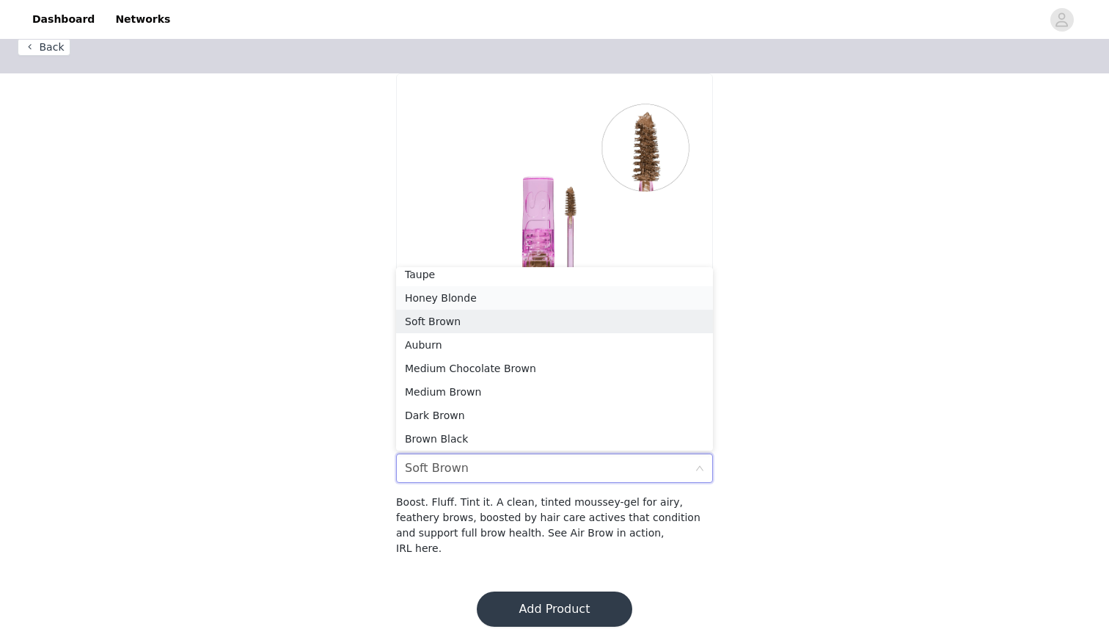
click at [495, 301] on div "Honey Blonde" at bounding box center [554, 298] width 299 height 16
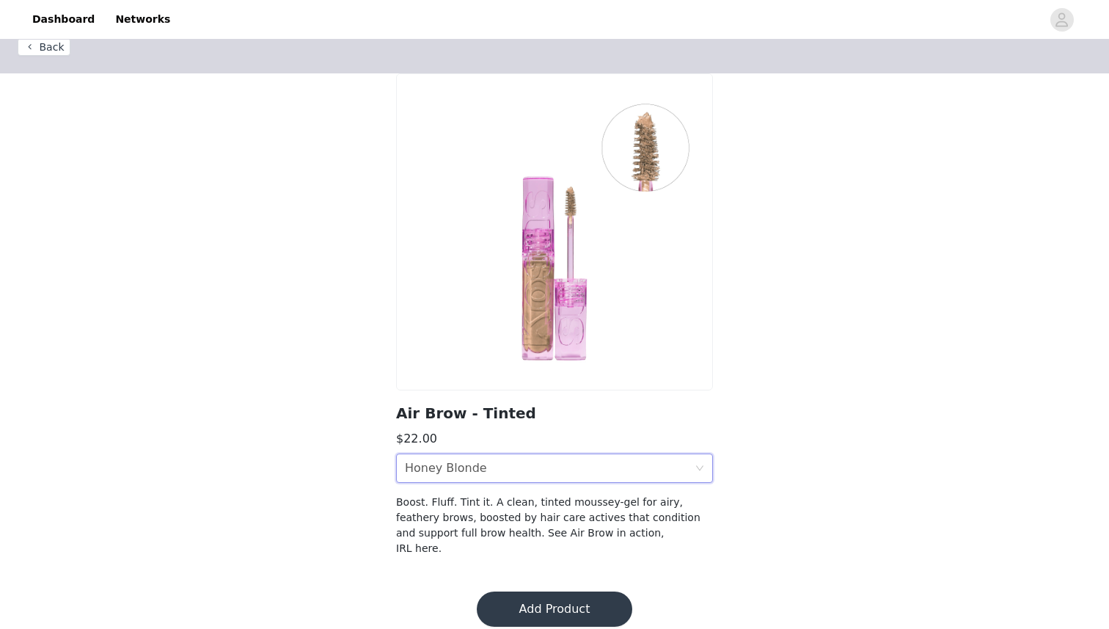
click at [547, 591] on button "Add Product" at bounding box center [555, 608] width 156 height 35
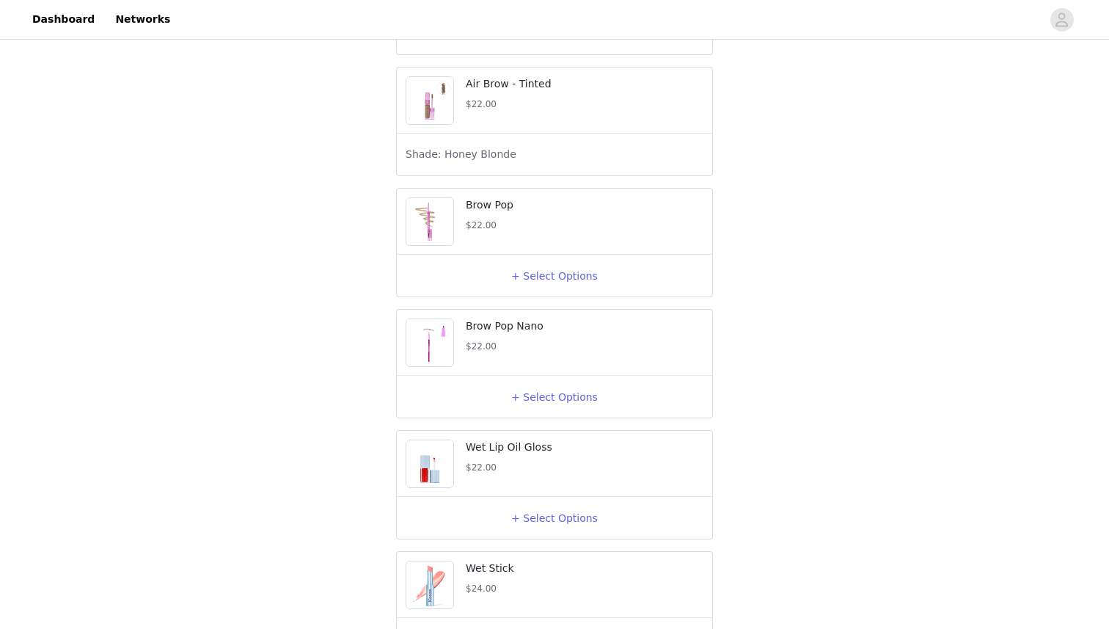
scroll to position [1222, 0]
click at [525, 287] on div "+ Select Options" at bounding box center [555, 274] width 298 height 23
click at [545, 287] on button "+ Select Options" at bounding box center [554, 274] width 59 height 23
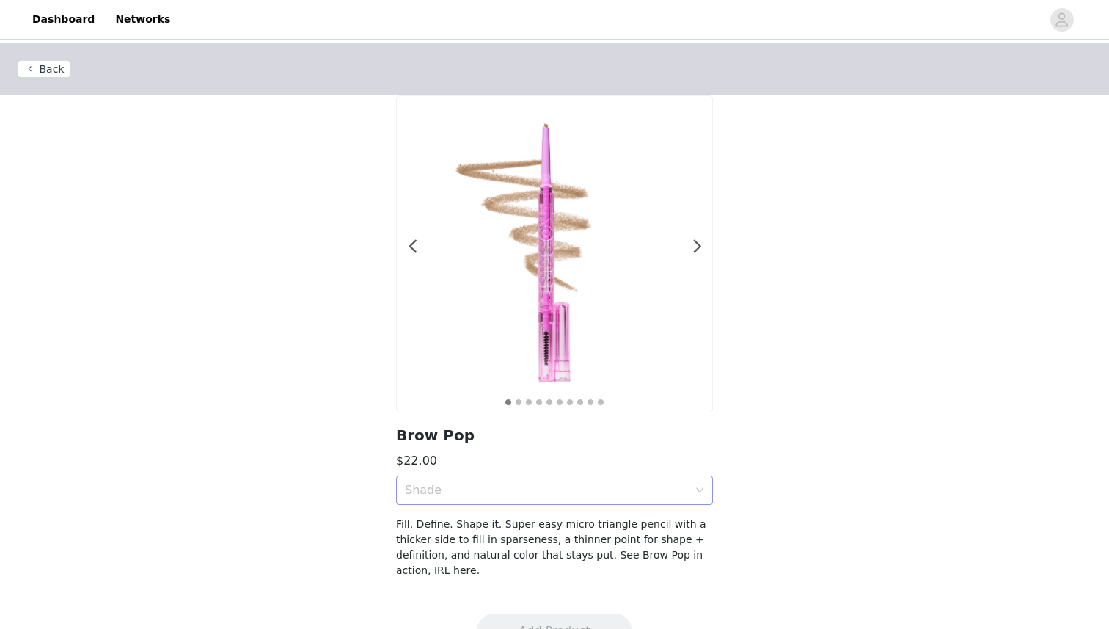
click at [511, 497] on div "Shade" at bounding box center [550, 490] width 290 height 28
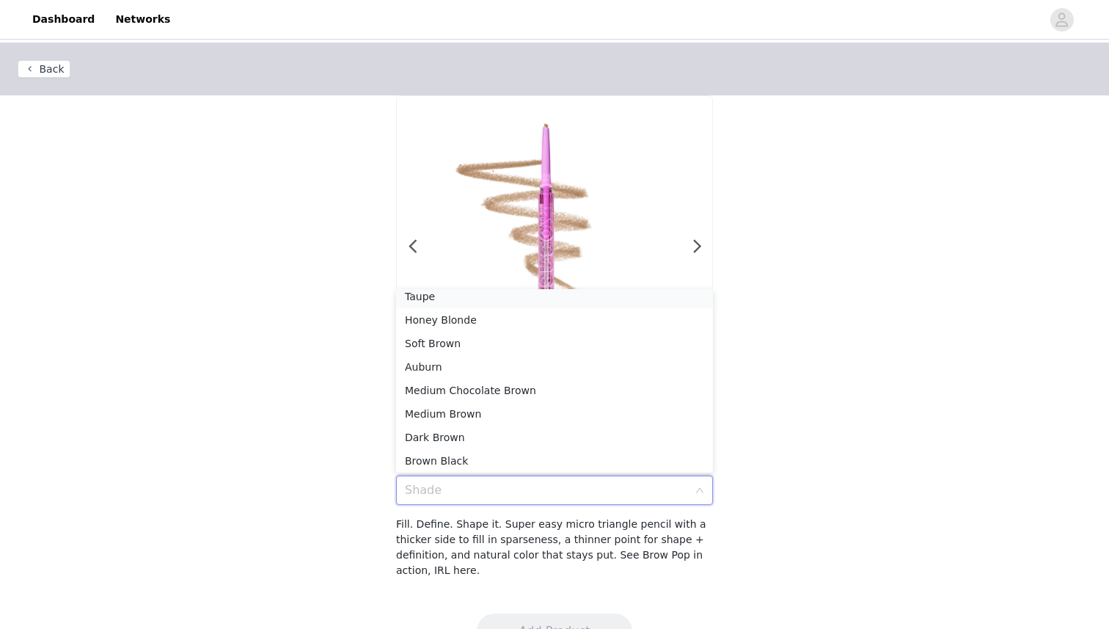
scroll to position [3, 0]
click at [515, 319] on div "Honey Blonde" at bounding box center [554, 324] width 299 height 16
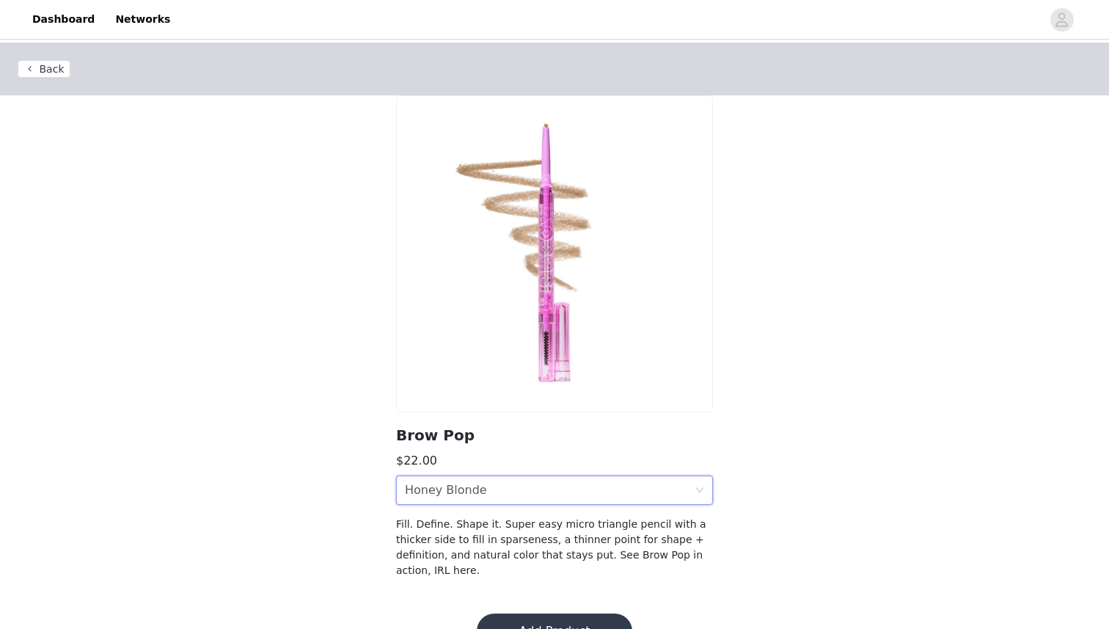
scroll to position [37, 0]
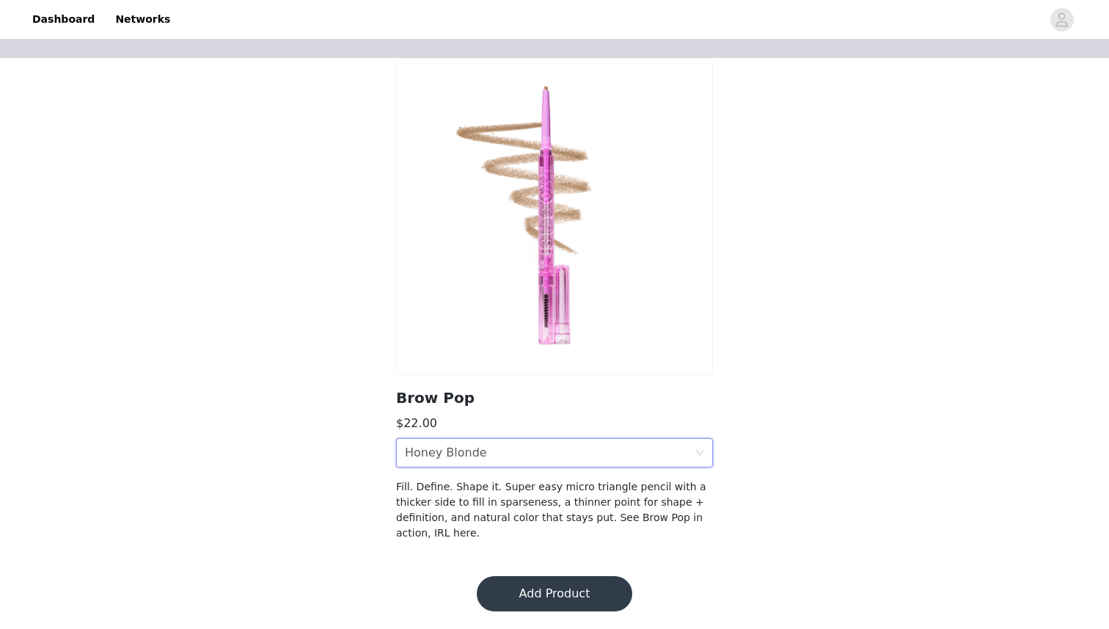
click at [551, 578] on button "Add Product" at bounding box center [555, 593] width 156 height 35
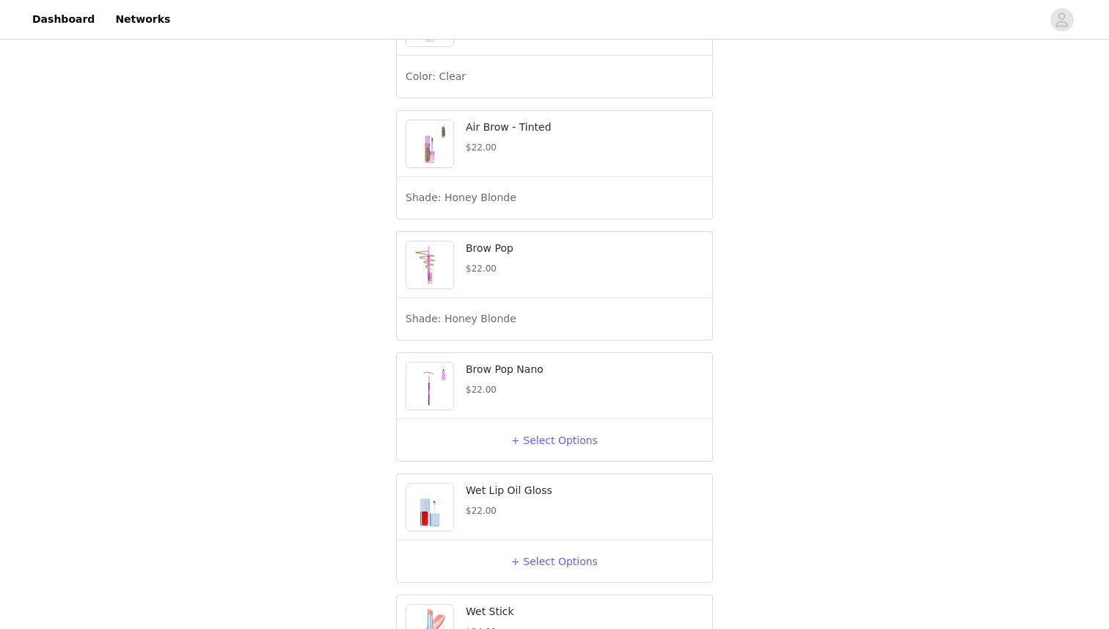
scroll to position [1205, 0]
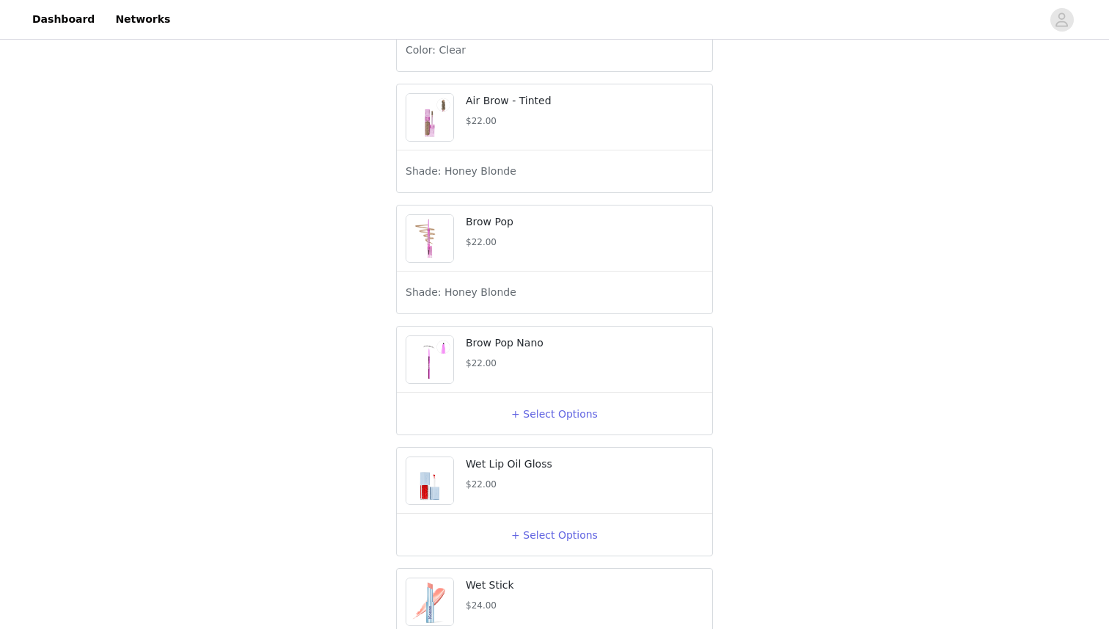
click at [522, 426] on div "+ Select Options" at bounding box center [555, 413] width 298 height 23
click at [530, 426] on button "+ Select Options" at bounding box center [554, 413] width 59 height 23
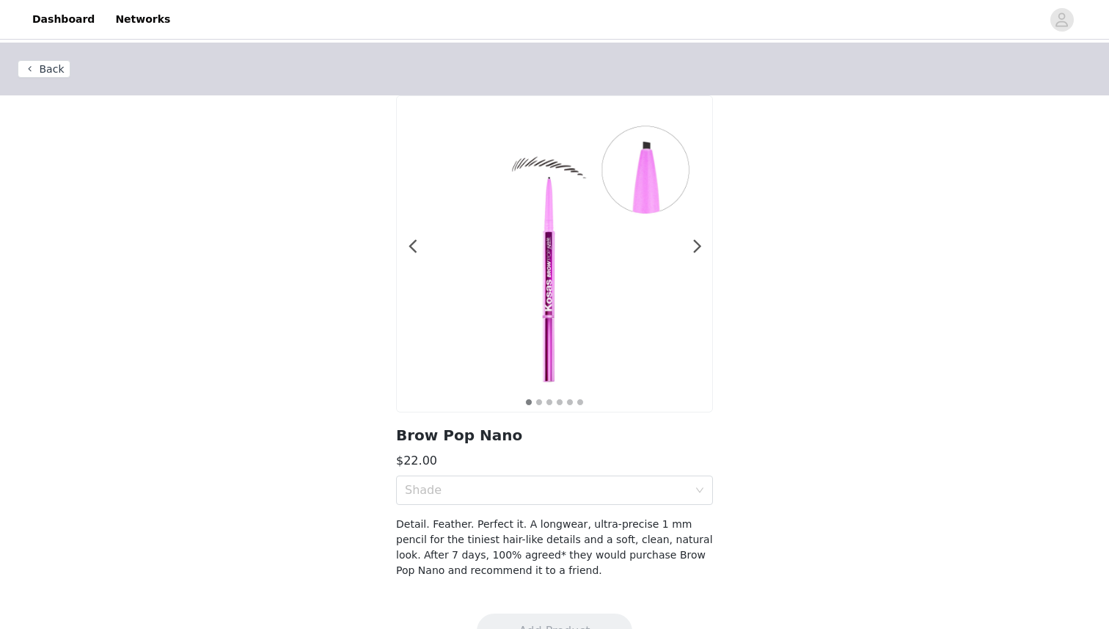
click at [515, 471] on section "1 2 3 4 5 6 Brow Pop Nano $22.00 Shade Detail. Feather. Perfect it. A longwear,…" at bounding box center [555, 345] width 352 height 500
click at [515, 484] on div "Shade" at bounding box center [546, 490] width 283 height 15
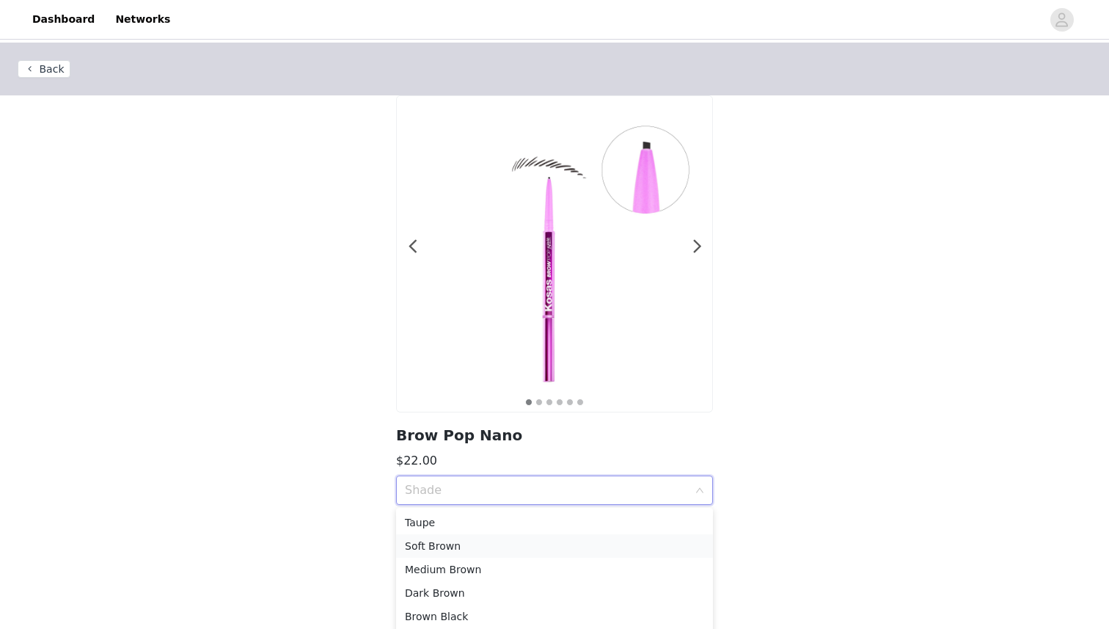
click at [506, 546] on div "Soft Brown" at bounding box center [554, 546] width 299 height 16
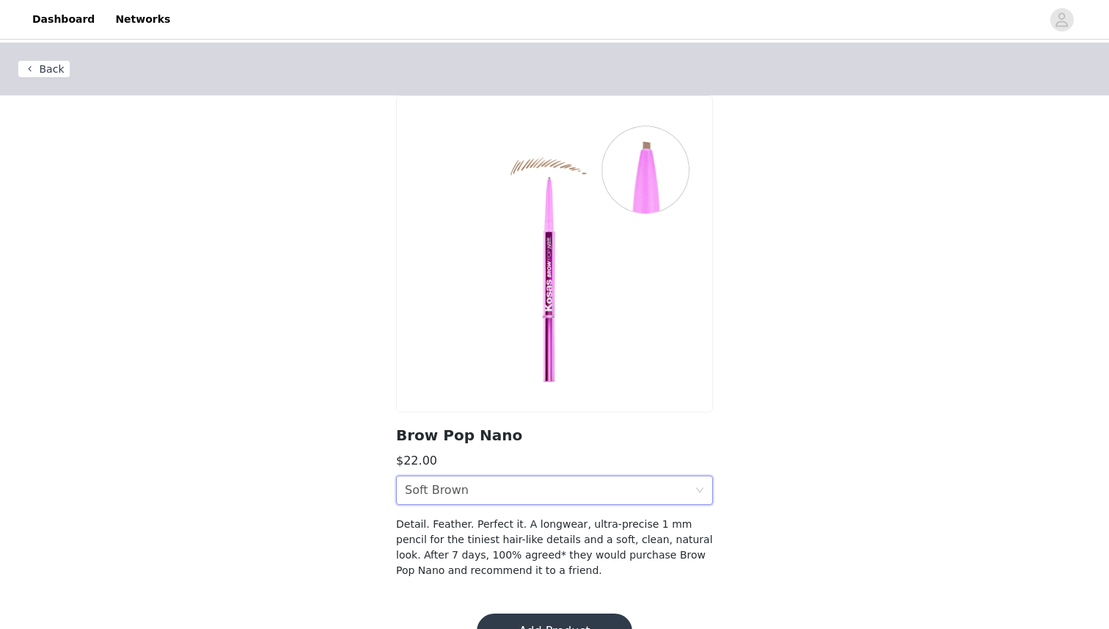
click at [530, 613] on button "Add Product" at bounding box center [555, 630] width 156 height 35
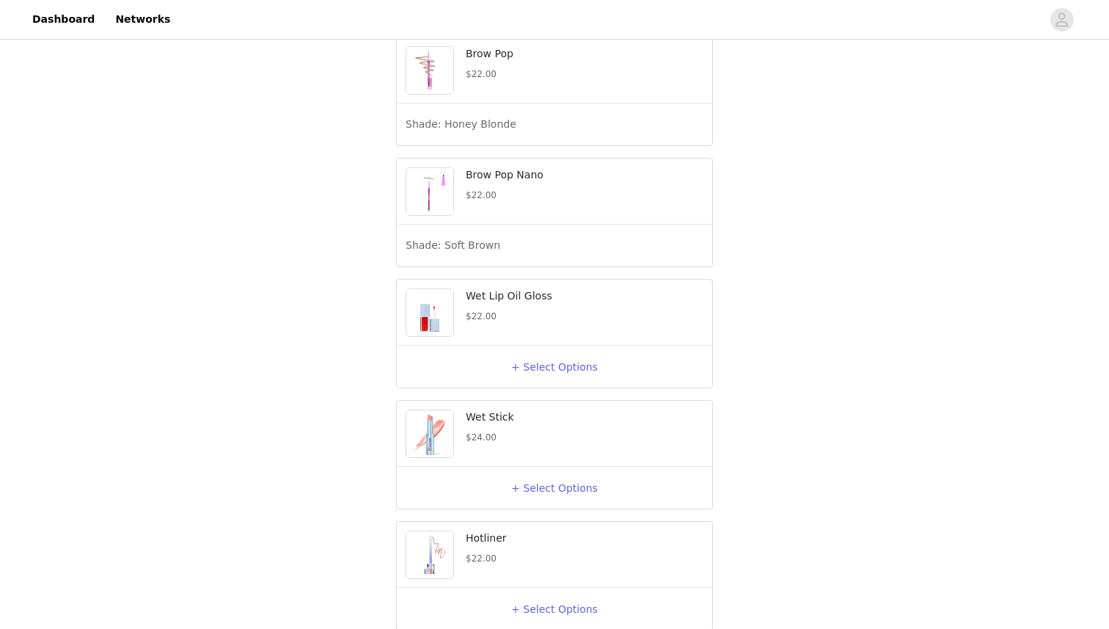
scroll to position [1376, 0]
click at [526, 384] on div "+ Select Options" at bounding box center [554, 363] width 315 height 41
click at [529, 375] on button "+ Select Options" at bounding box center [554, 362] width 59 height 23
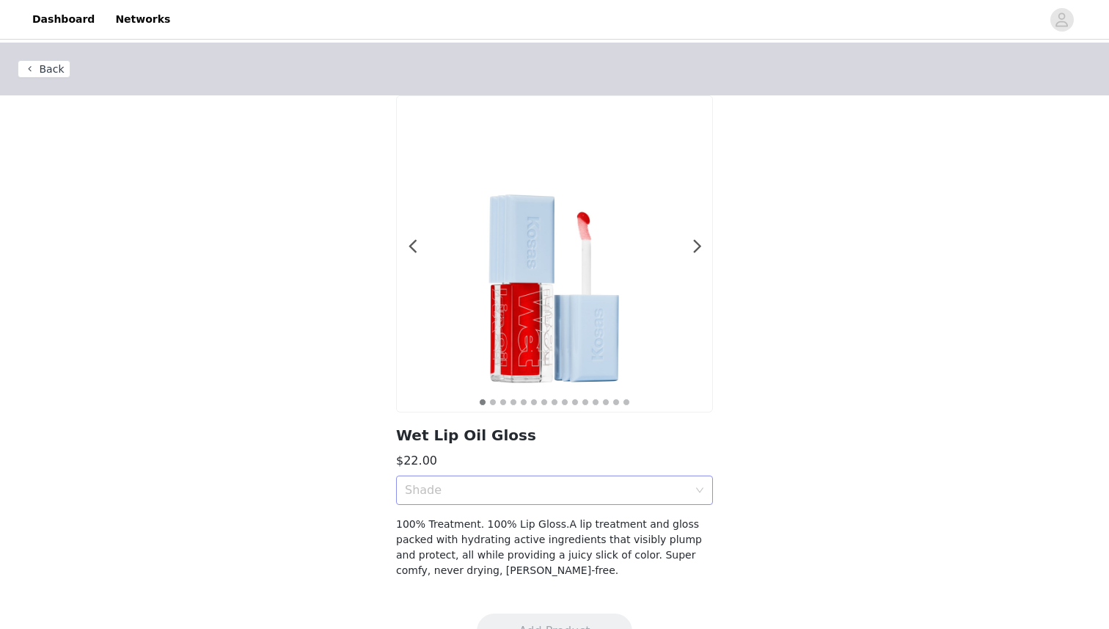
click at [524, 486] on div "Shade" at bounding box center [546, 490] width 283 height 15
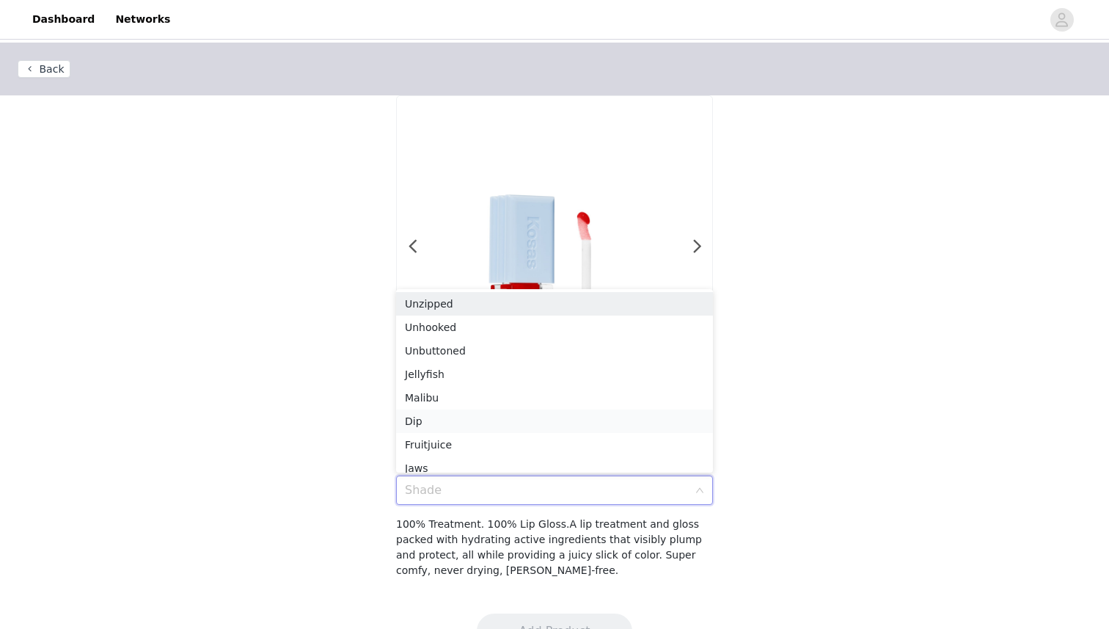
scroll to position [7, 0]
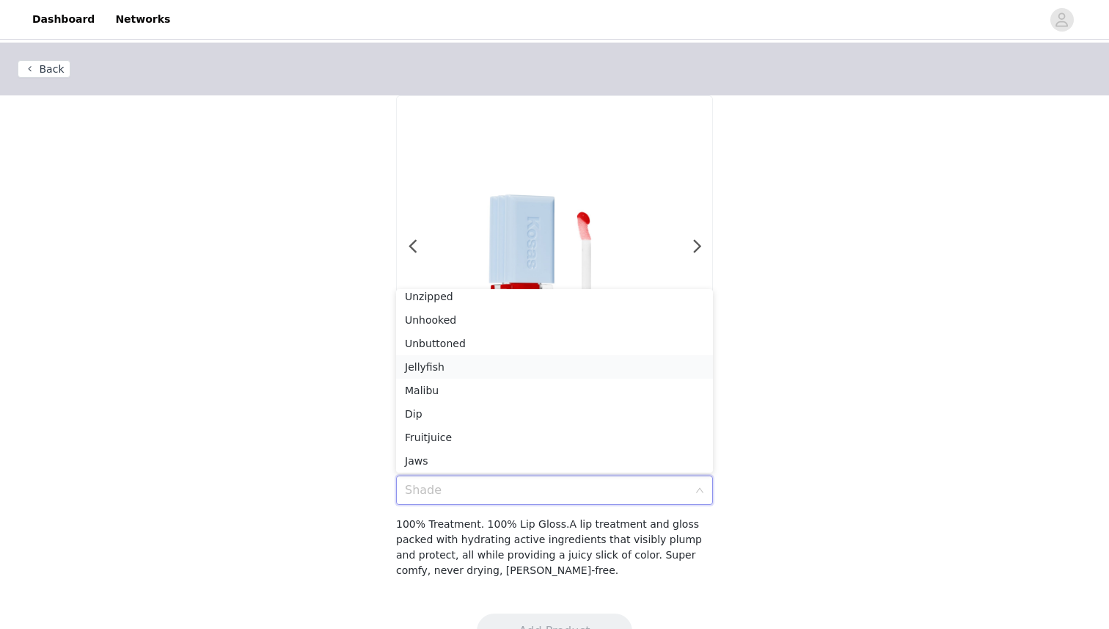
click at [522, 371] on div "Jellyfish" at bounding box center [554, 367] width 299 height 16
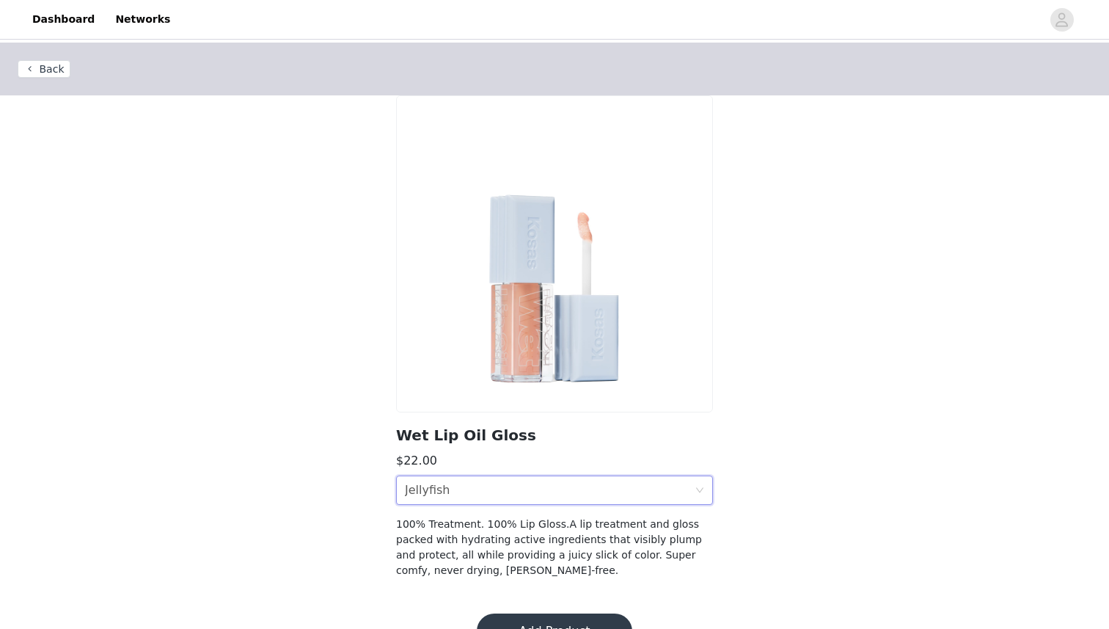
click at [517, 503] on div "Shade Jellyfish" at bounding box center [550, 490] width 290 height 28
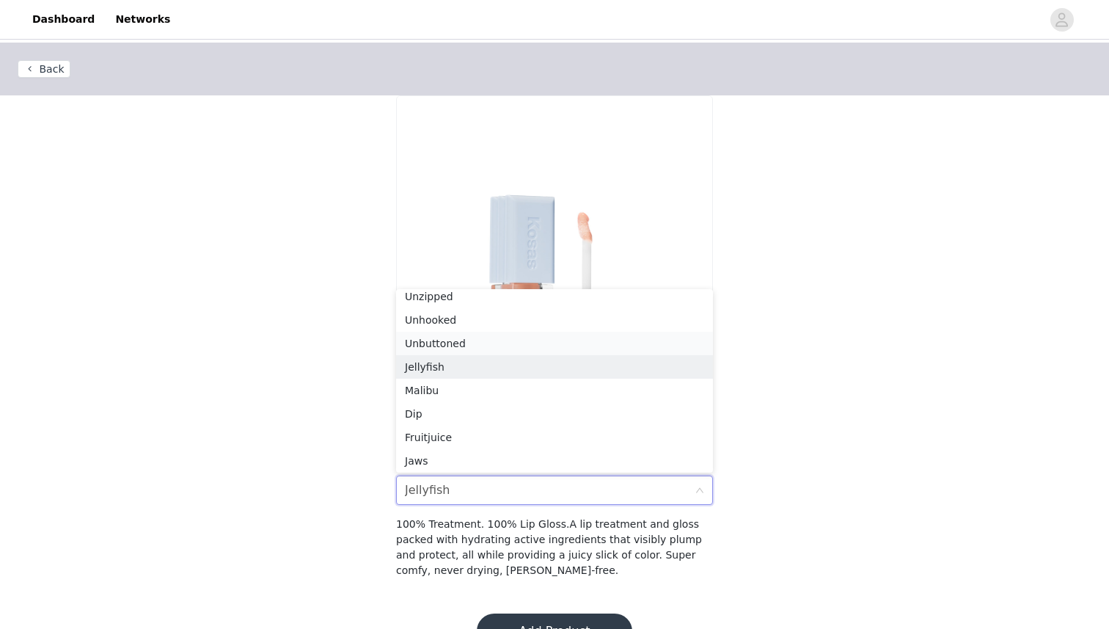
click at [530, 338] on div "Unbuttoned" at bounding box center [554, 343] width 299 height 16
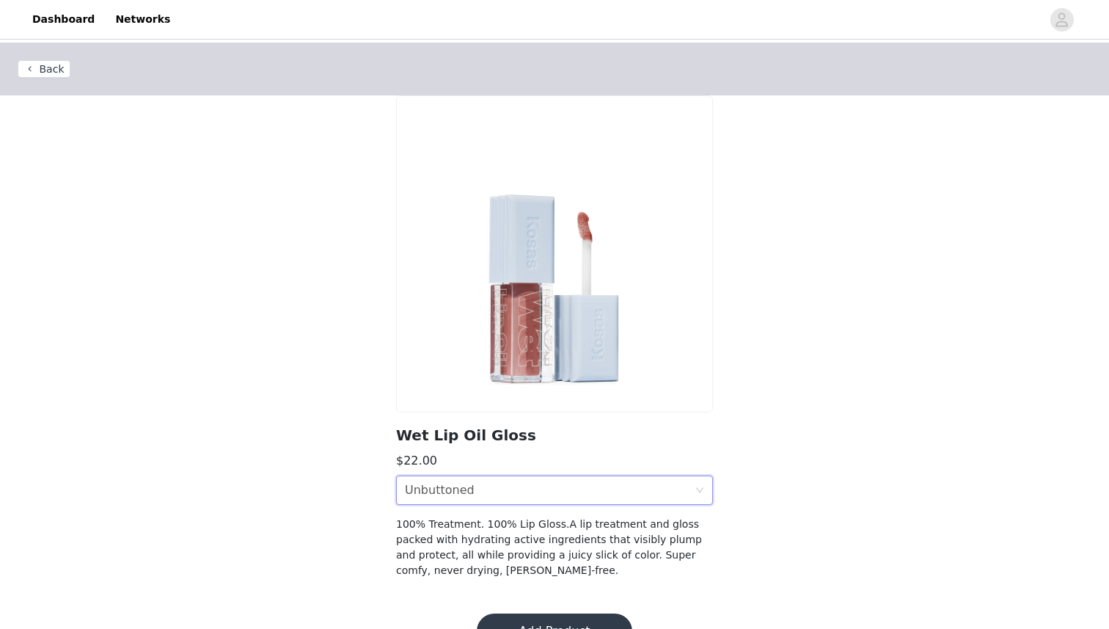
scroll to position [37, 0]
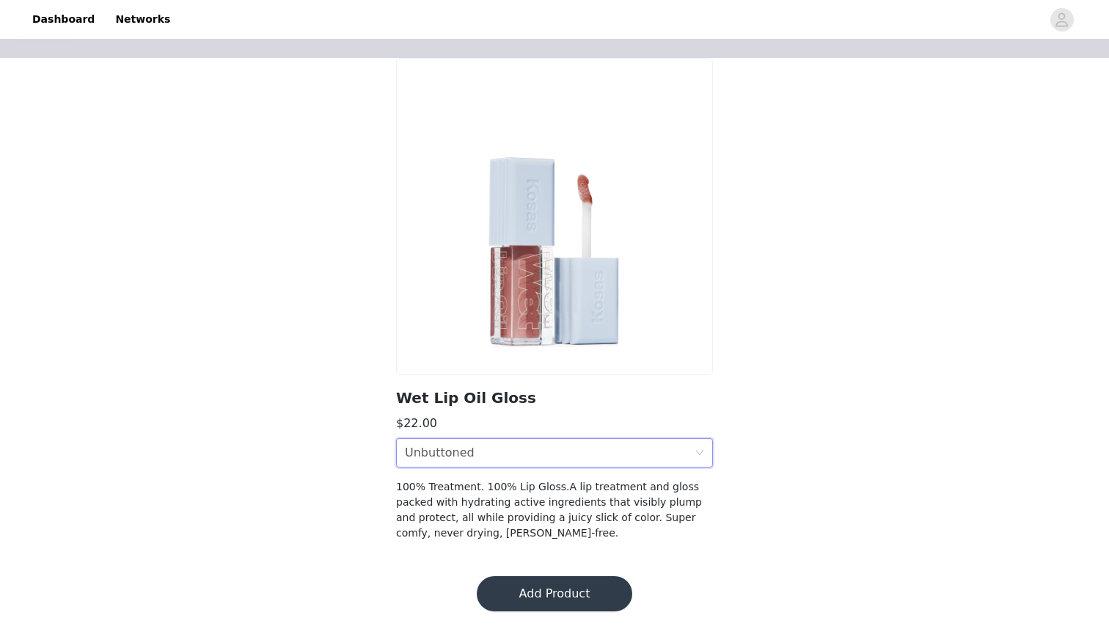
click at [512, 443] on div "Shade Unbuttoned" at bounding box center [550, 453] width 290 height 28
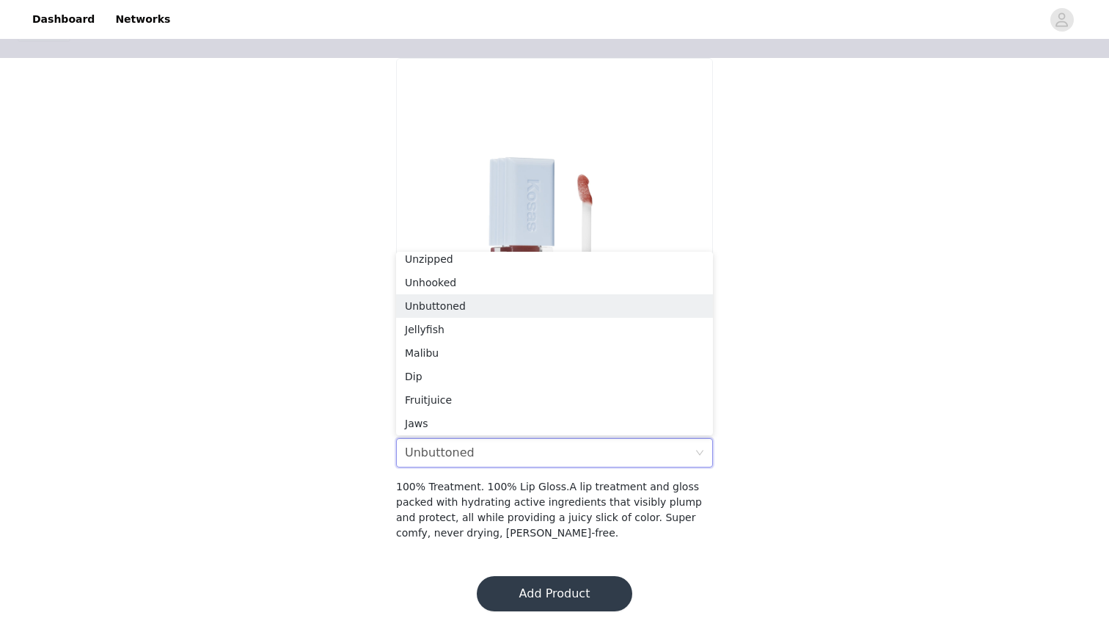
click at [526, 589] on button "Add Product" at bounding box center [555, 593] width 156 height 35
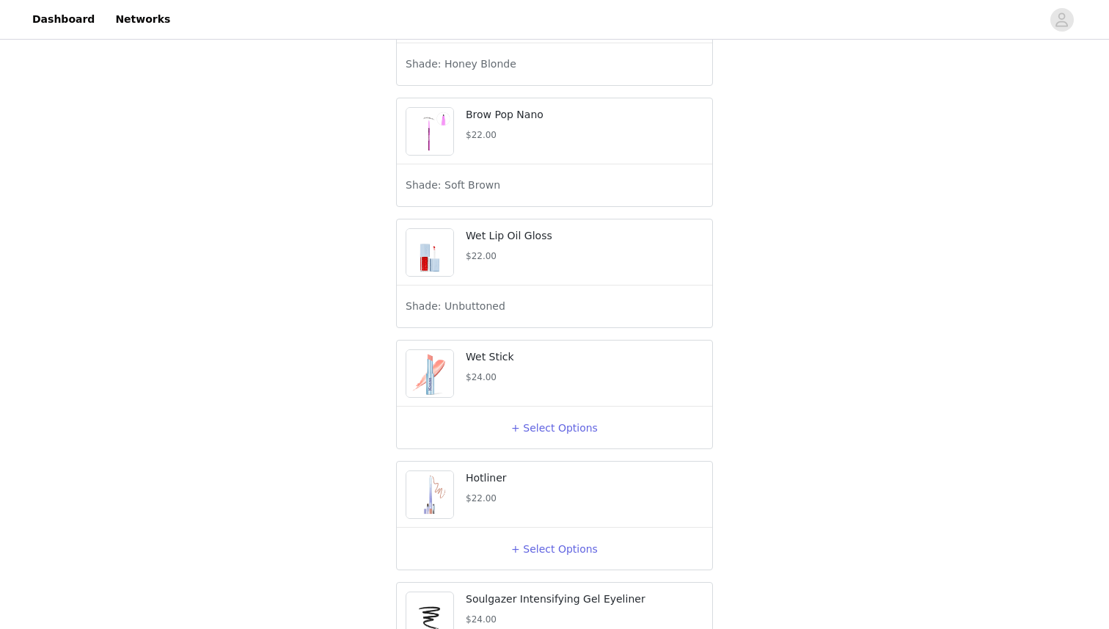
scroll to position [1434, 0]
click at [530, 437] on button "+ Select Options" at bounding box center [554, 426] width 59 height 23
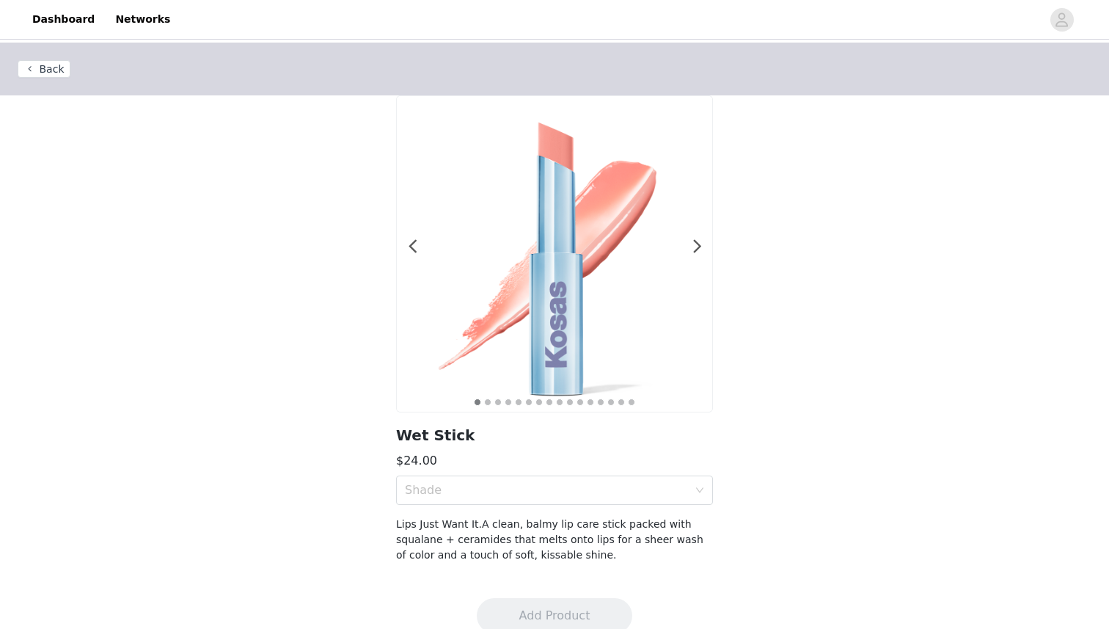
click at [515, 492] on div "Shade" at bounding box center [546, 490] width 283 height 15
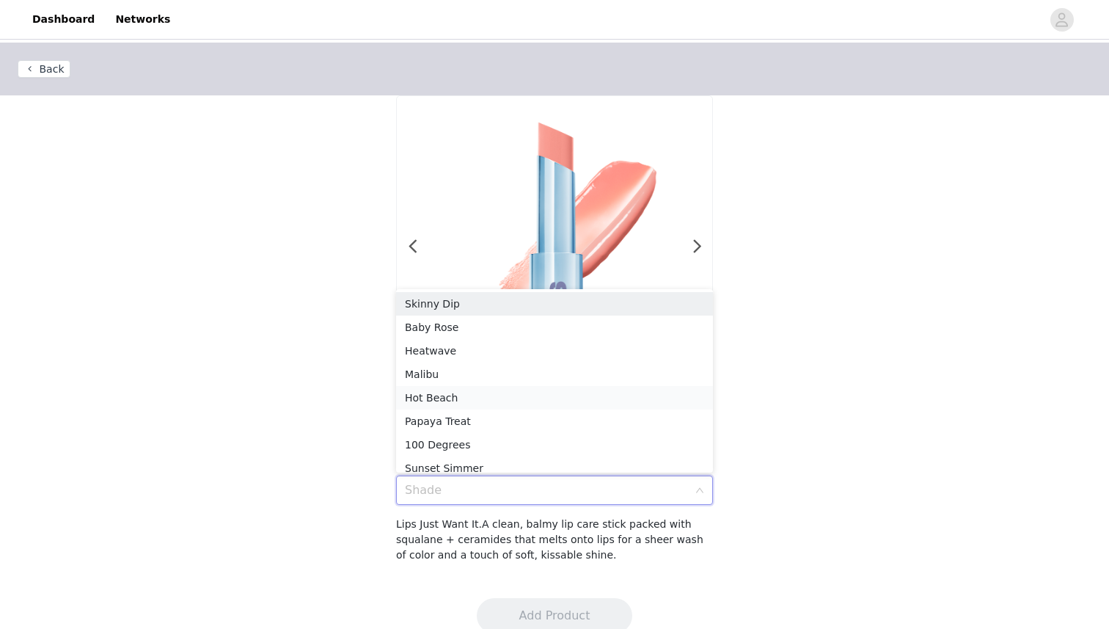
scroll to position [7, 0]
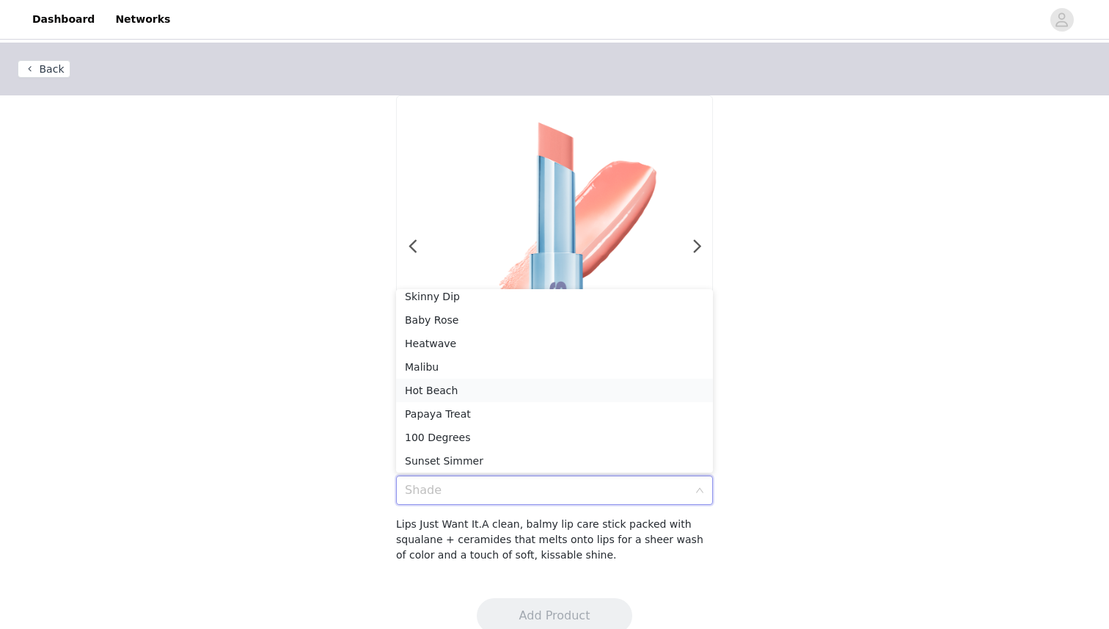
click at [495, 401] on li "Hot Beach" at bounding box center [554, 390] width 317 height 23
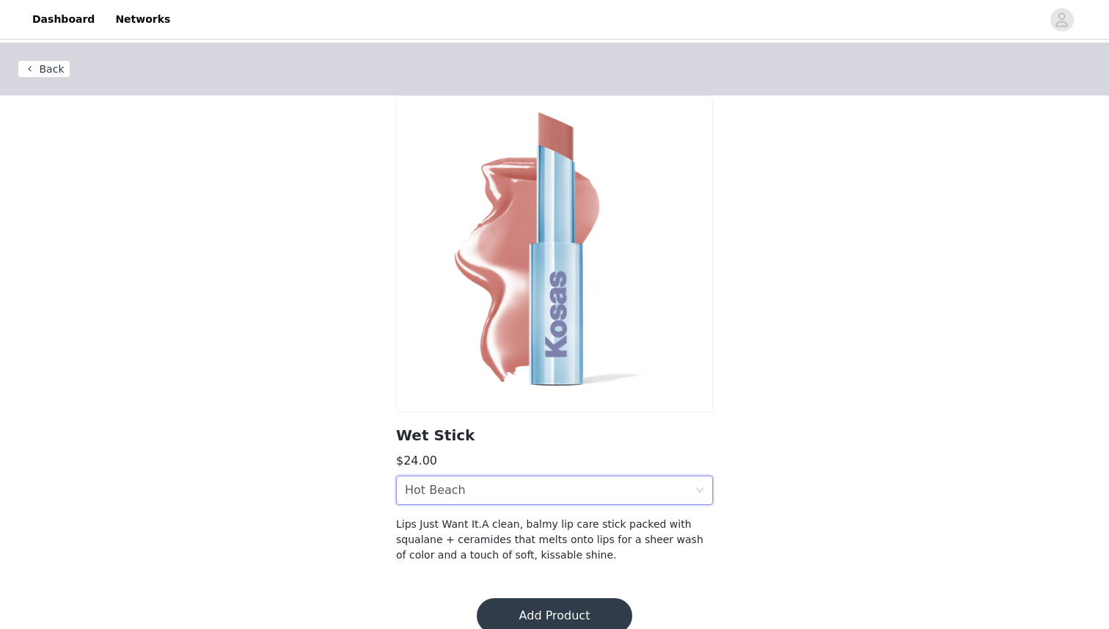
click at [503, 497] on div "Shade Hot Beach" at bounding box center [550, 490] width 290 height 28
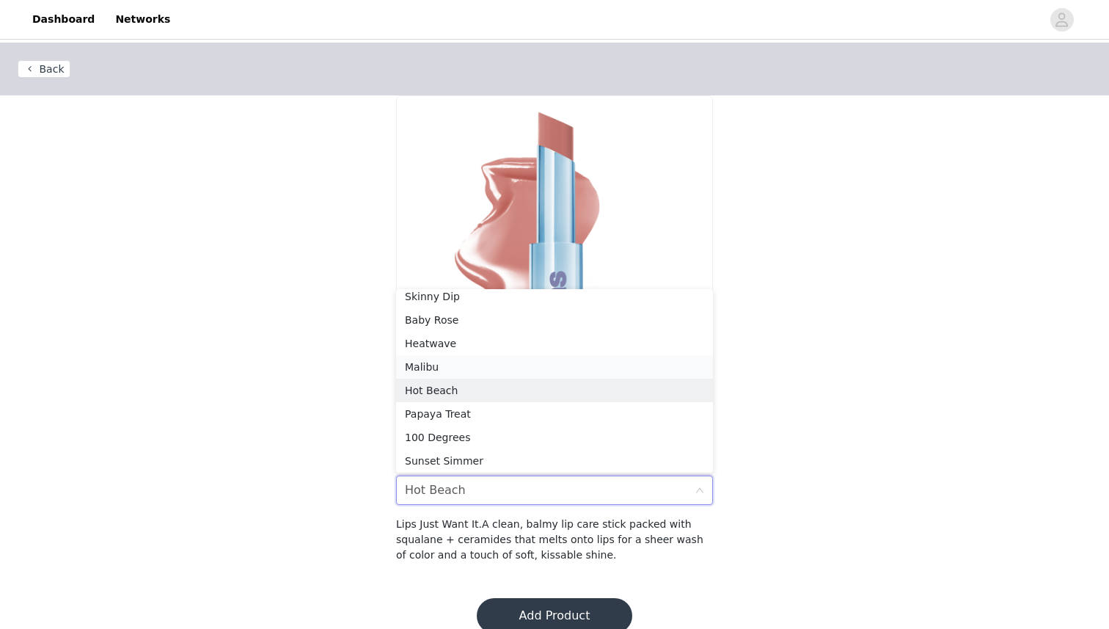
click at [492, 359] on div "Malibu" at bounding box center [554, 367] width 299 height 16
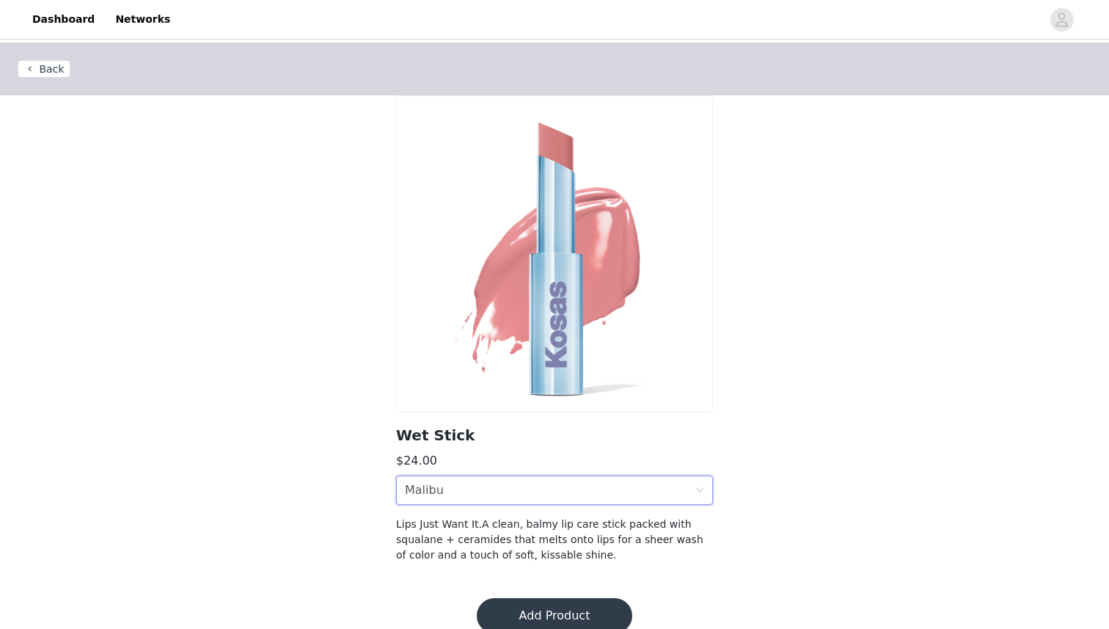
click at [559, 606] on button "Add Product" at bounding box center [555, 615] width 156 height 35
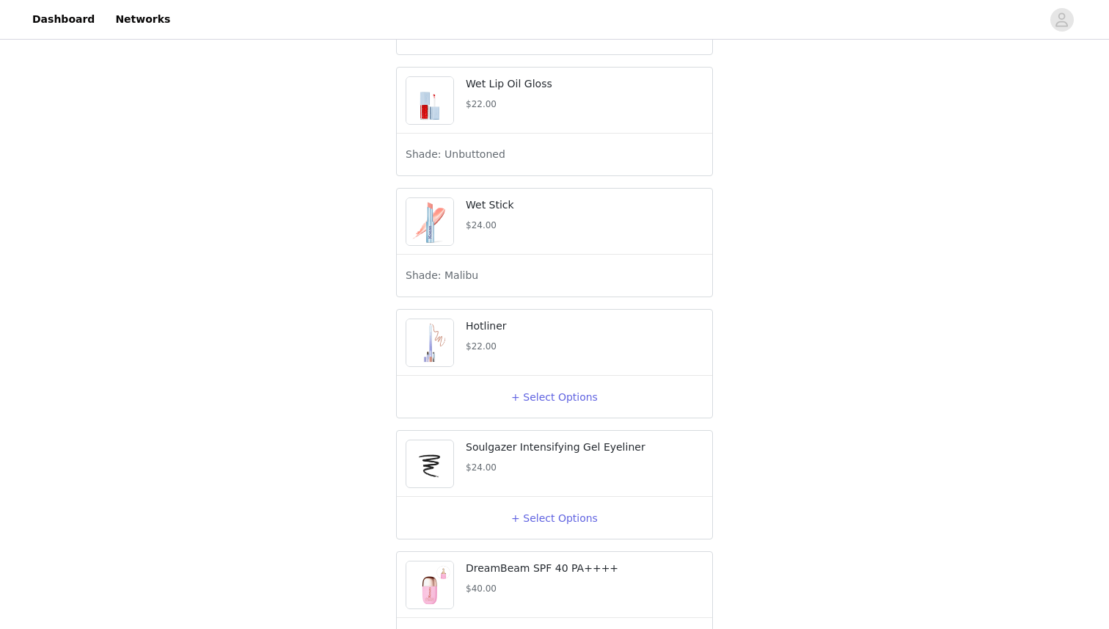
scroll to position [1607, 0]
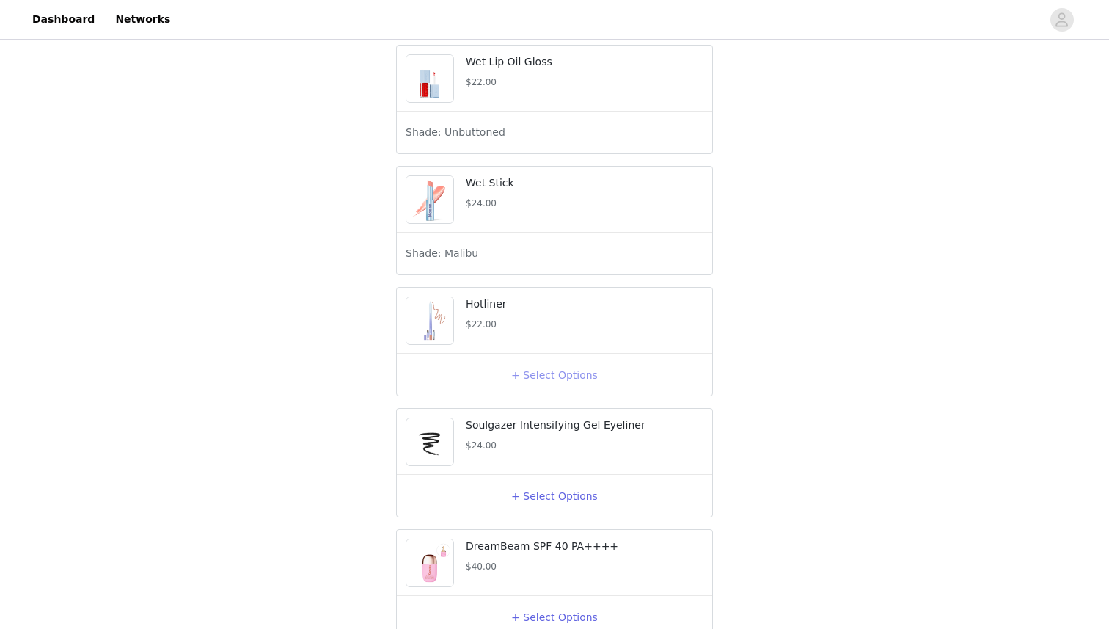
click at [534, 387] on button "+ Select Options" at bounding box center [554, 374] width 59 height 23
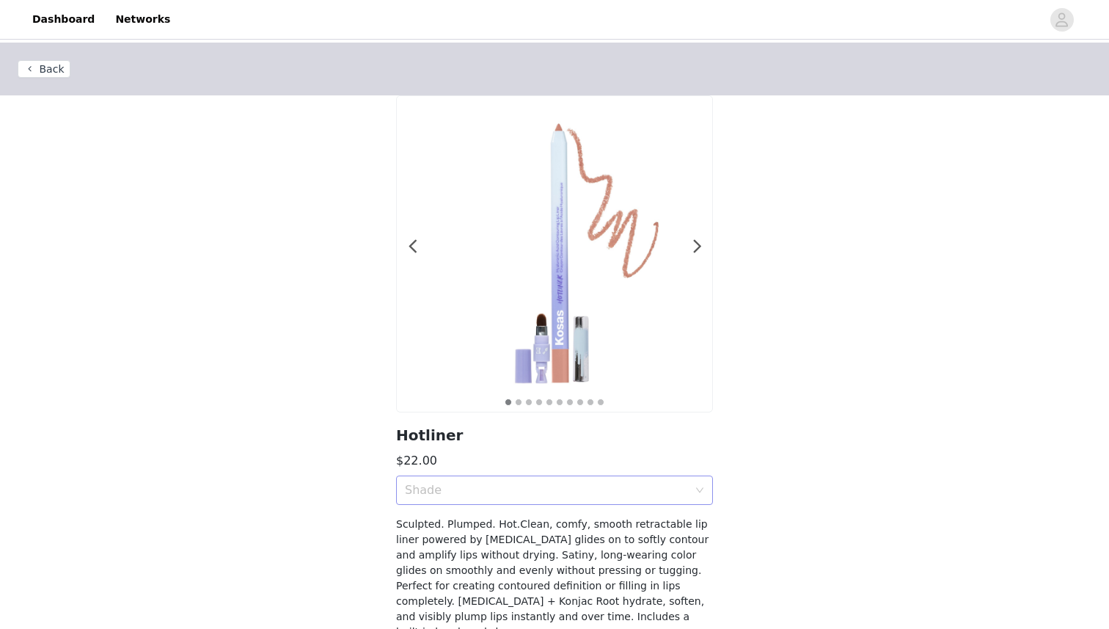
click at [536, 484] on div "Shade" at bounding box center [546, 490] width 283 height 15
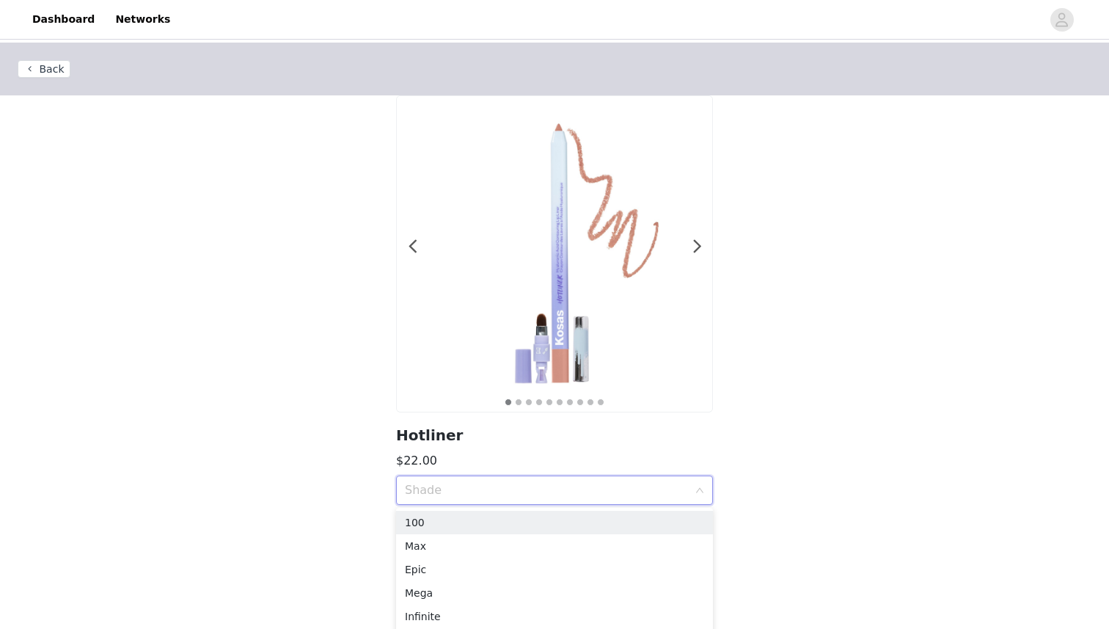
click at [537, 486] on div "Shade" at bounding box center [546, 490] width 283 height 15
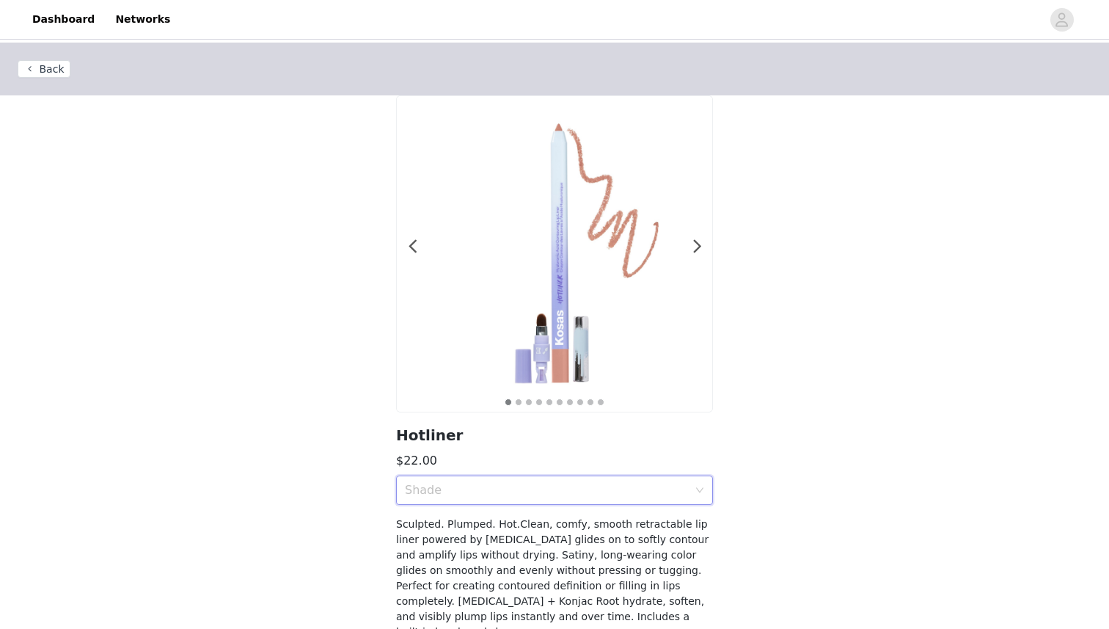
scroll to position [84, 0]
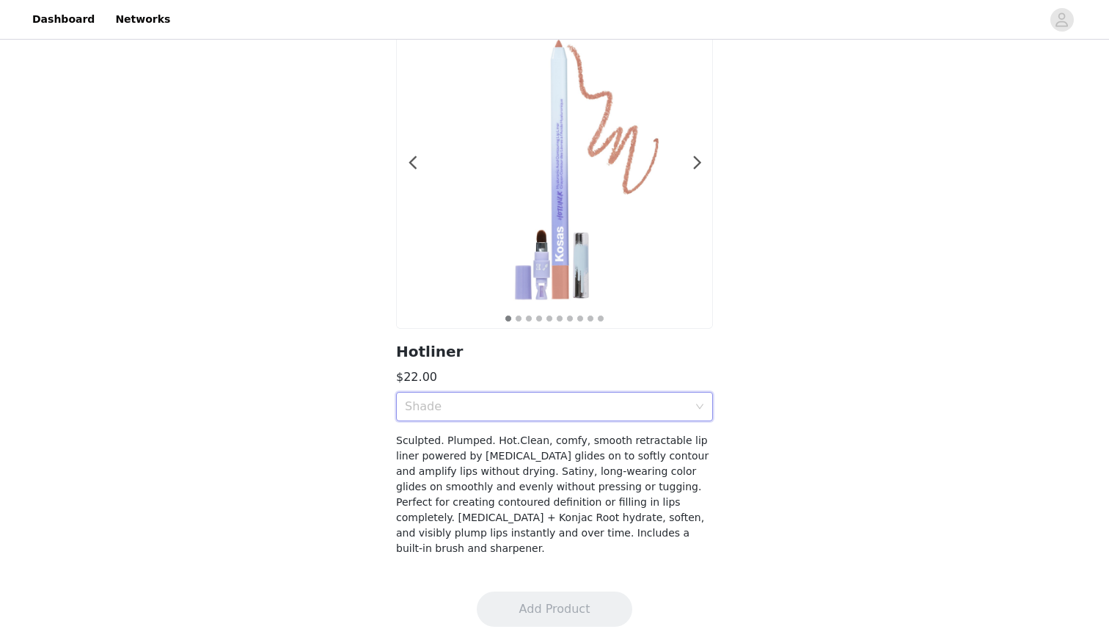
click at [534, 401] on div "Shade" at bounding box center [546, 406] width 283 height 15
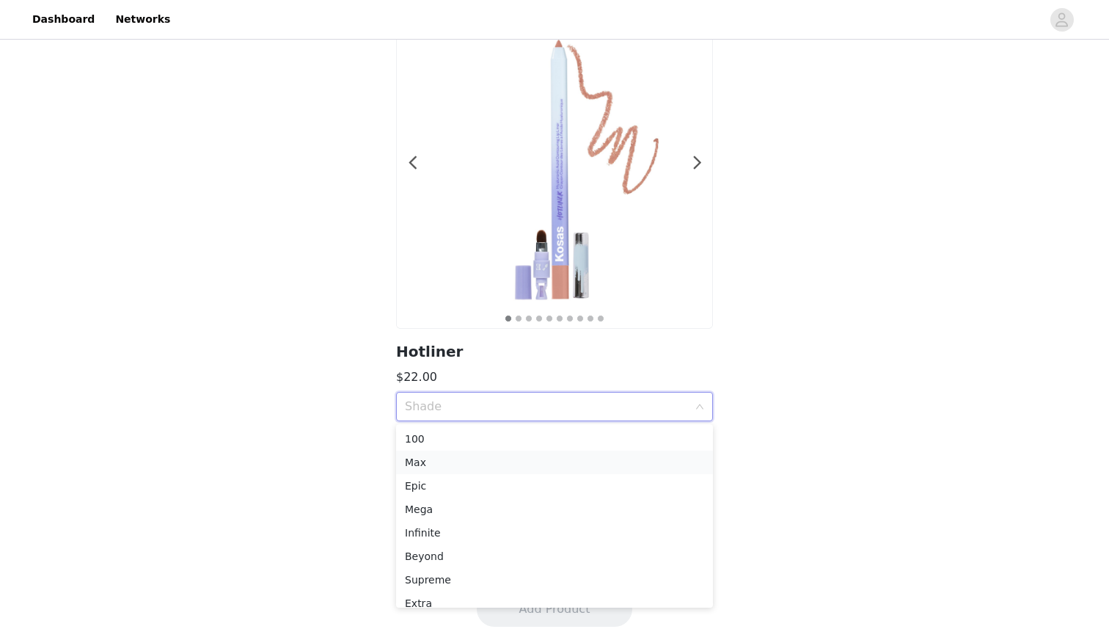
click at [521, 464] on div "Max" at bounding box center [554, 462] width 299 height 16
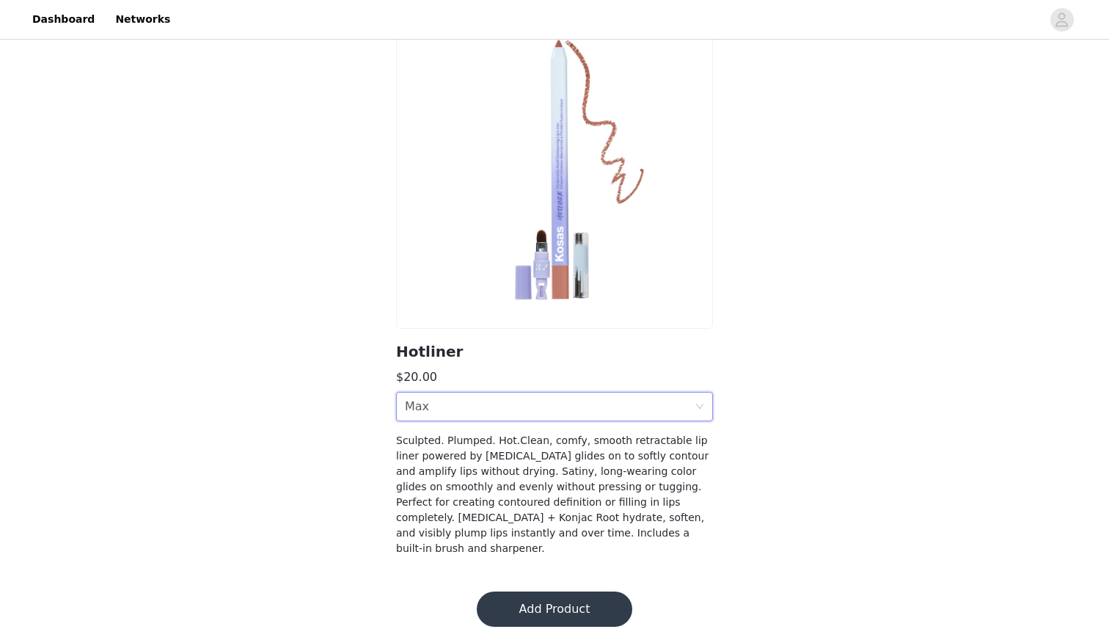
click at [520, 422] on section "Hotliner $20.00 Shade Max Sculpted. Plumped. Hot.Clean, comfy, smooth retractab…" at bounding box center [555, 293] width 352 height 562
click at [520, 409] on div "Shade Max" at bounding box center [550, 407] width 290 height 28
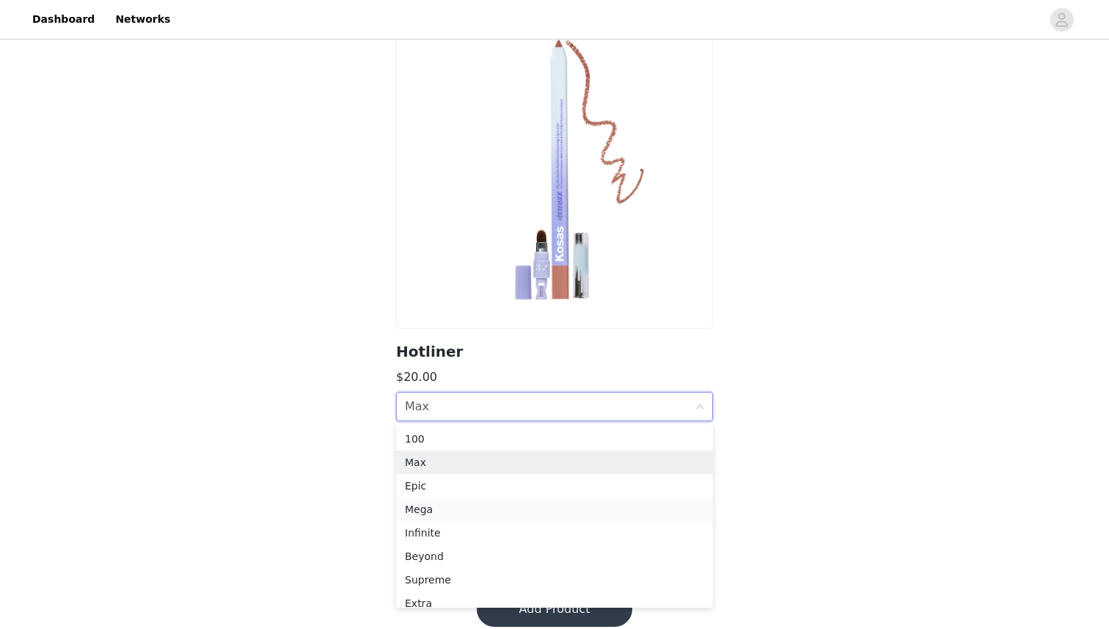
click at [509, 506] on div "Mega" at bounding box center [554, 509] width 299 height 16
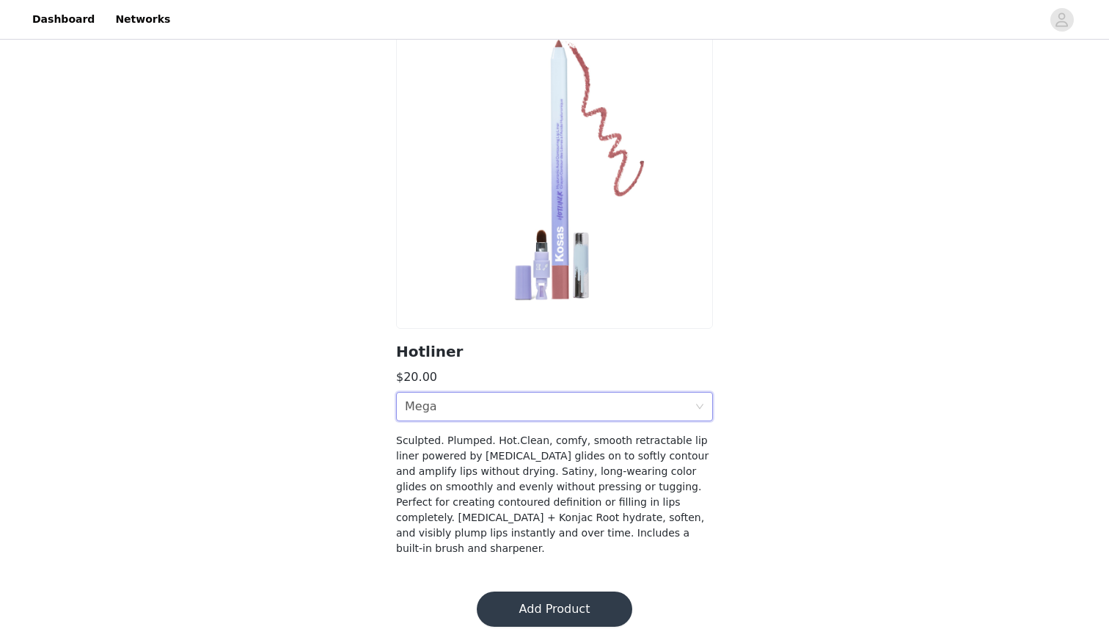
click at [520, 394] on div "Shade Mega" at bounding box center [550, 407] width 290 height 28
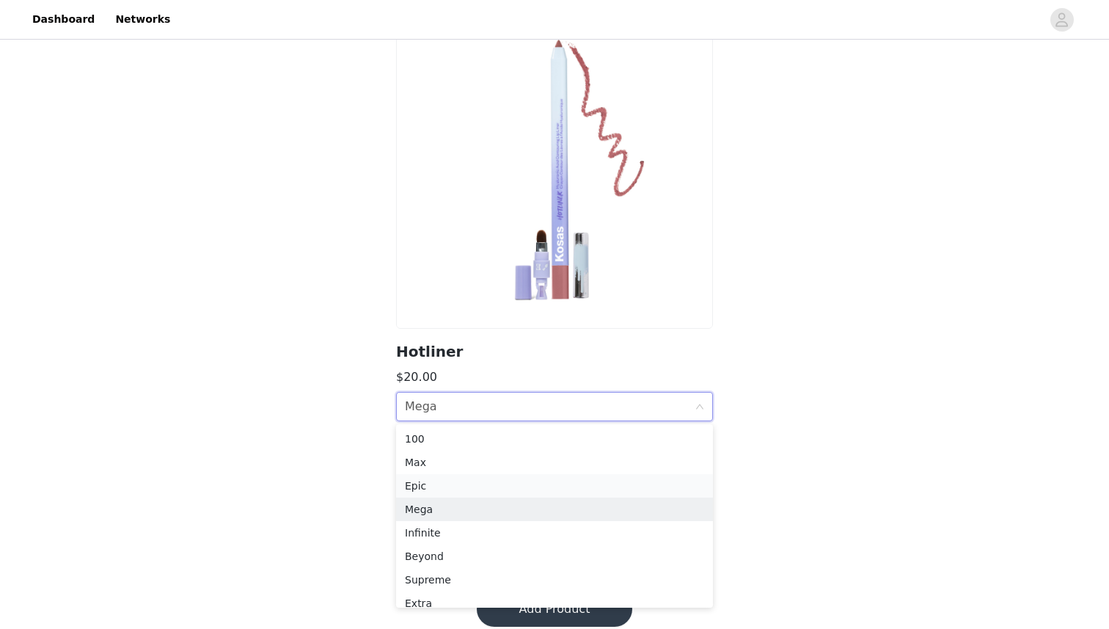
click at [514, 479] on div "Epic" at bounding box center [554, 486] width 299 height 16
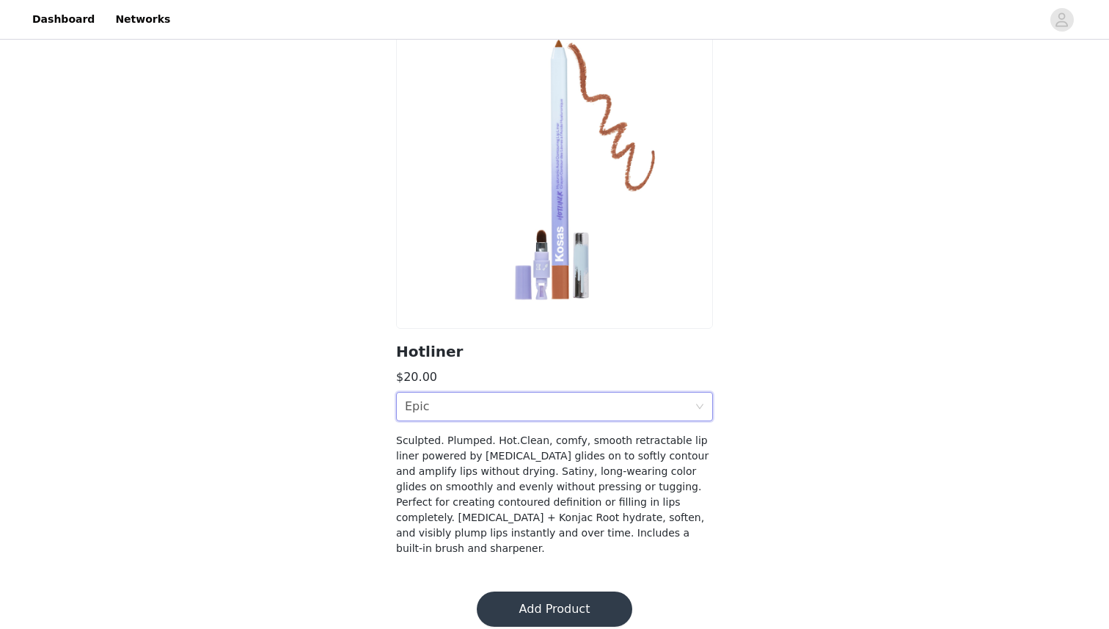
click at [529, 393] on div "Shade Epic" at bounding box center [550, 407] width 290 height 28
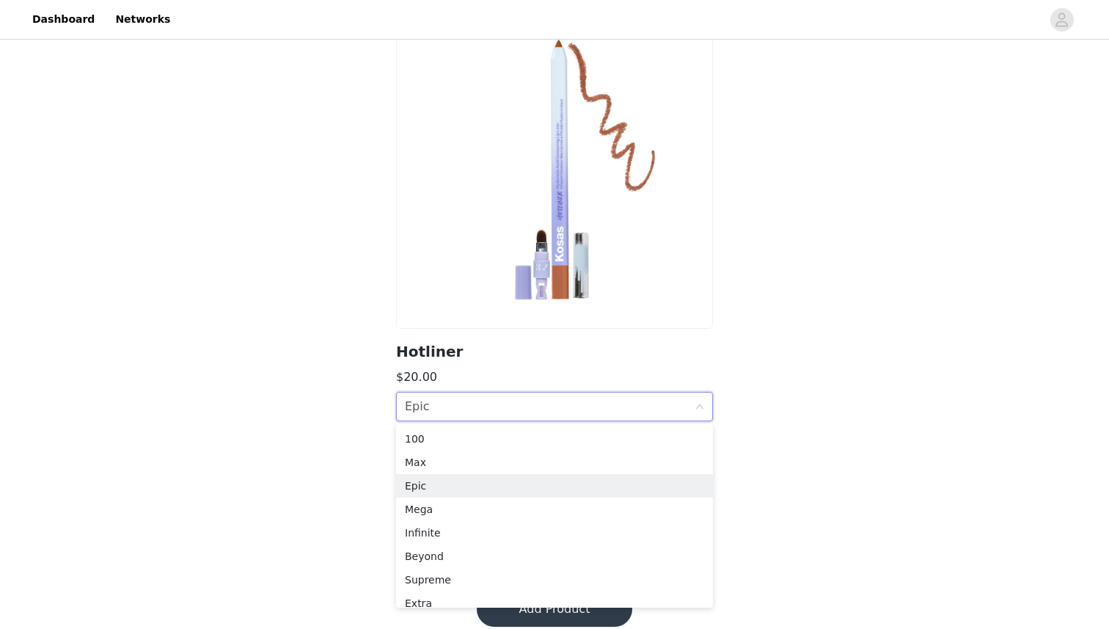
click at [529, 408] on div "Shade Epic" at bounding box center [550, 407] width 290 height 28
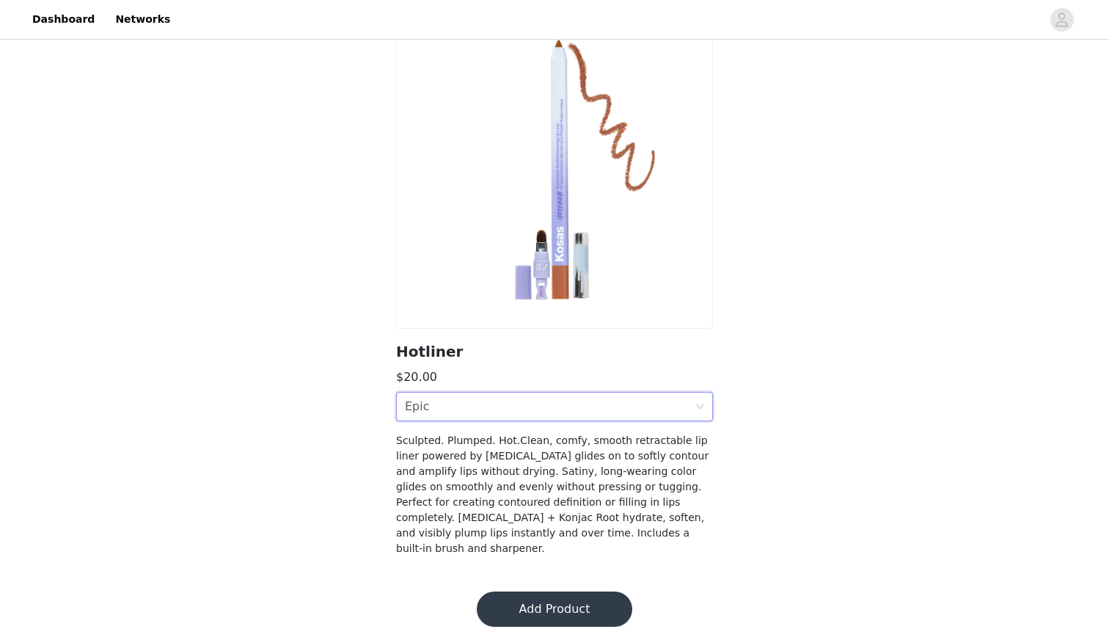
click at [515, 414] on div "Shade Epic" at bounding box center [550, 407] width 290 height 28
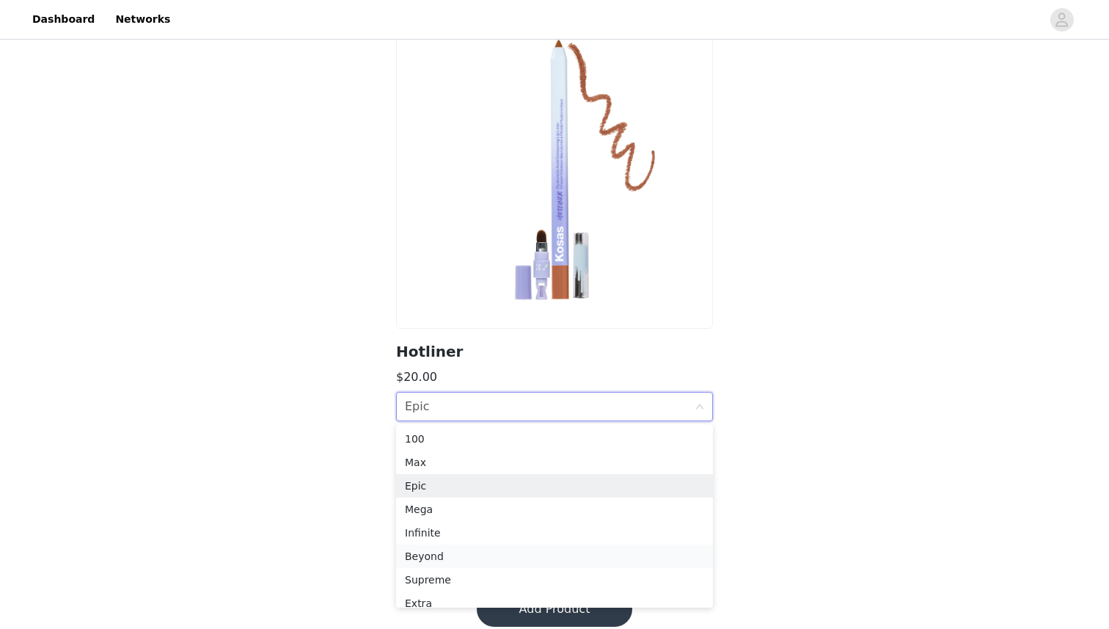
click at [492, 546] on li "Beyond" at bounding box center [554, 555] width 317 height 23
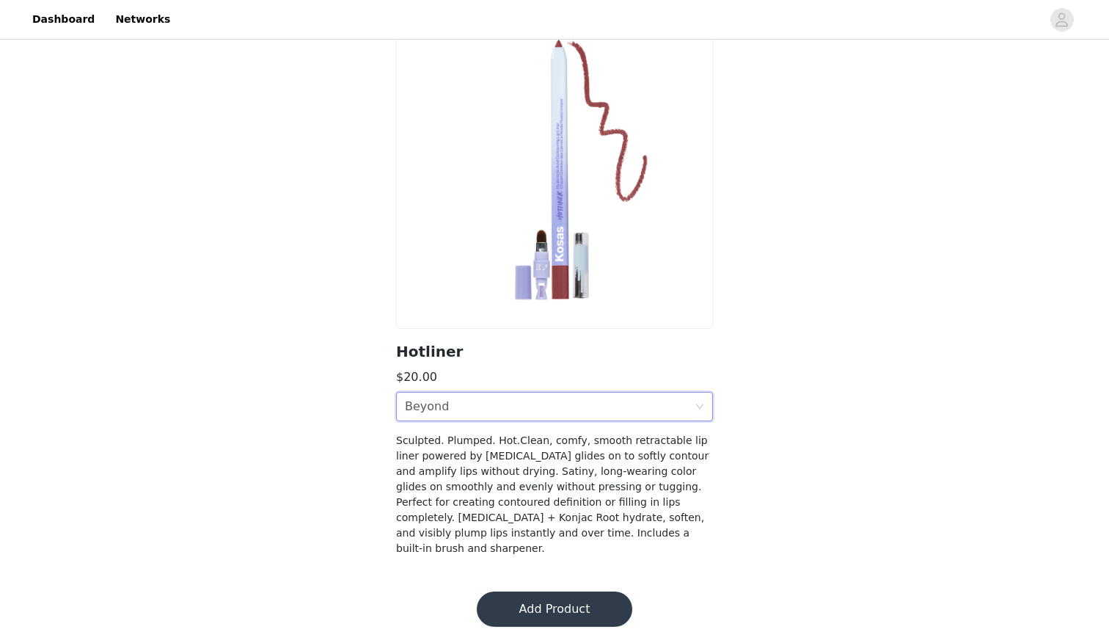
click at [517, 411] on div "Shade Beyond" at bounding box center [550, 407] width 290 height 28
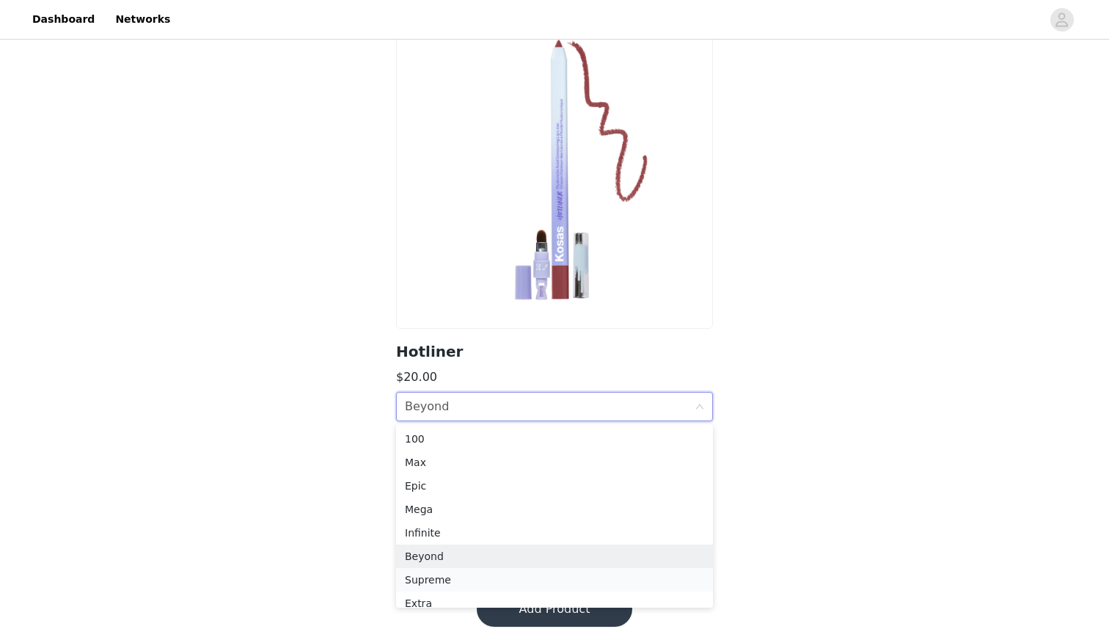
click at [484, 583] on div "Supreme" at bounding box center [554, 580] width 299 height 16
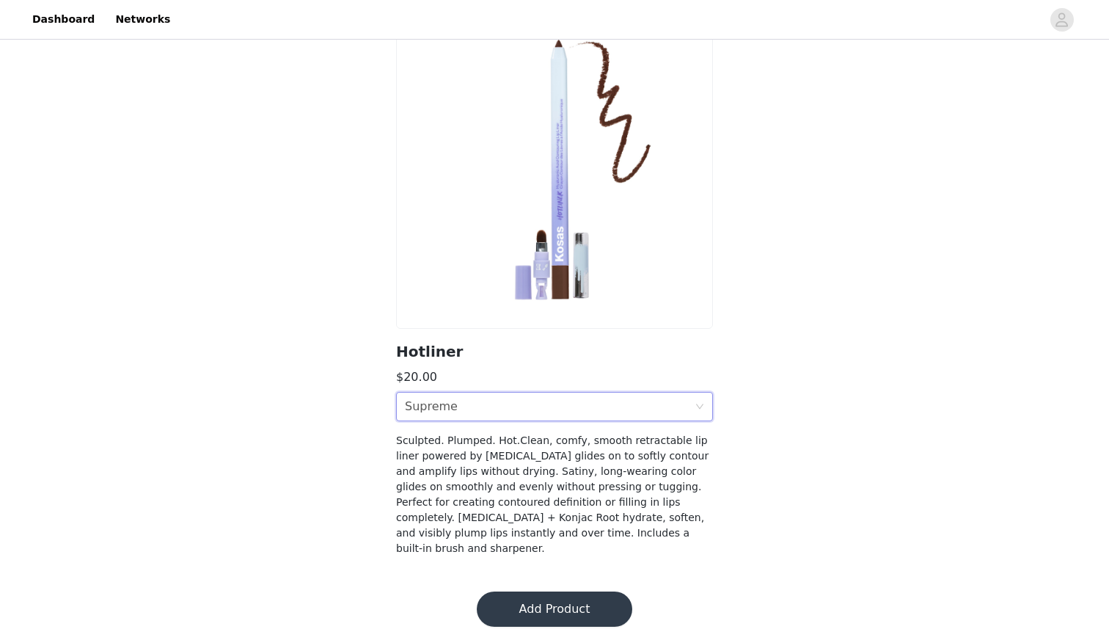
click at [503, 398] on div "Shade Supreme" at bounding box center [550, 407] width 290 height 28
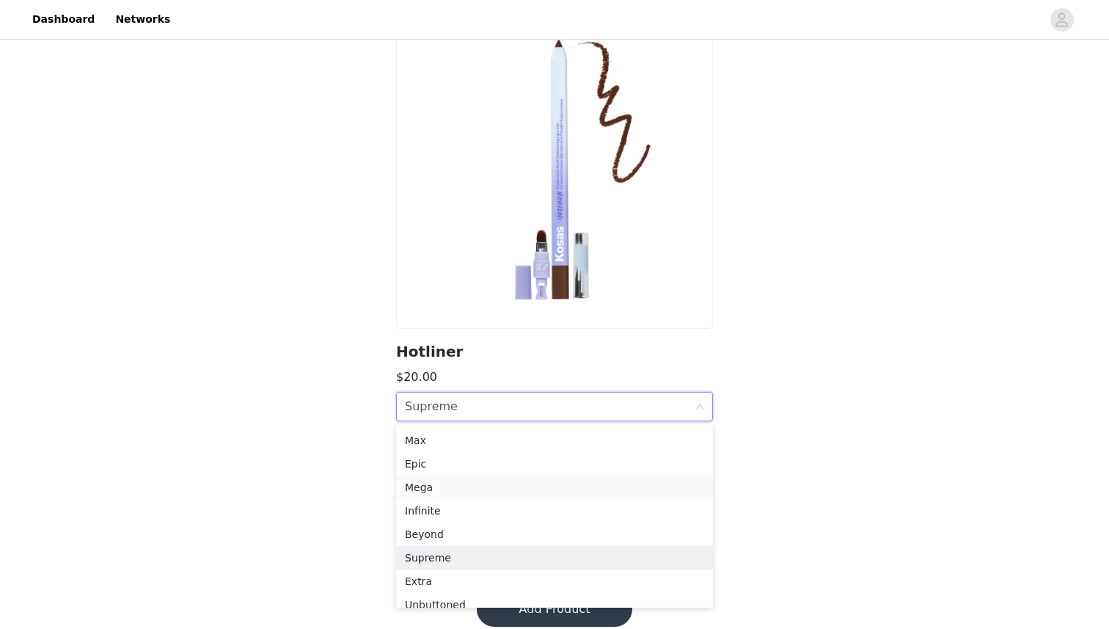
scroll to position [34, 0]
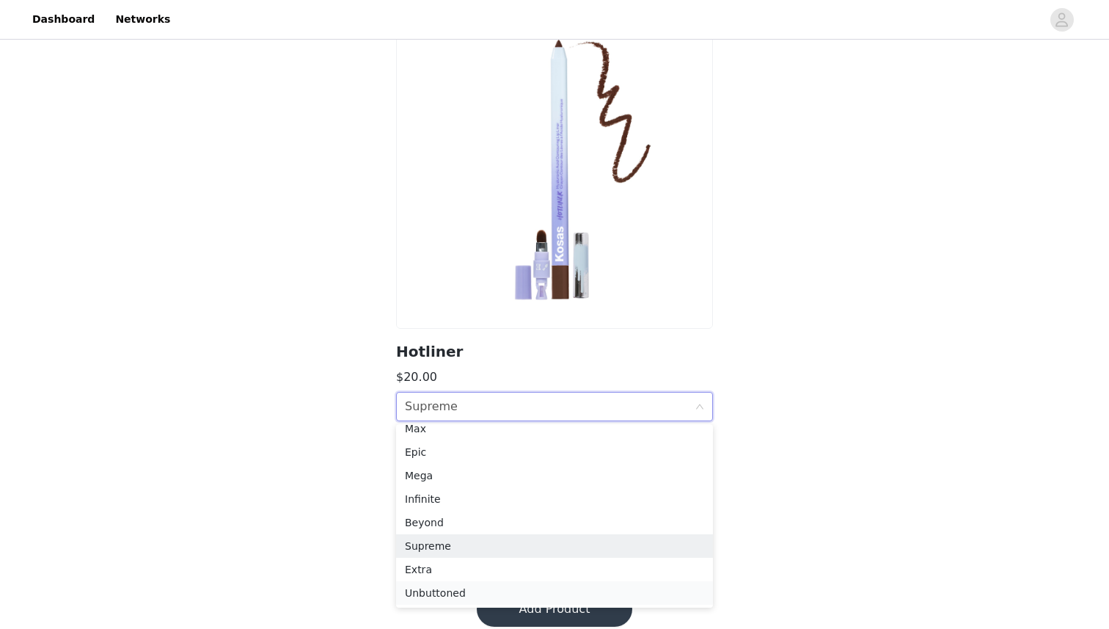
click at [489, 591] on div "Unbuttoned" at bounding box center [554, 593] width 299 height 16
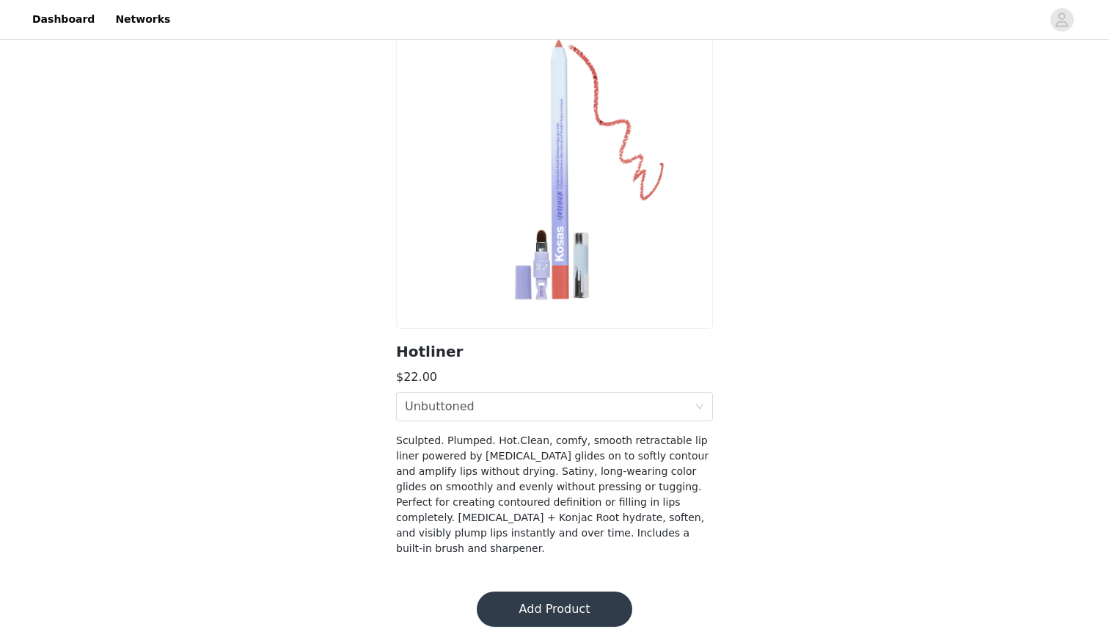
click at [535, 591] on button "Add Product" at bounding box center [555, 608] width 156 height 35
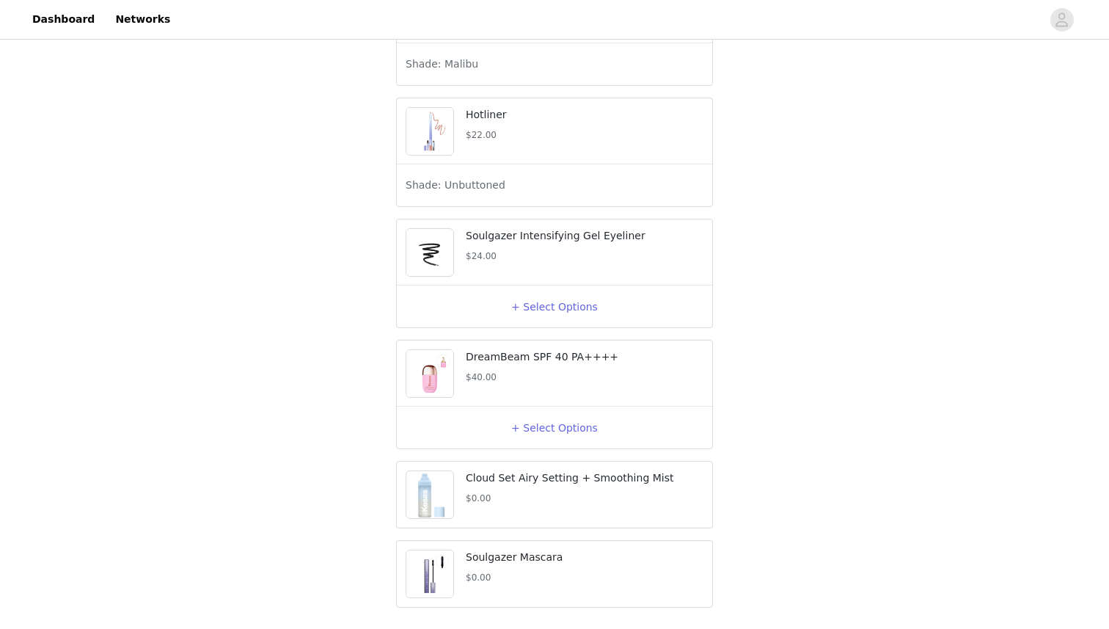
scroll to position [1791, 0]
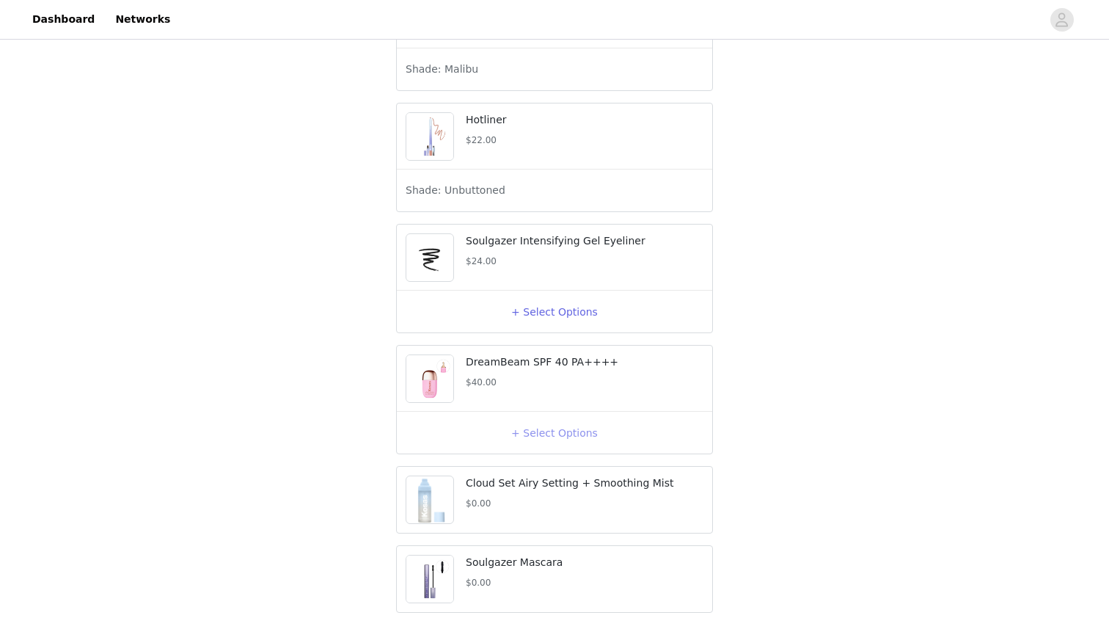
click at [533, 445] on button "+ Select Options" at bounding box center [554, 432] width 59 height 23
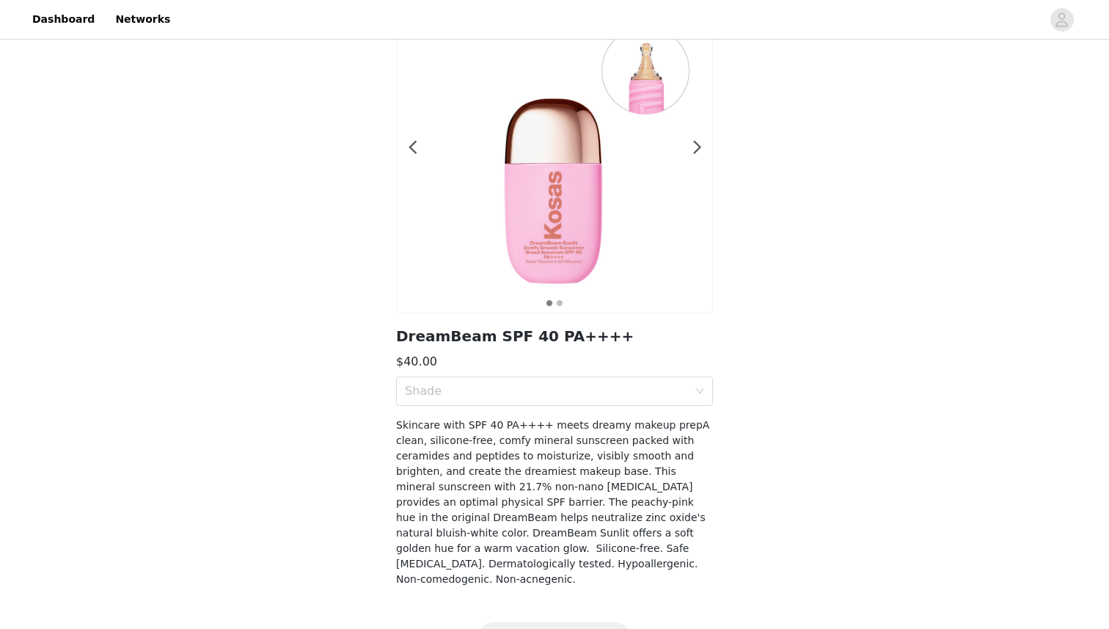
scroll to position [94, 0]
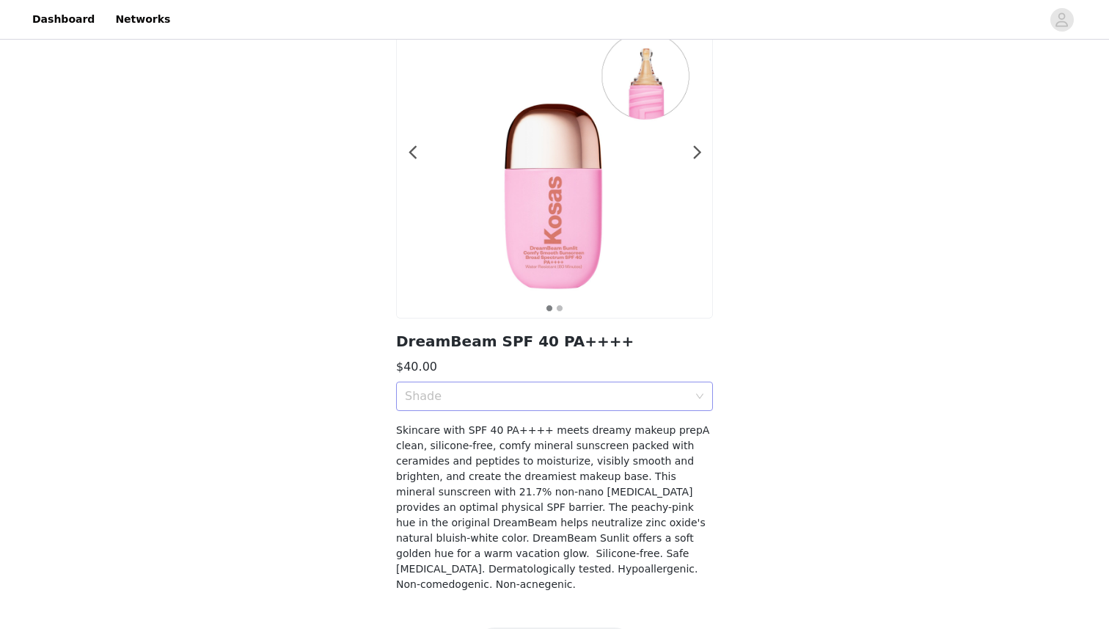
click at [546, 390] on div "Shade" at bounding box center [546, 396] width 283 height 15
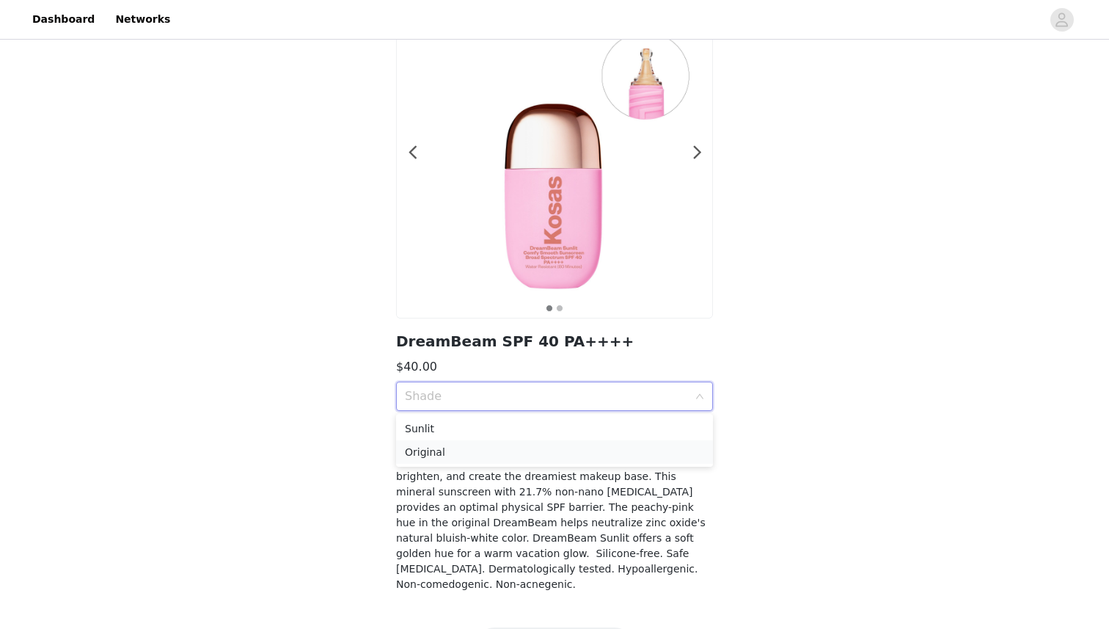
click at [545, 455] on div "Original" at bounding box center [554, 452] width 299 height 16
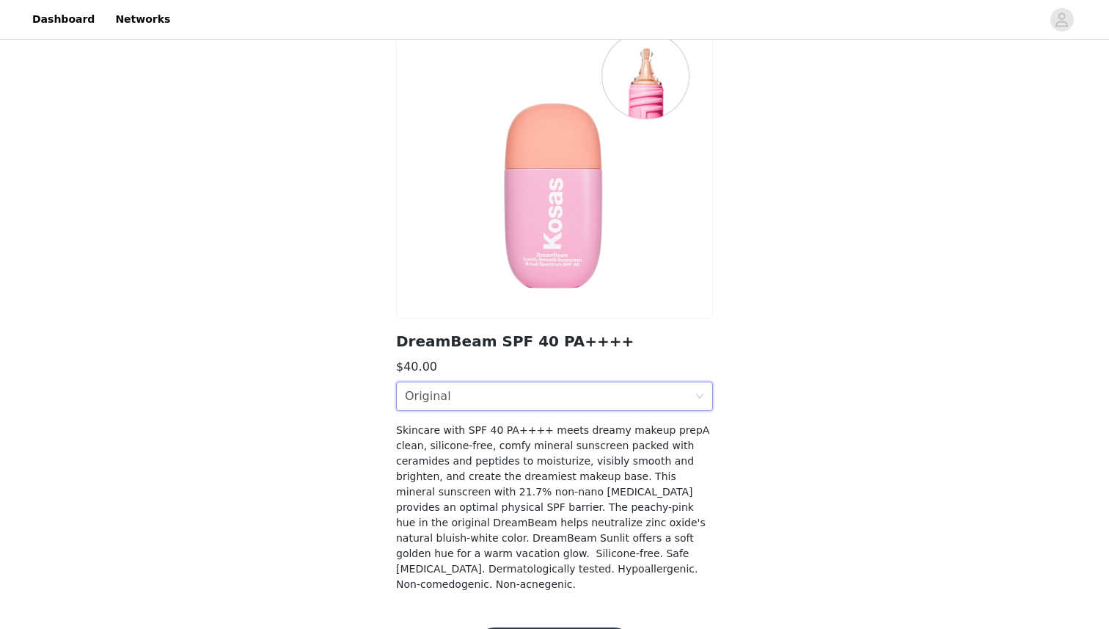
click at [539, 398] on div "Shade Original" at bounding box center [550, 396] width 290 height 28
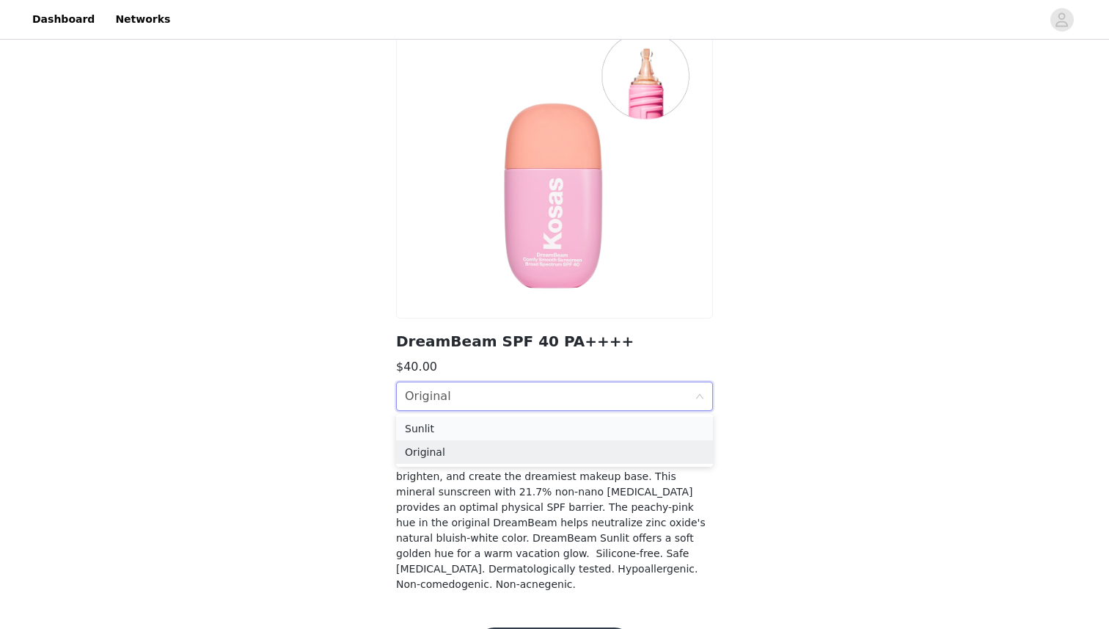
click at [530, 426] on div "Sunlit" at bounding box center [554, 428] width 299 height 16
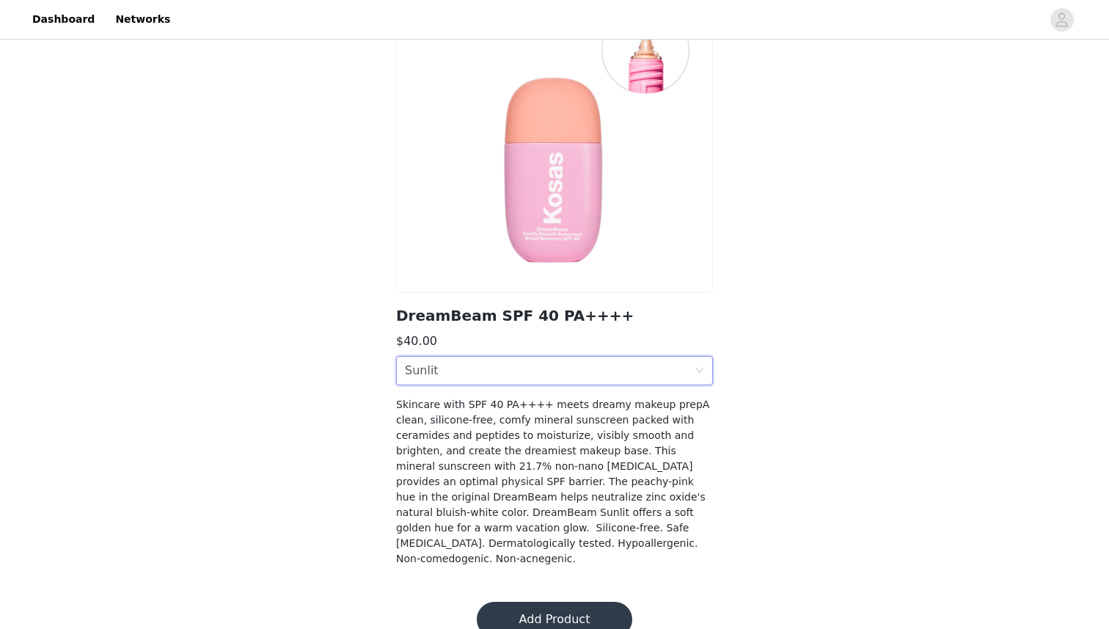
scroll to position [130, 0]
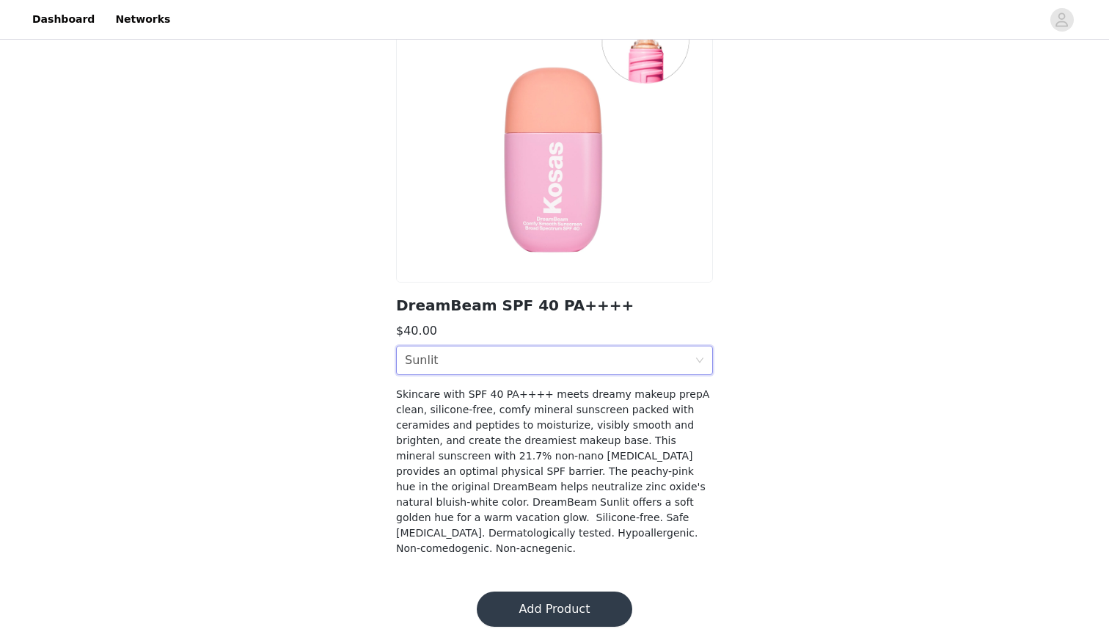
click at [547, 594] on button "Add Product" at bounding box center [555, 608] width 156 height 35
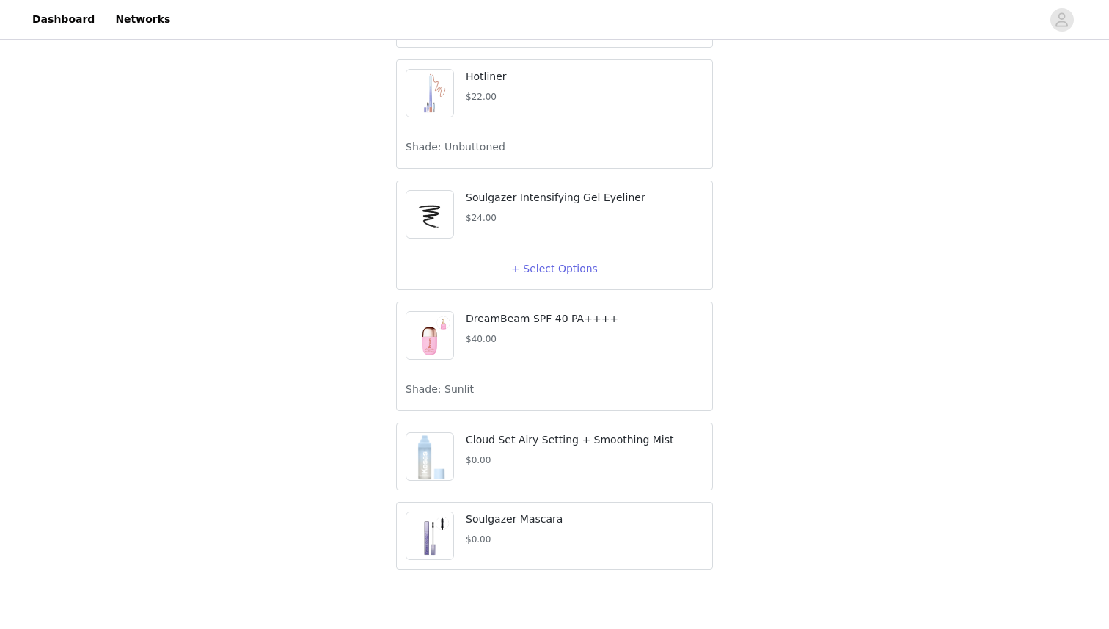
scroll to position [1840, 0]
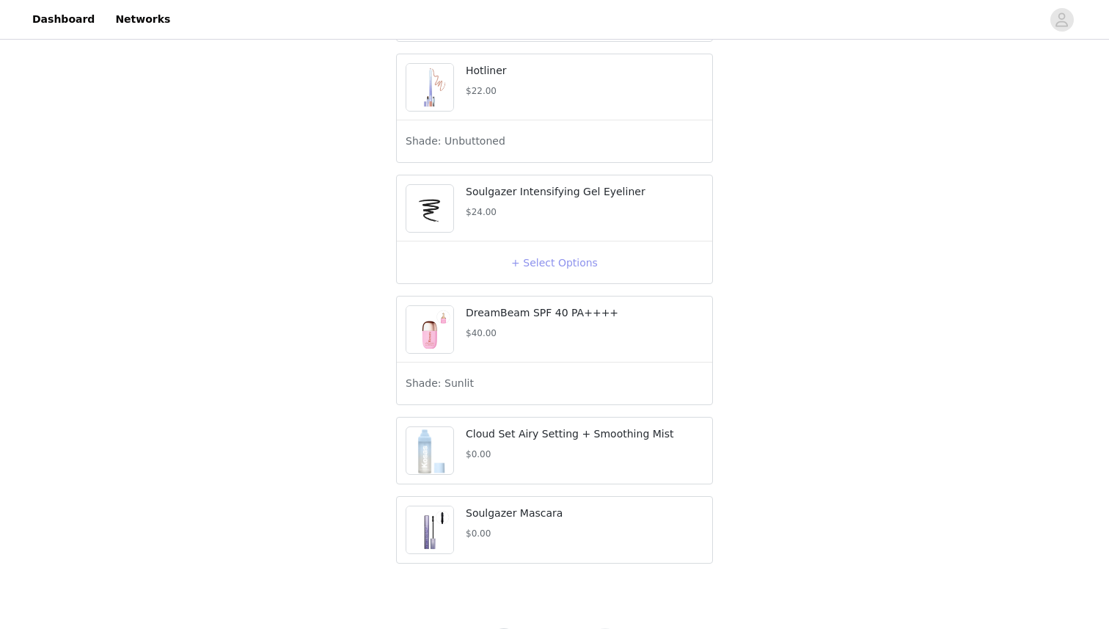
click at [550, 274] on button "+ Select Options" at bounding box center [554, 262] width 59 height 23
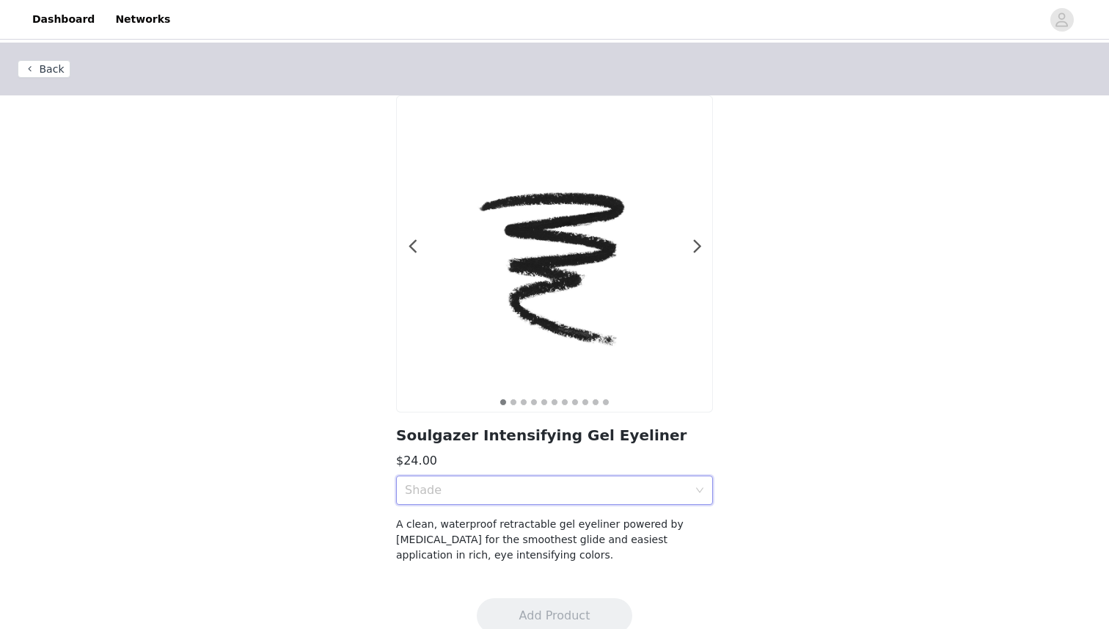
click at [567, 503] on div "Shade" at bounding box center [550, 490] width 290 height 28
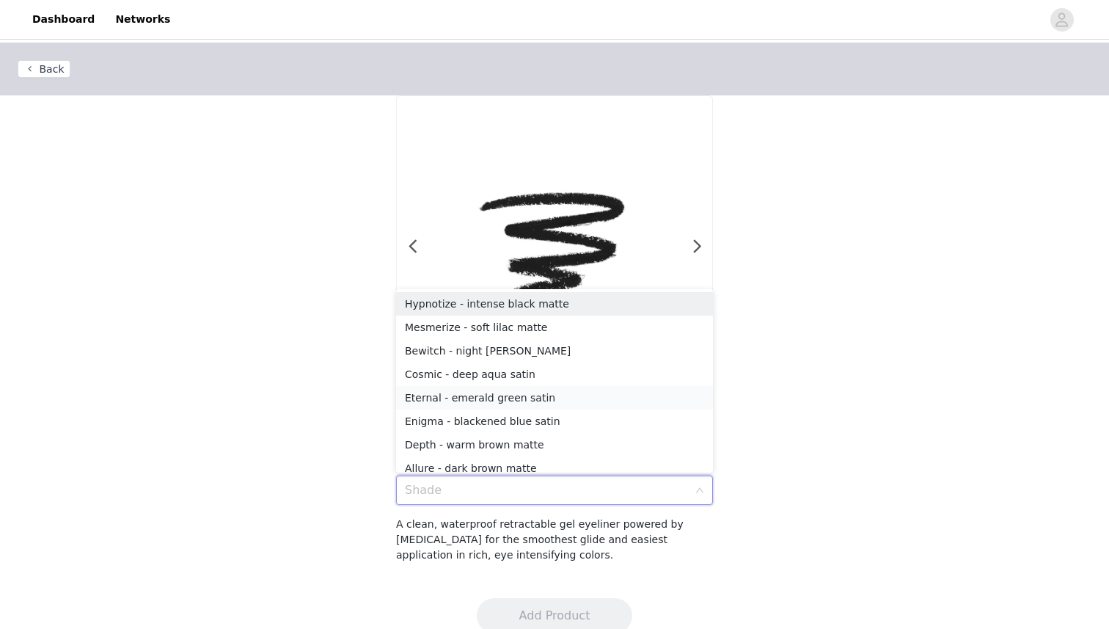
scroll to position [7, 0]
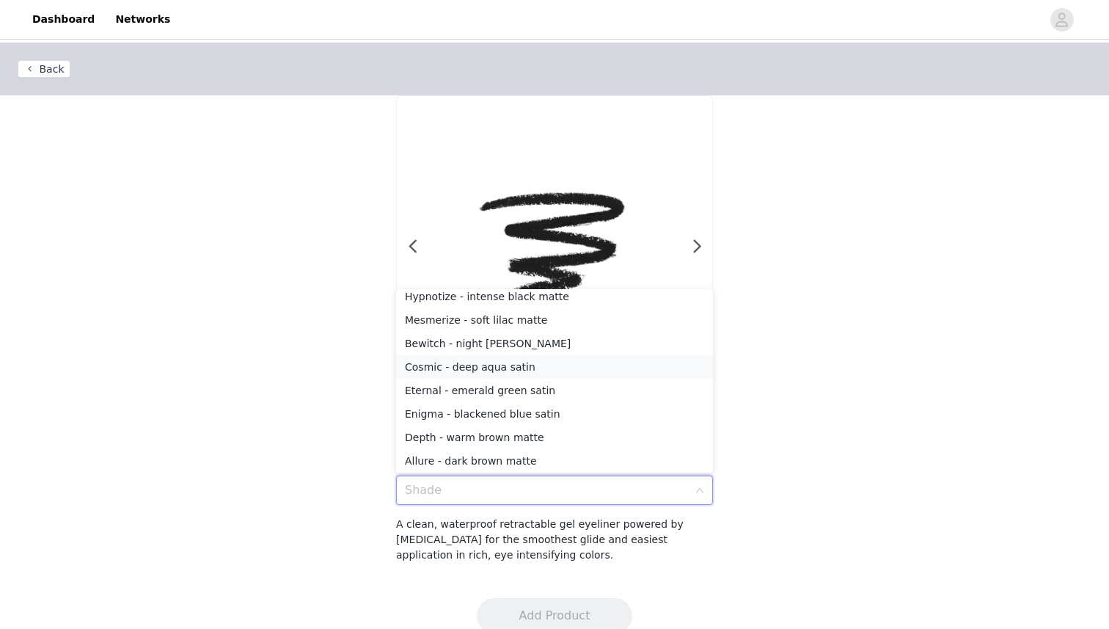
click at [541, 368] on div "Cosmic - deep aqua satin" at bounding box center [554, 367] width 299 height 16
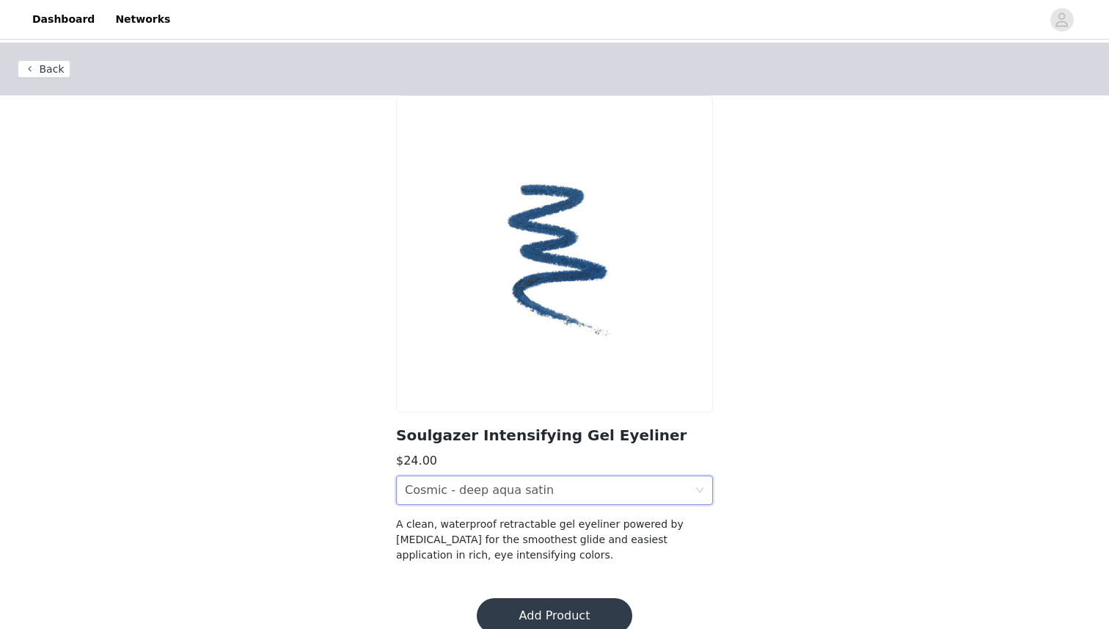
click at [526, 486] on div "Cosmic - deep aqua satin" at bounding box center [479, 490] width 149 height 28
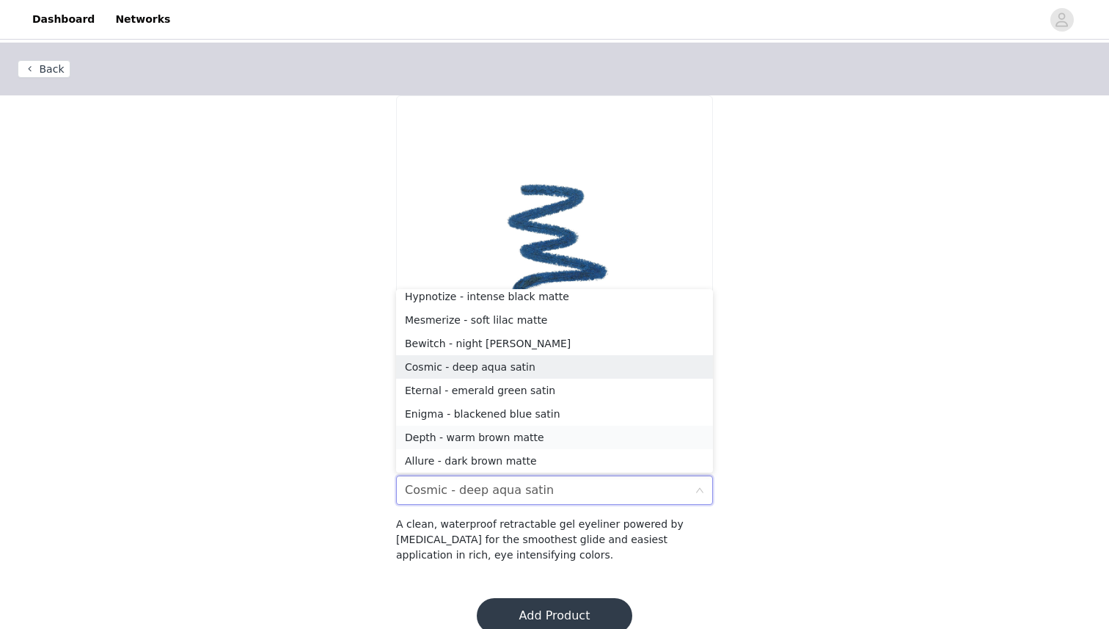
click at [518, 433] on div "Depth - warm brown matte" at bounding box center [554, 437] width 299 height 16
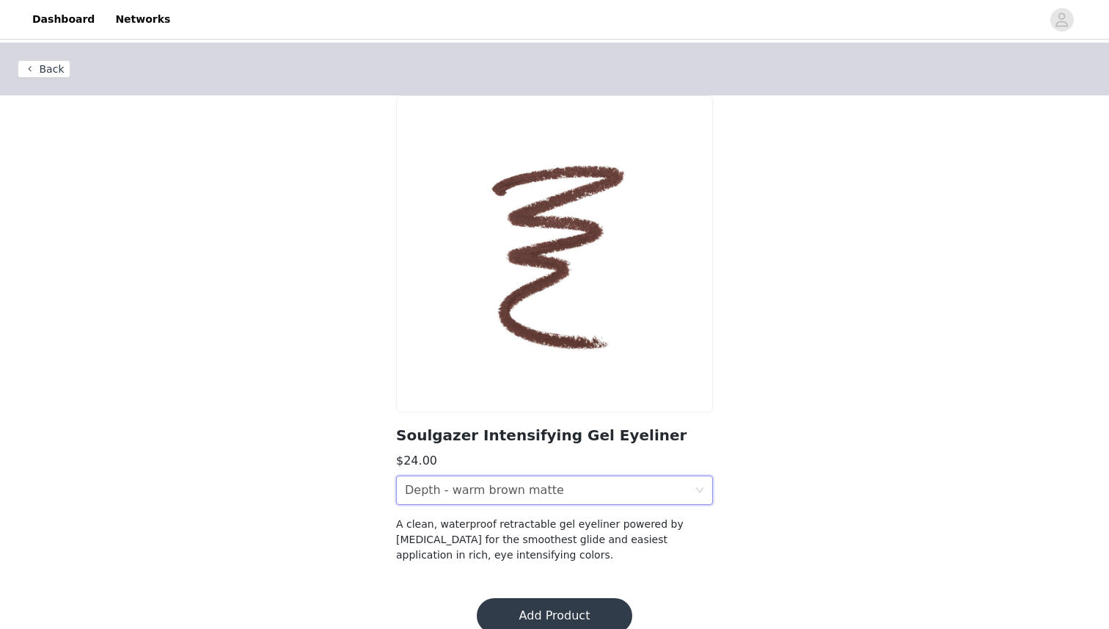
click at [527, 495] on div "Depth - warm brown matte" at bounding box center [484, 490] width 159 height 28
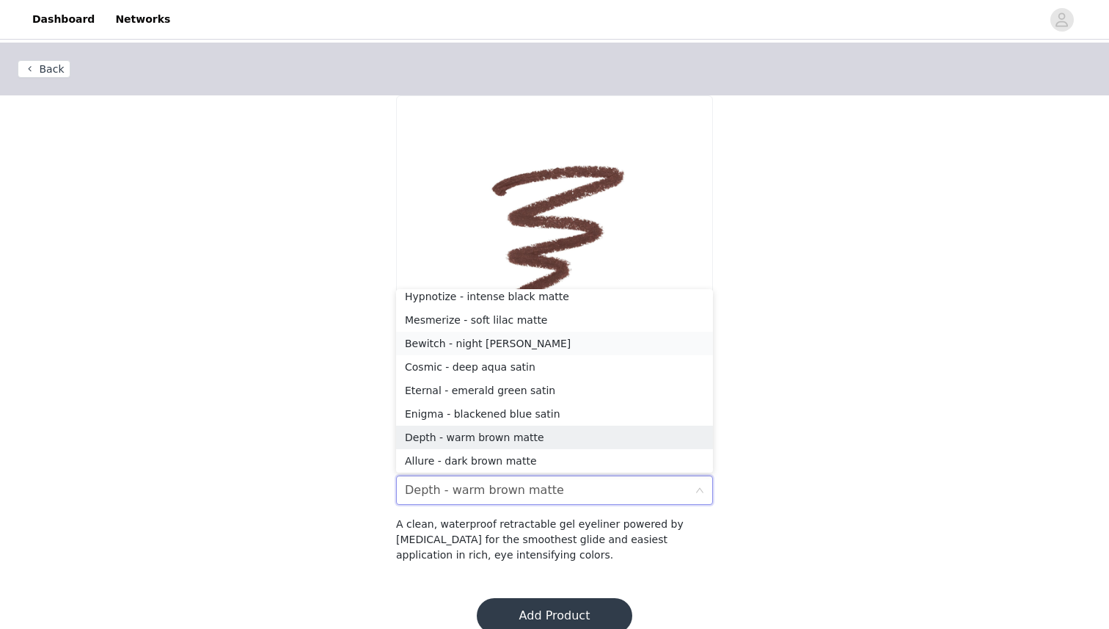
scroll to position [0, 0]
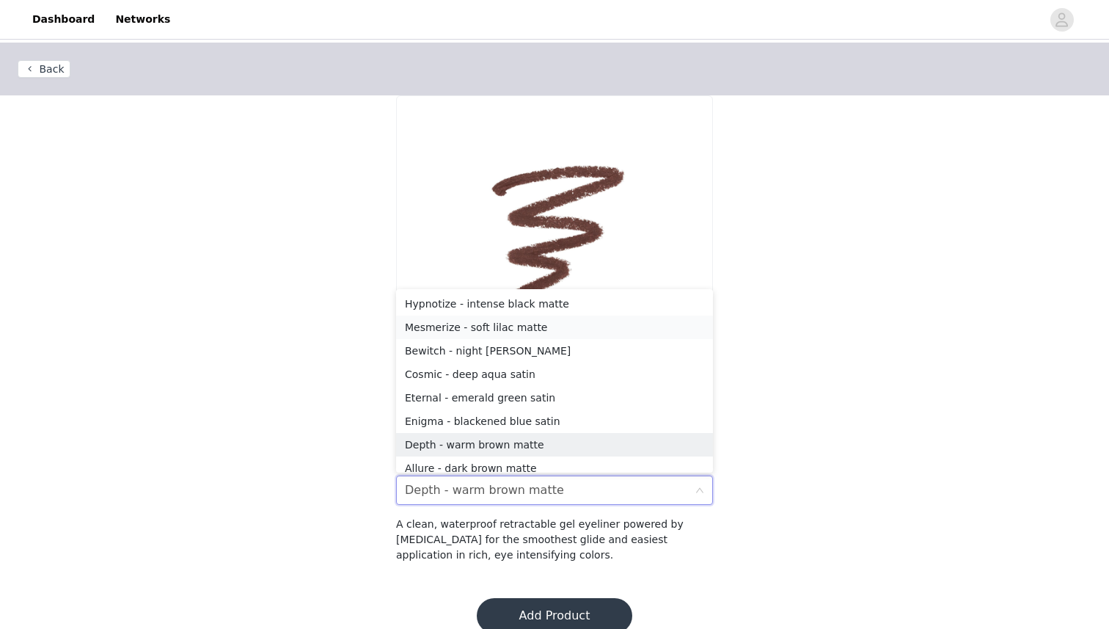
click at [510, 324] on div "Mesmerize - soft lilac matte" at bounding box center [554, 327] width 299 height 16
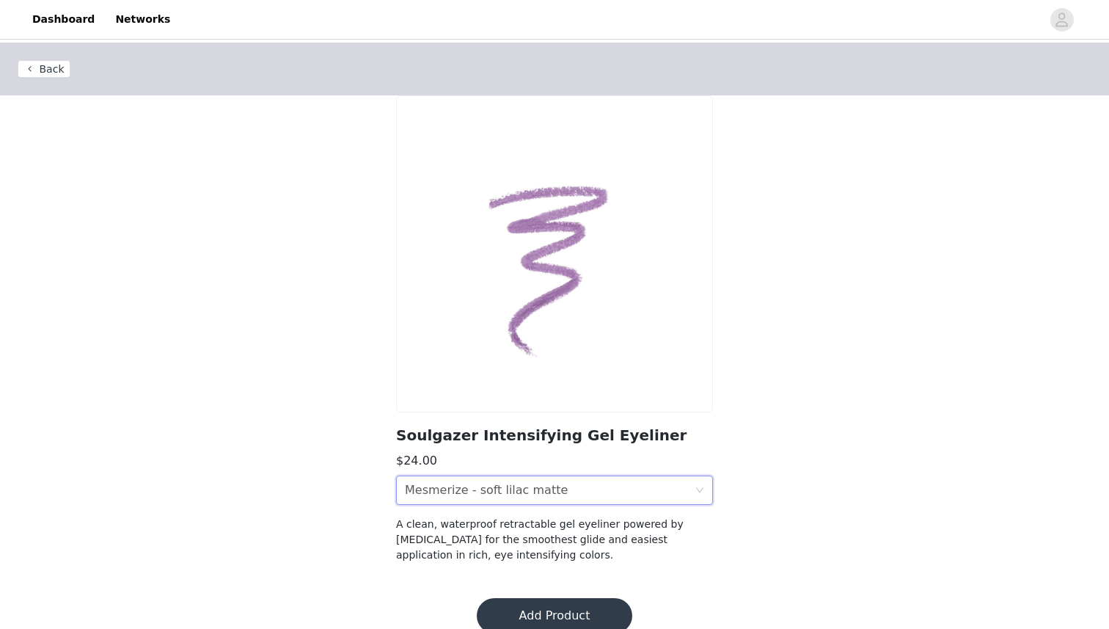
click at [528, 488] on div "Mesmerize - soft lilac matte" at bounding box center [486, 490] width 163 height 28
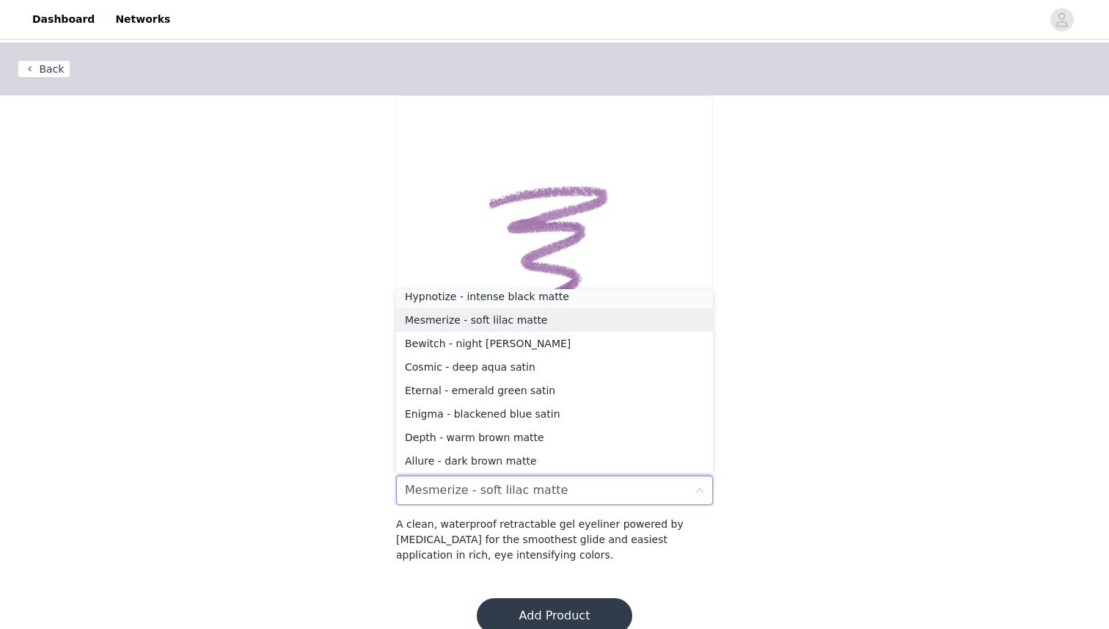
scroll to position [3, 0]
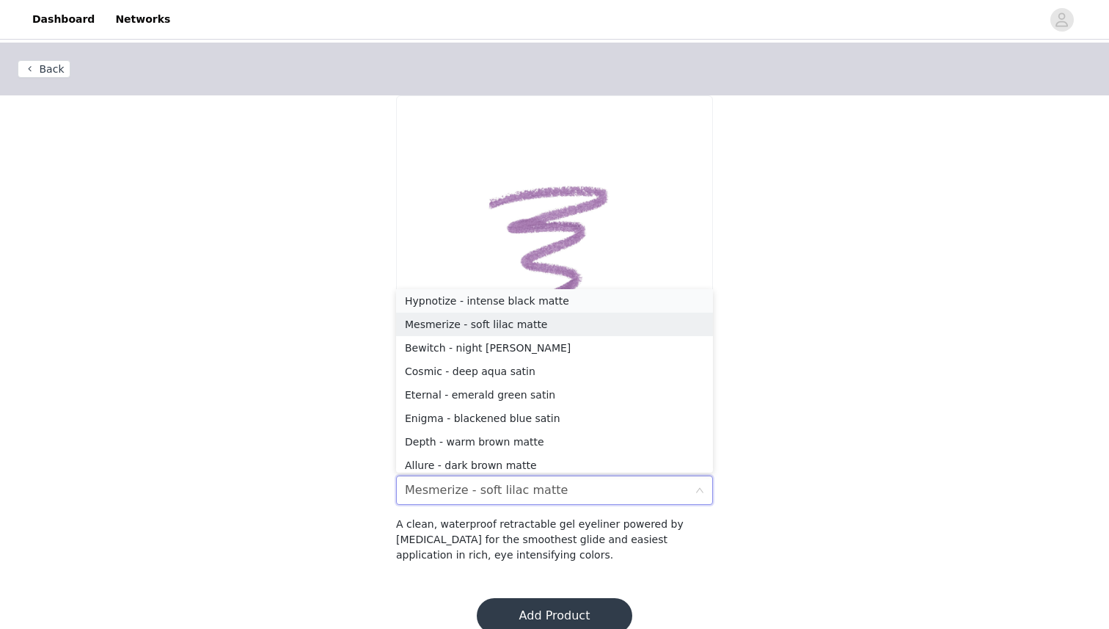
click at [505, 302] on div "Hypnotize - intense black matte" at bounding box center [554, 301] width 299 height 16
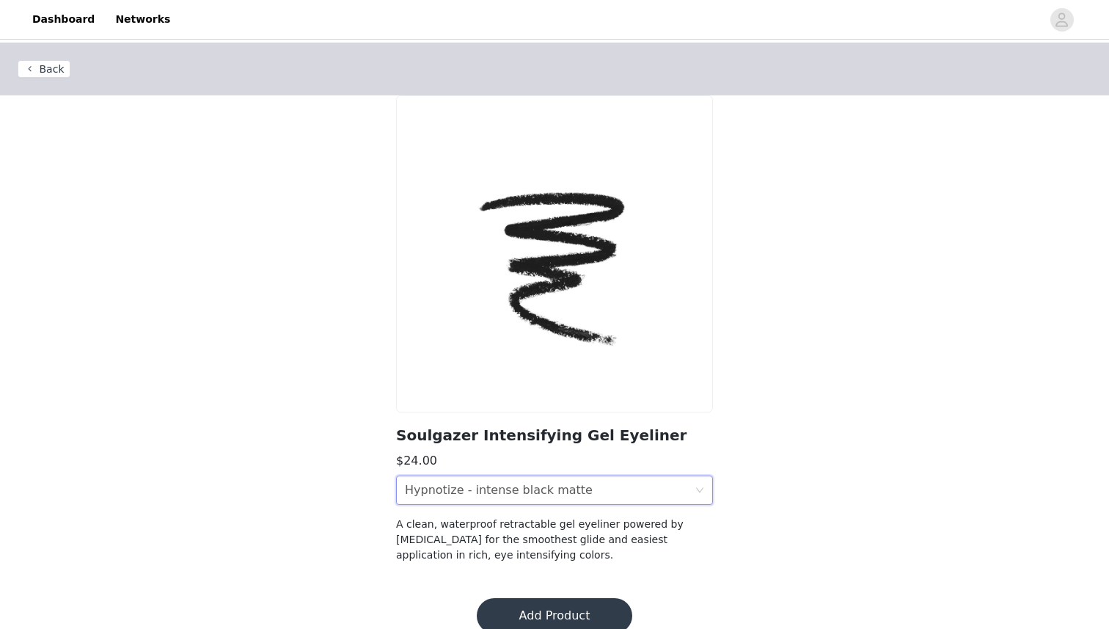
scroll to position [22, 0]
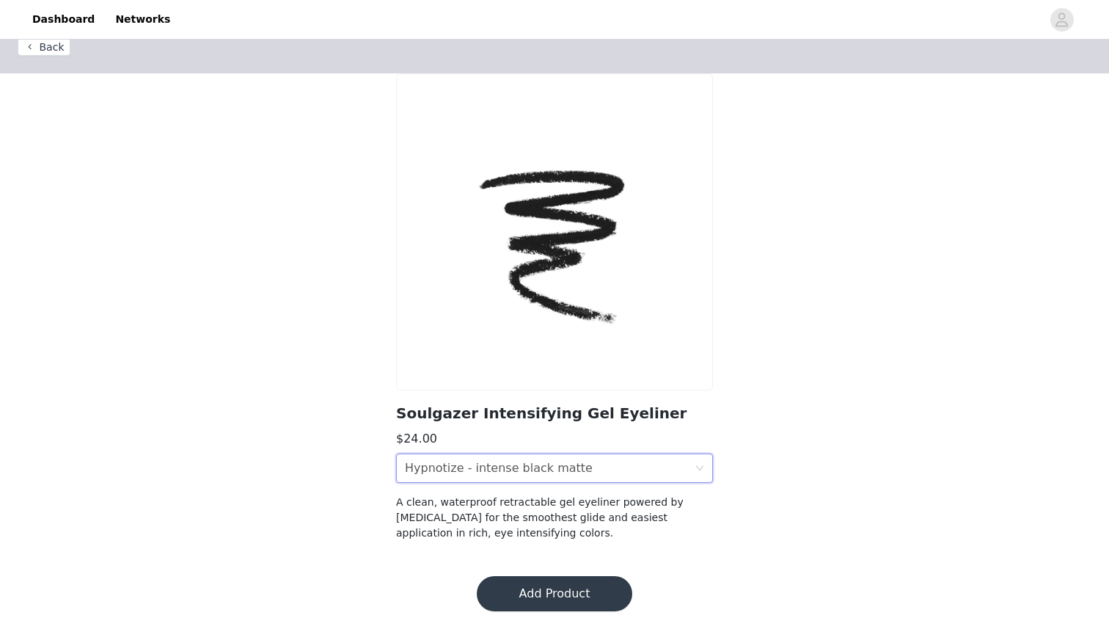
click at [541, 610] on button "Add Product" at bounding box center [555, 593] width 156 height 35
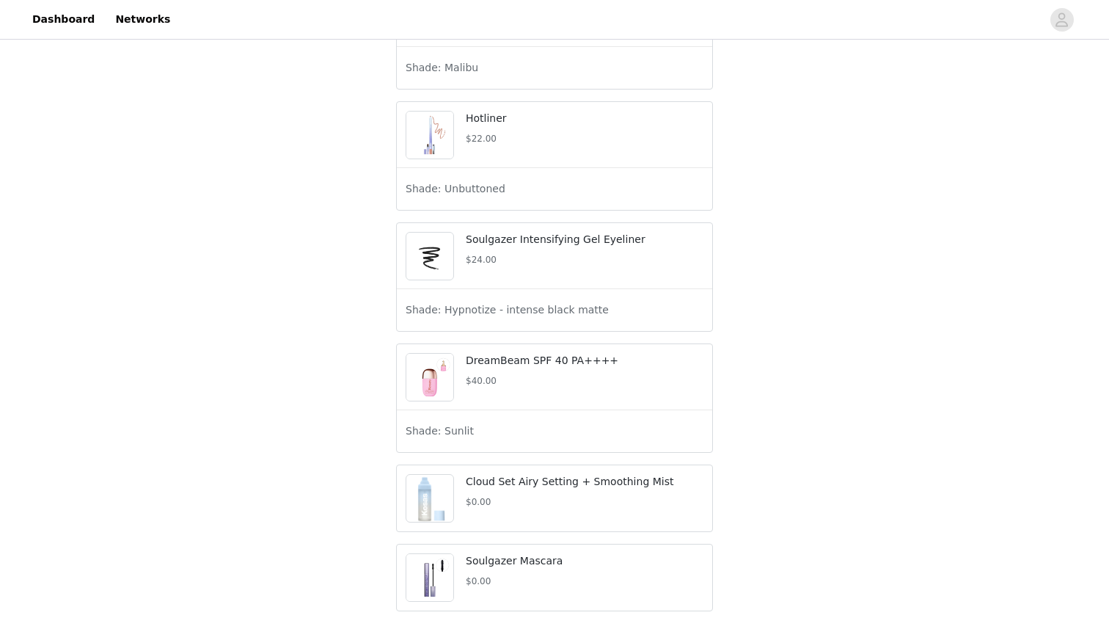
scroll to position [1846, 0]
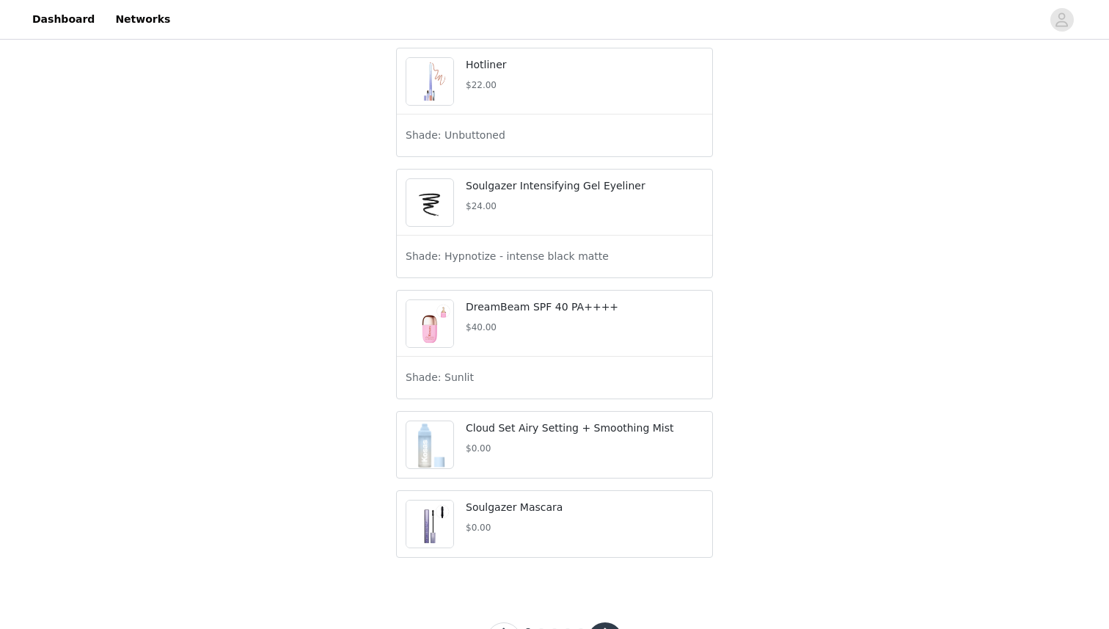
click at [482, 436] on p "Cloud Set Airy Setting + Smoothing Mist" at bounding box center [585, 427] width 238 height 15
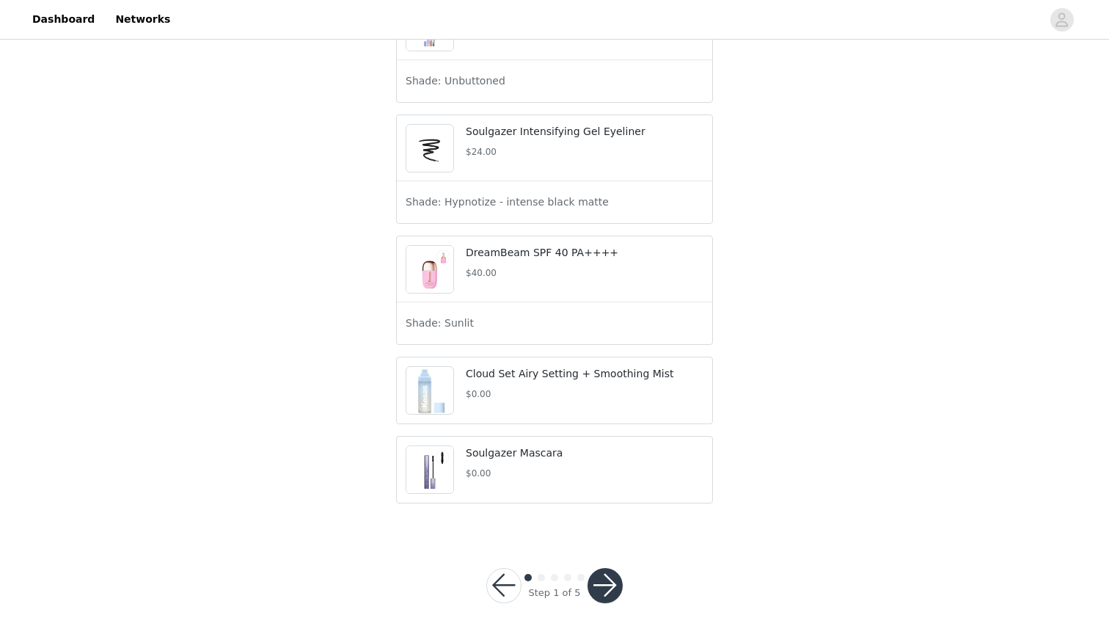
scroll to position [1925, 0]
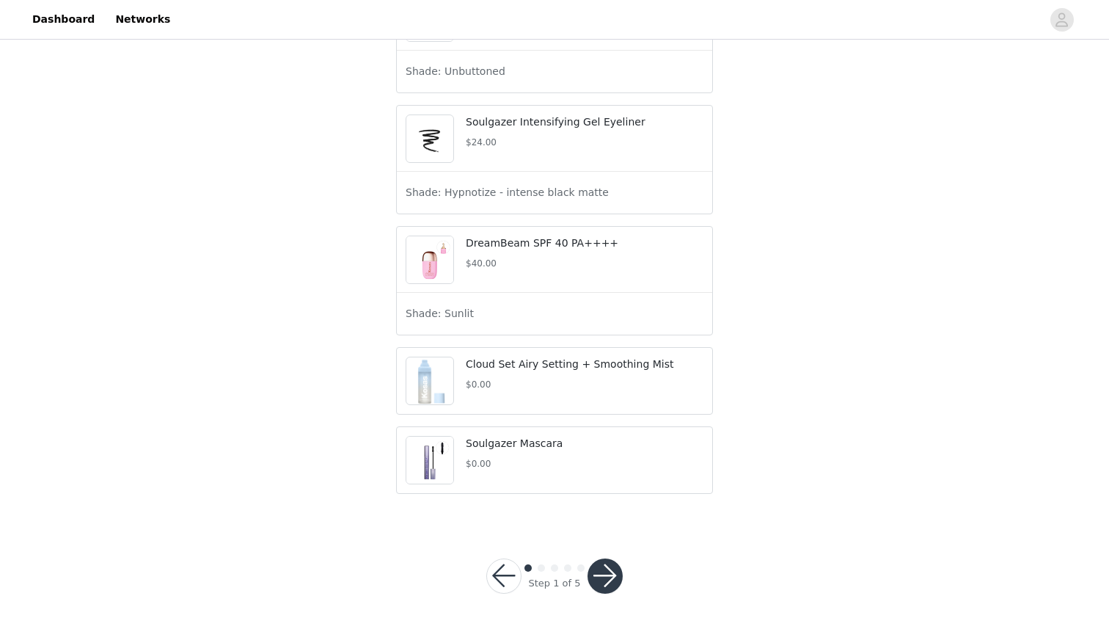
click at [596, 574] on button "button" at bounding box center [605, 575] width 35 height 35
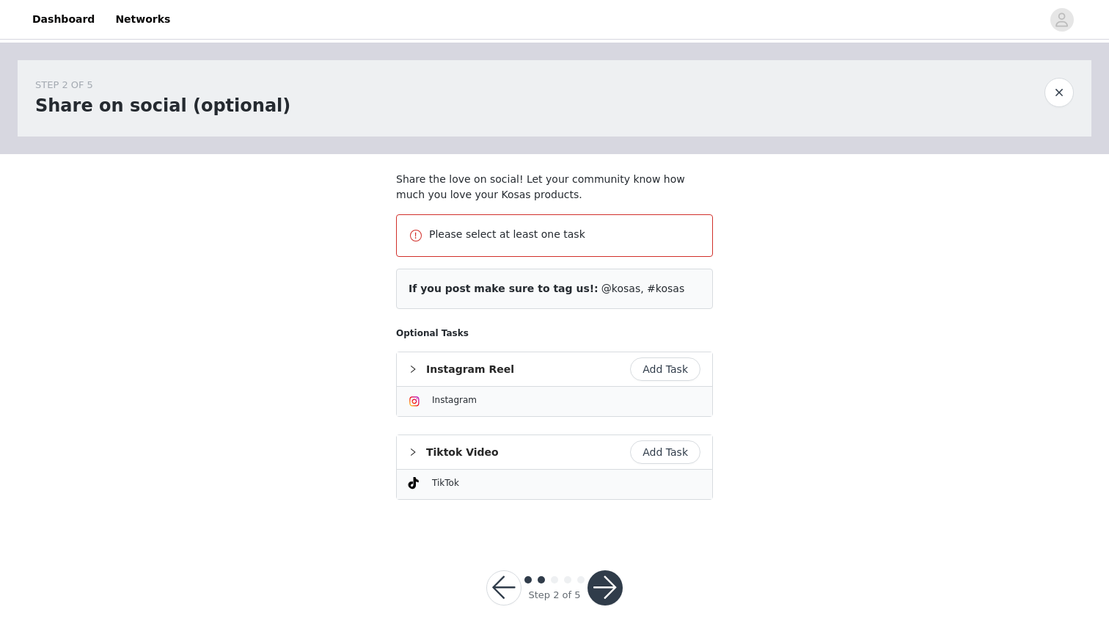
click at [673, 449] on button "Add Task" at bounding box center [665, 451] width 70 height 23
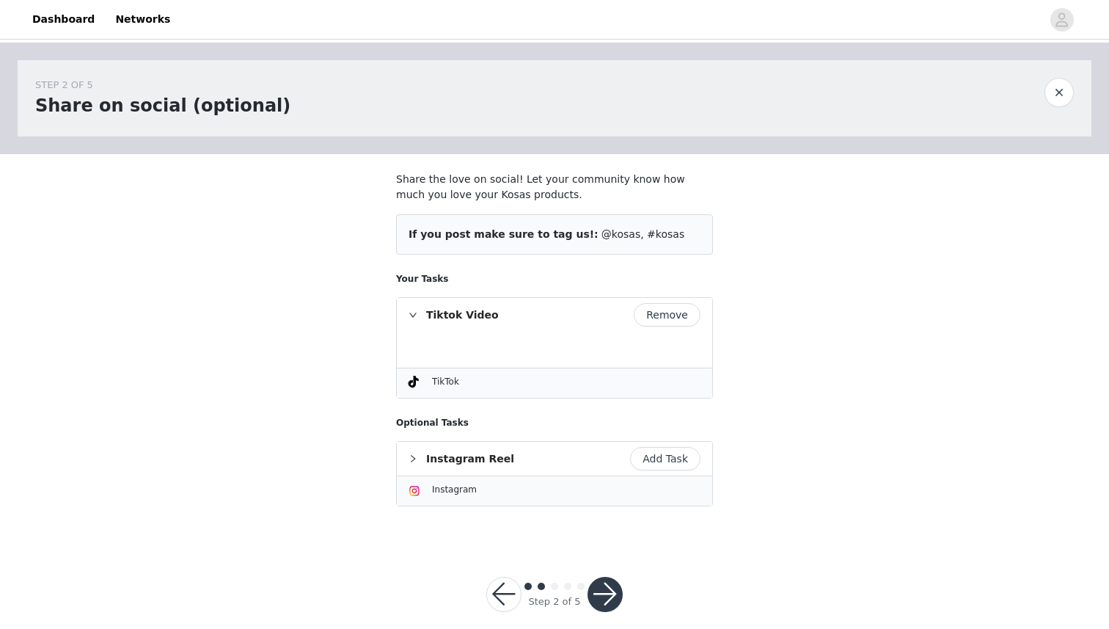
click at [659, 401] on section "Share the love on social! Let your community know how much you love your Kosas …" at bounding box center [555, 347] width 352 height 387
click at [605, 602] on button "button" at bounding box center [605, 594] width 35 height 35
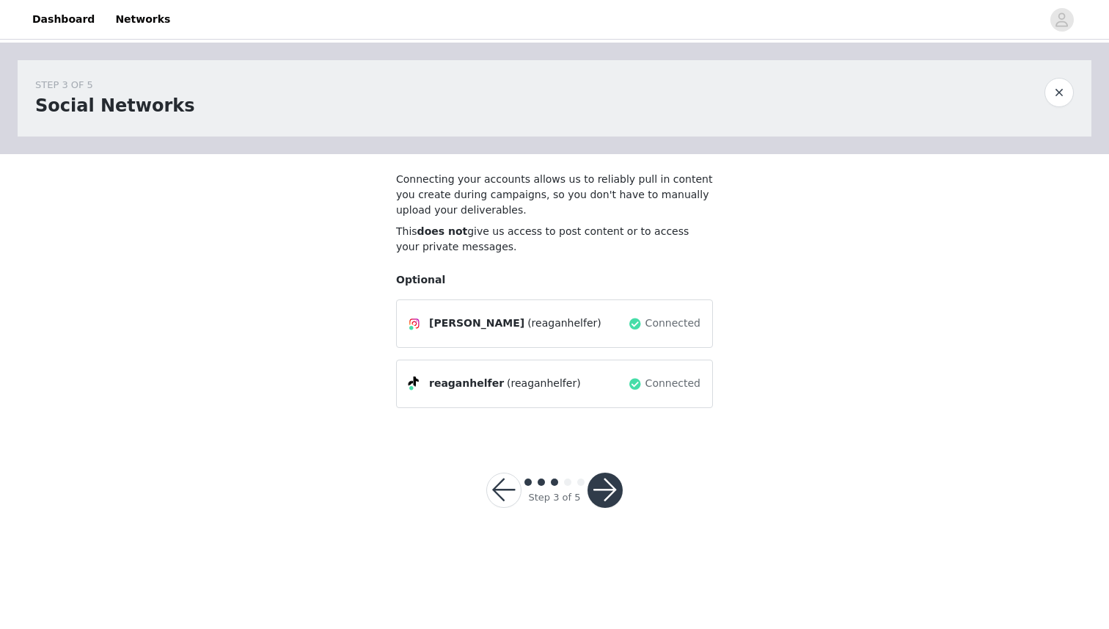
click at [616, 487] on button "button" at bounding box center [605, 490] width 35 height 35
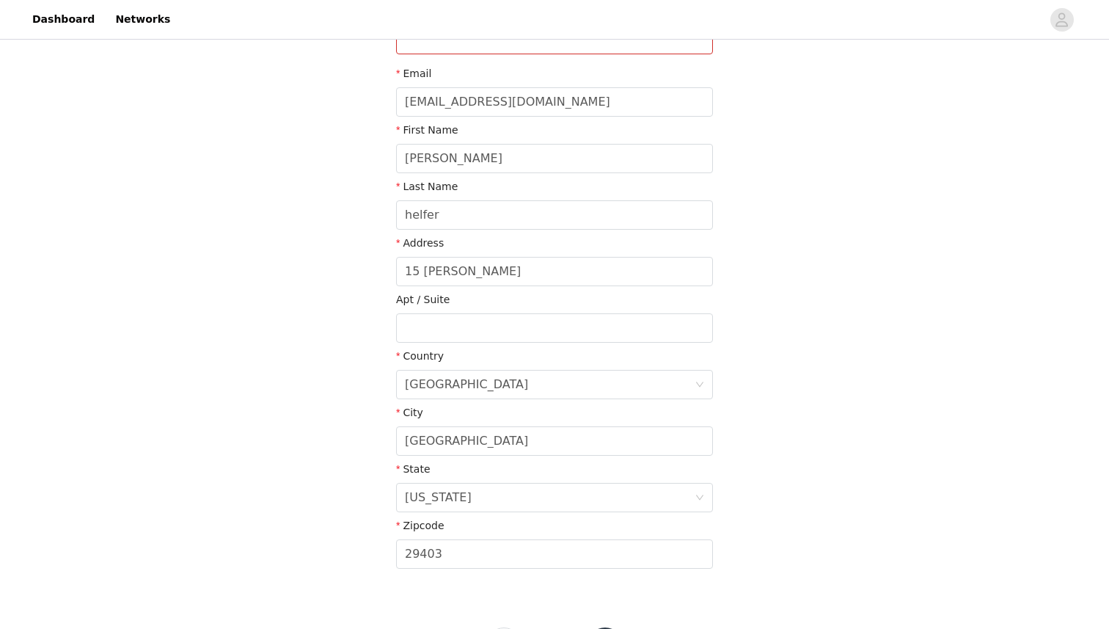
scroll to position [277, 0]
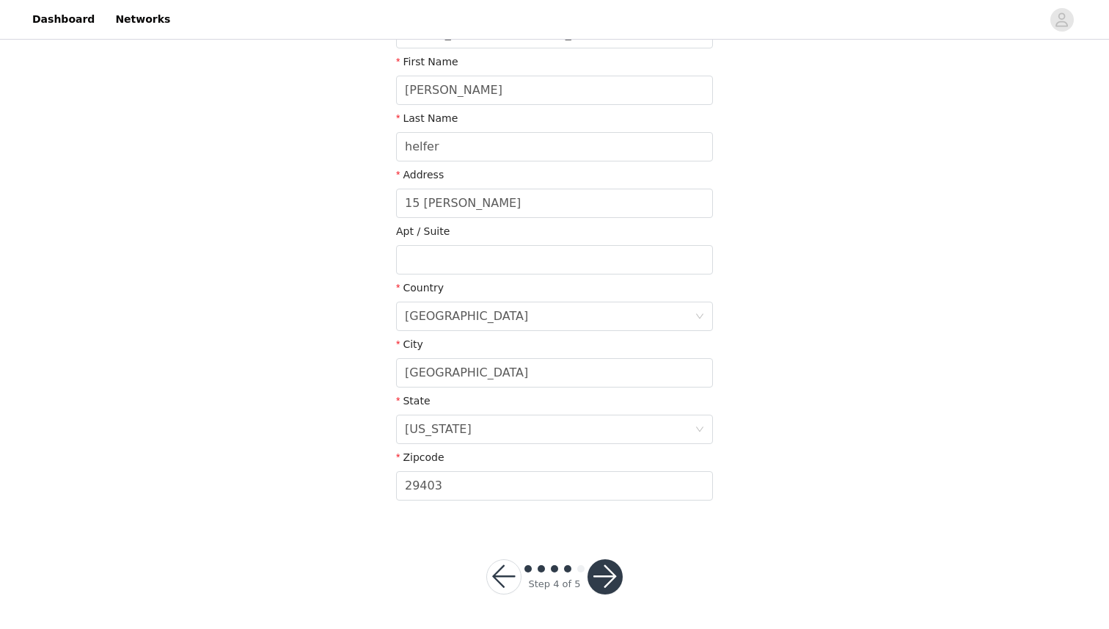
click at [602, 560] on button "button" at bounding box center [605, 576] width 35 height 35
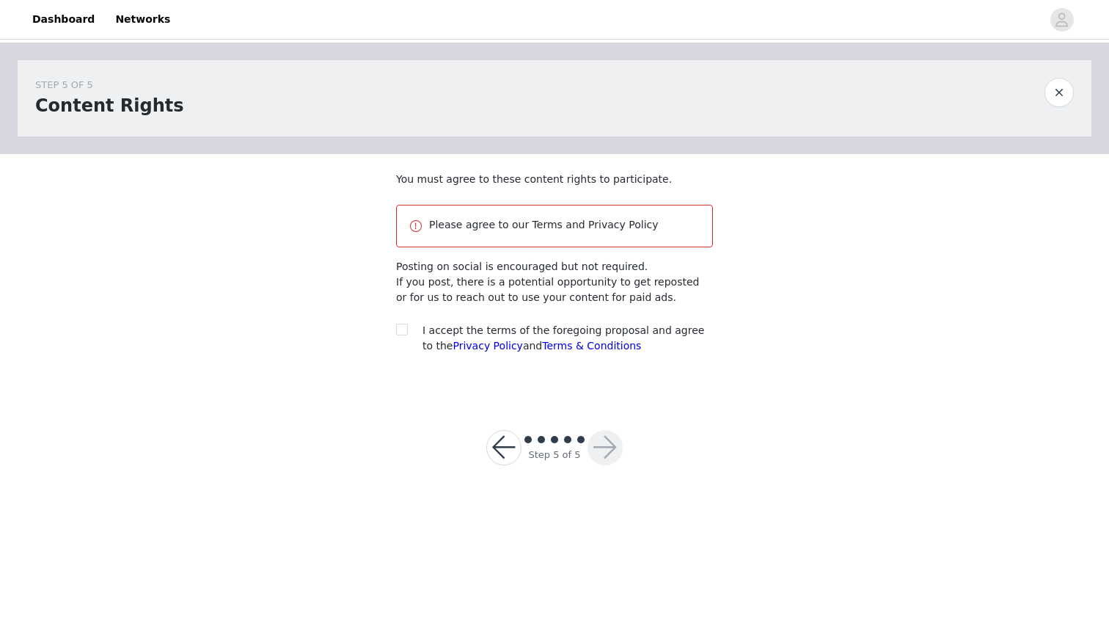
click at [409, 328] on div at bounding box center [406, 330] width 21 height 15
click at [399, 330] on input "checkbox" at bounding box center [401, 329] width 10 height 10
checkbox input "true"
click at [610, 449] on button "button" at bounding box center [605, 447] width 35 height 35
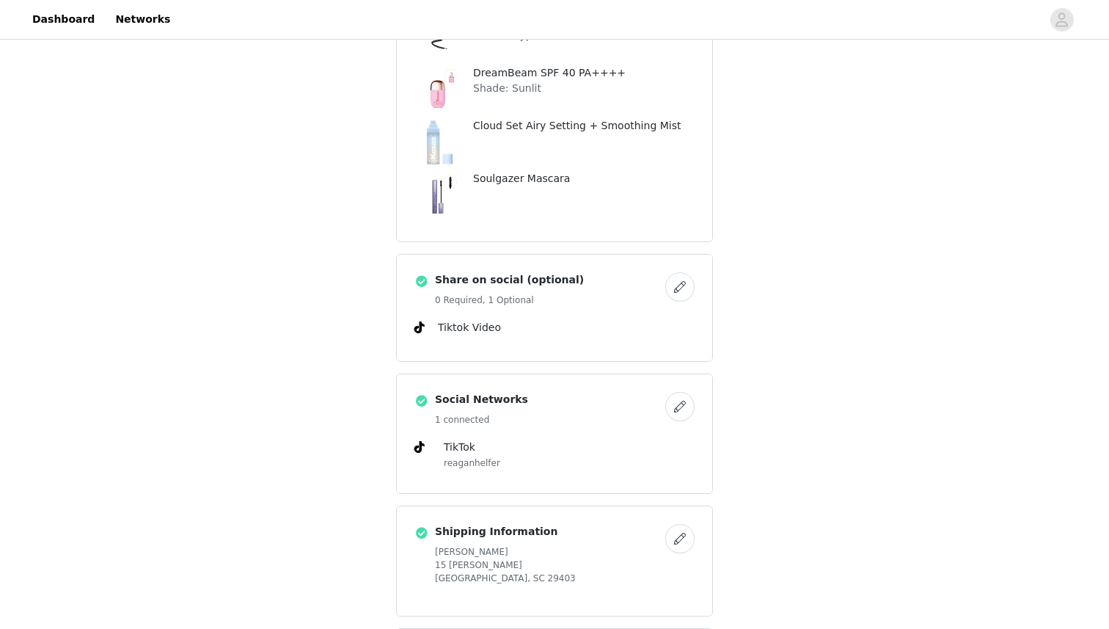
scroll to position [1265, 0]
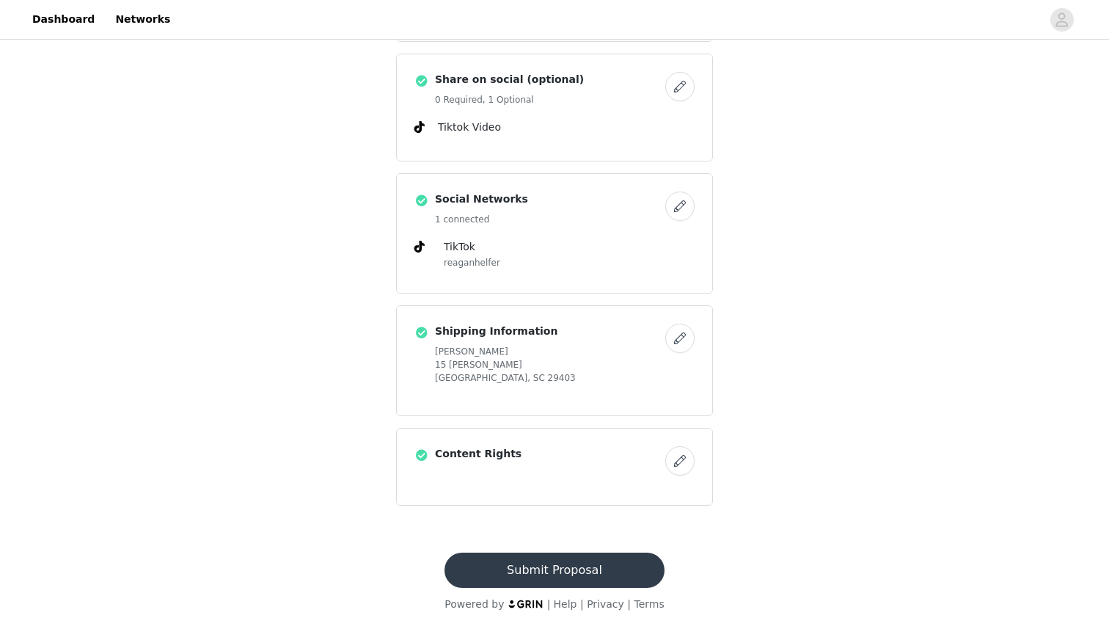
click at [571, 566] on button "Submit Proposal" at bounding box center [554, 569] width 219 height 35
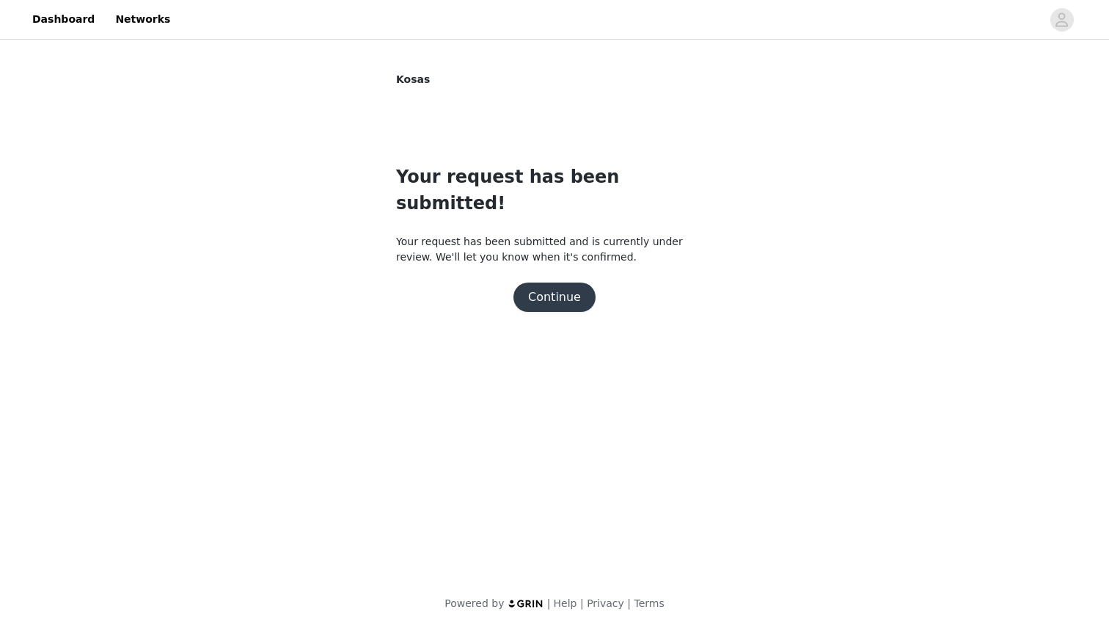
click at [564, 288] on section "Kosas Your request has been submitted! Your request has been submitted and is c…" at bounding box center [555, 201] width 352 height 316
click at [561, 292] on section "Kosas Your request has been submitted! Your request has been submitted and is c…" at bounding box center [555, 201] width 352 height 316
click at [586, 247] on div "Your request has been submitted! Your request has been submitted and is current…" at bounding box center [554, 238] width 317 height 148
click at [574, 252] on div "Your request has been submitted! Your request has been submitted and is current…" at bounding box center [554, 238] width 317 height 148
click at [574, 282] on button "Continue" at bounding box center [555, 296] width 82 height 29
